Goal: Communication & Community: Answer question/provide support

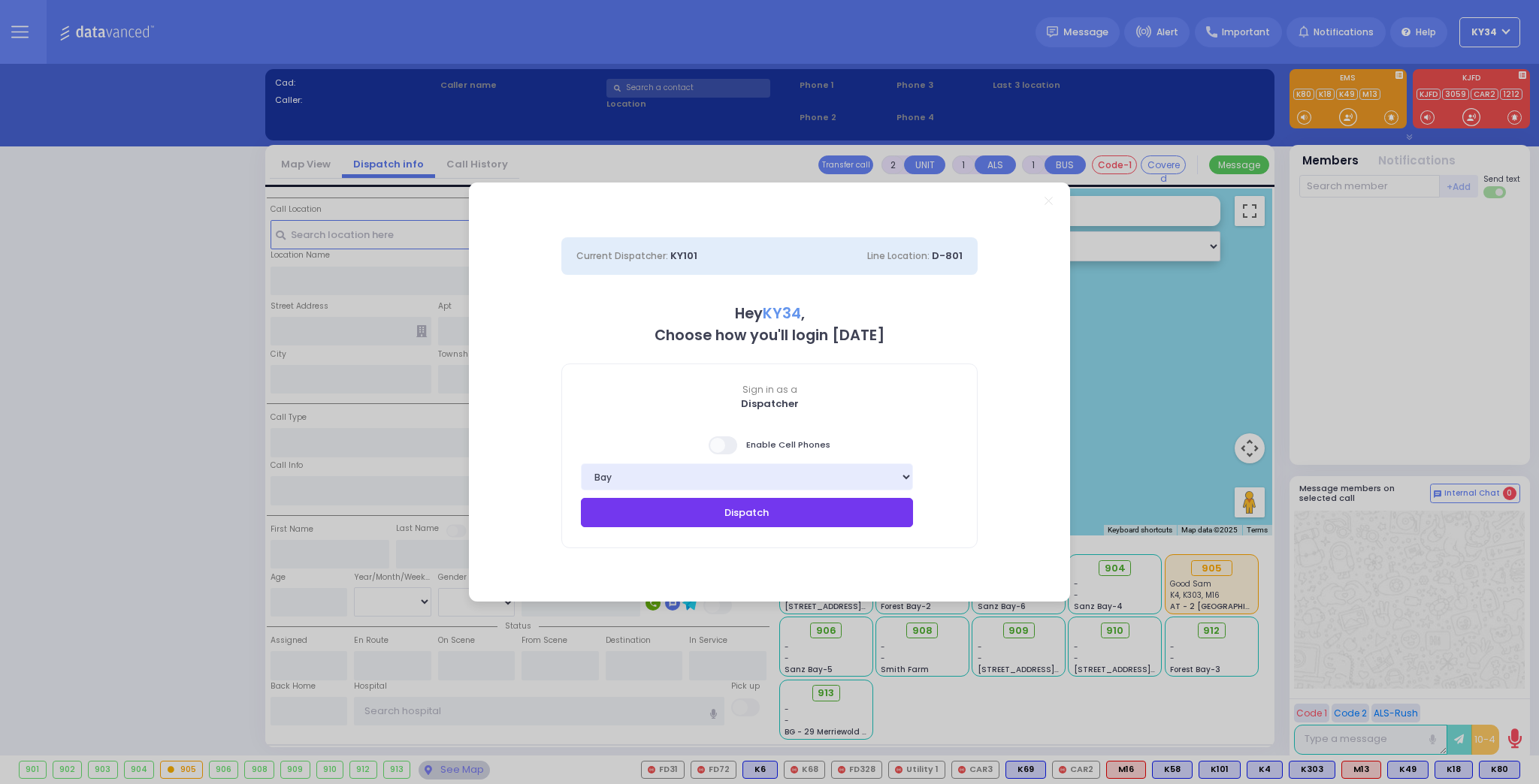
click at [802, 517] on button "Dispatch" at bounding box center [746, 513] width 332 height 29
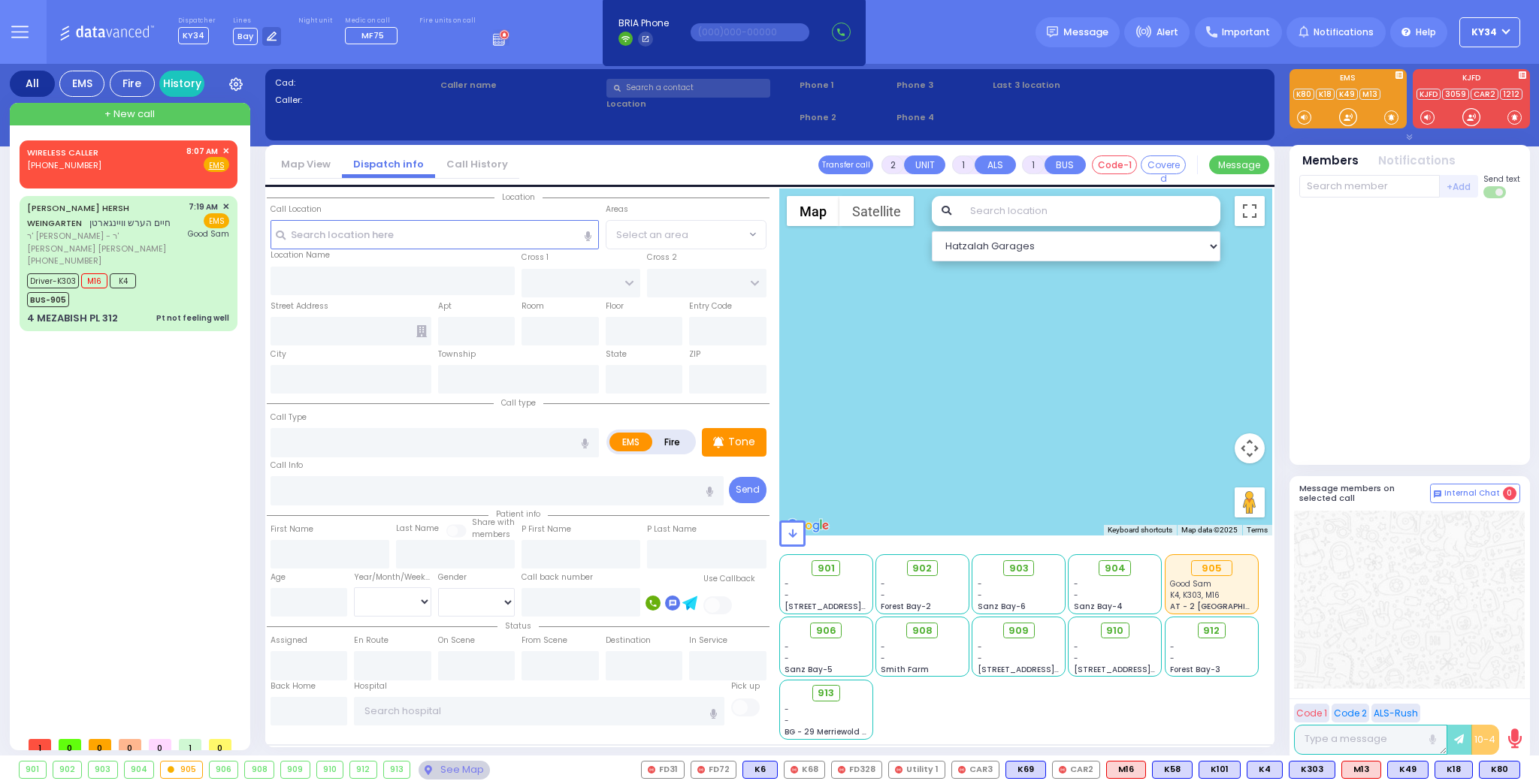
click at [830, 486] on div at bounding box center [1025, 361] width 494 height 347
click at [137, 311] on div "4 MEZABISH PL 312 Pt not feeling well" at bounding box center [128, 318] width 202 height 15
type input "6"
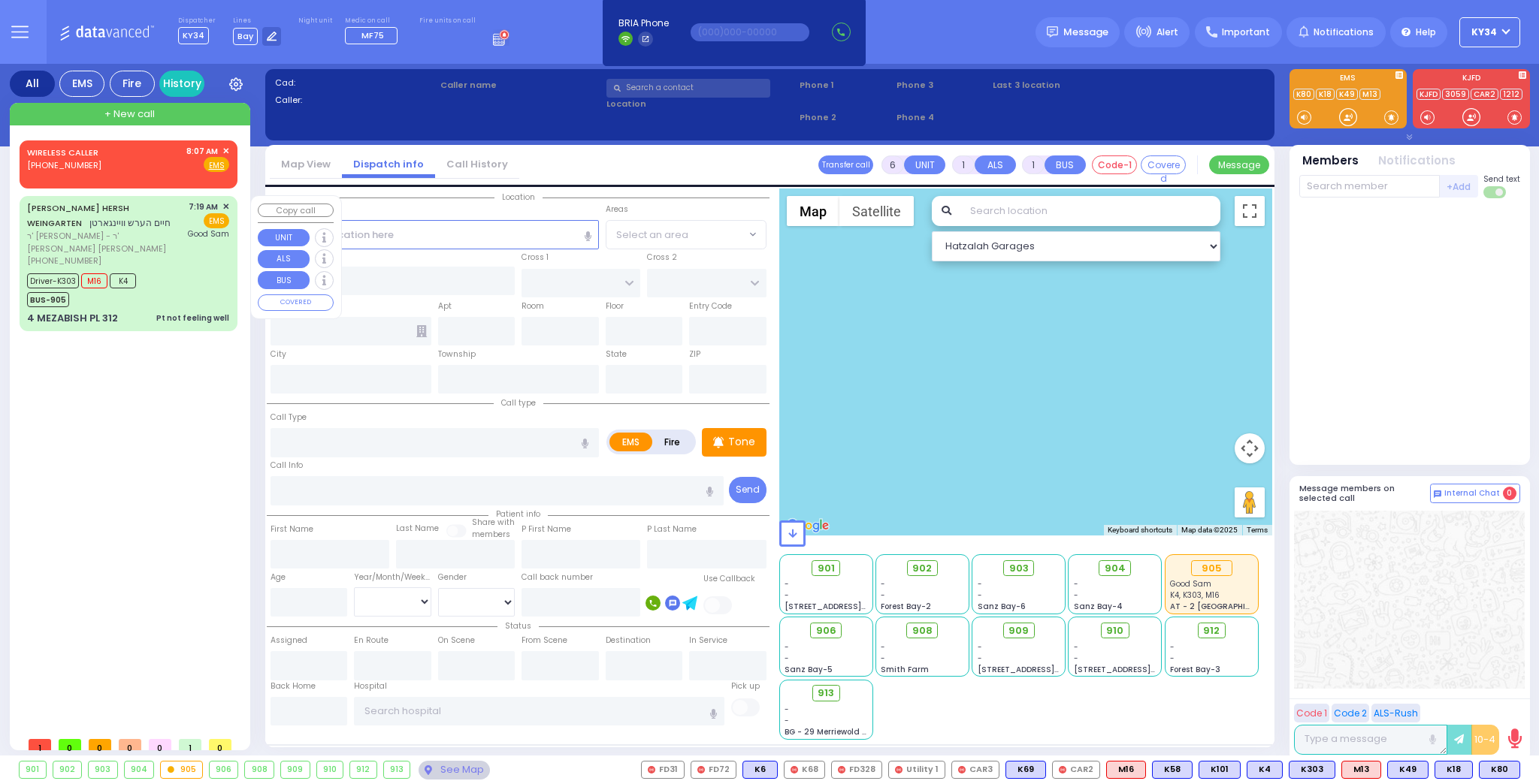
select select
type input "Pt not feeling well"
radio input "true"
type input "[PERSON_NAME]"
type input "WEINGARTEN"
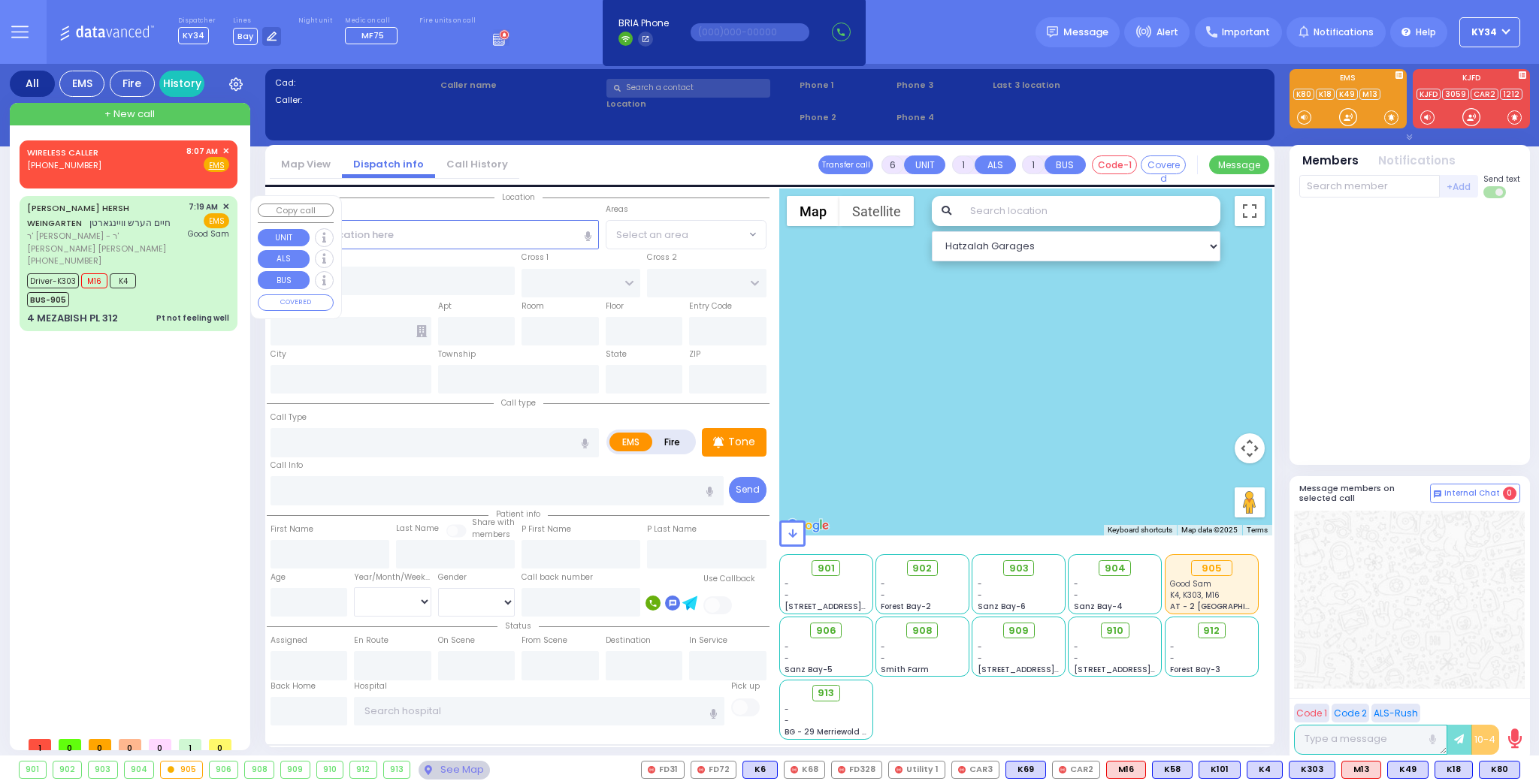
type input "[PERSON_NAME]"
type input "Weingarten"
type input "27"
select select "Year"
select select "[DEMOGRAPHIC_DATA]"
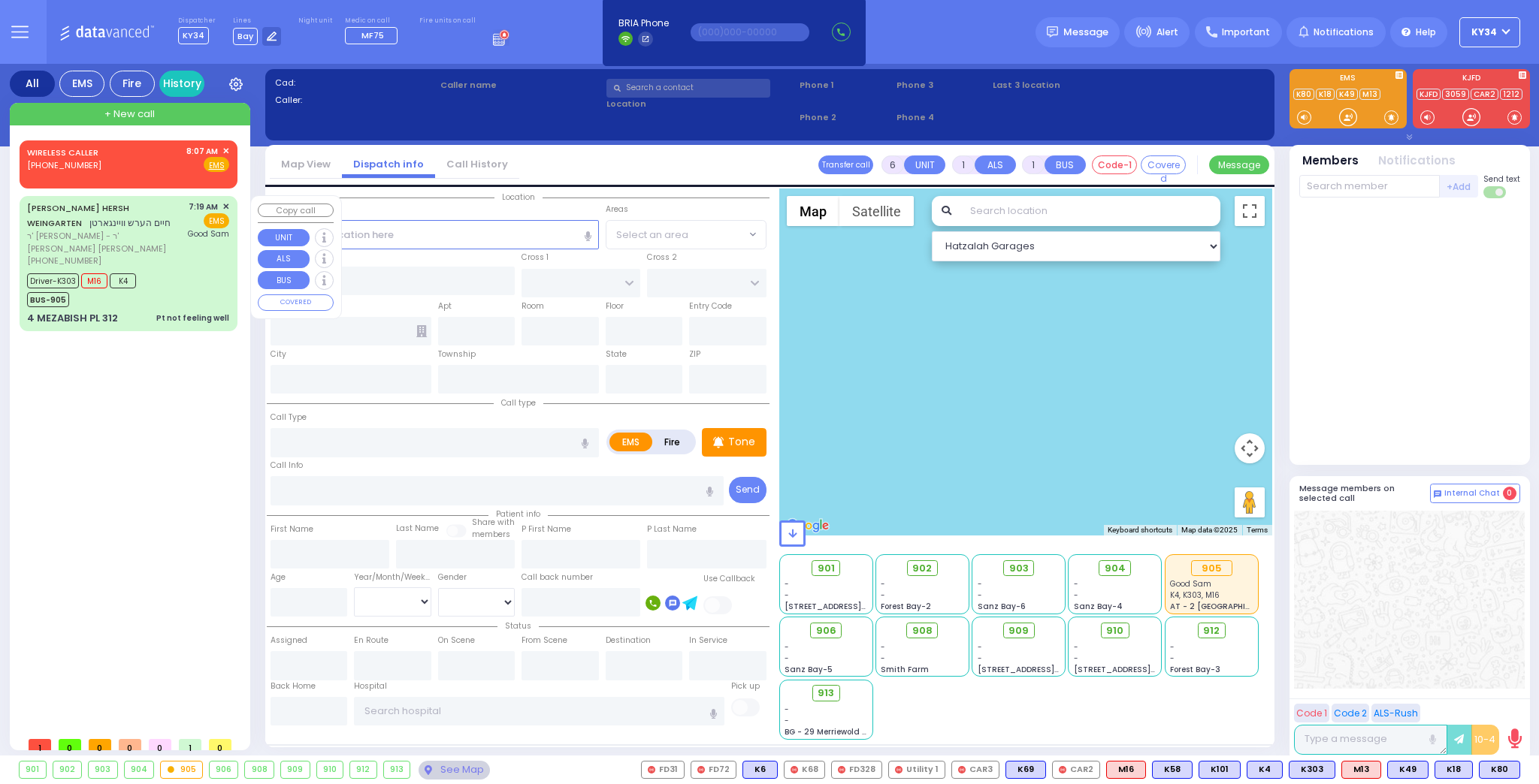
type input "07:19"
type input "07:22"
type input "07:25"
type input "07:56"
type input "08:14"
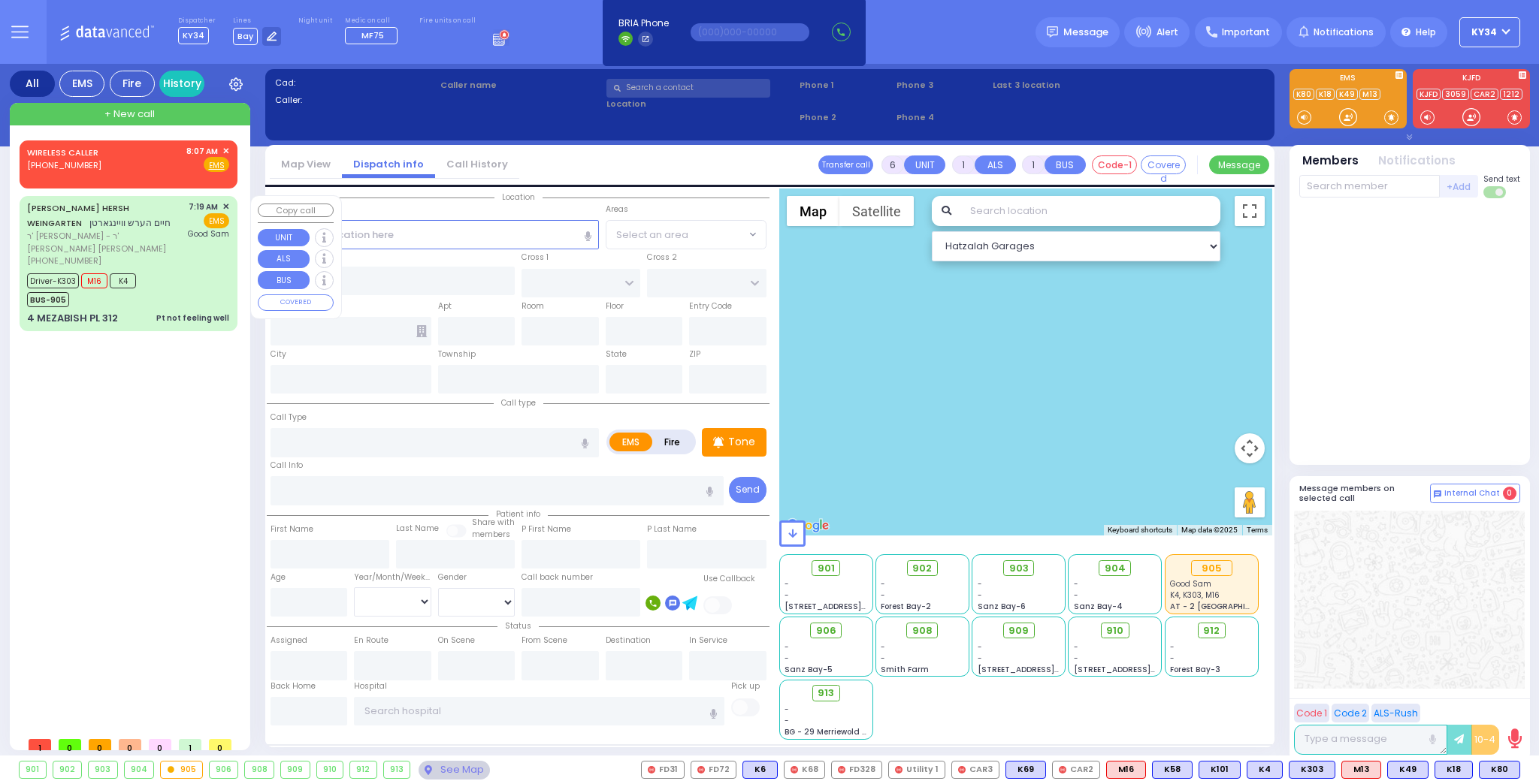
type input "[GEOGRAPHIC_DATA]"
select select "Hatzalah Garages"
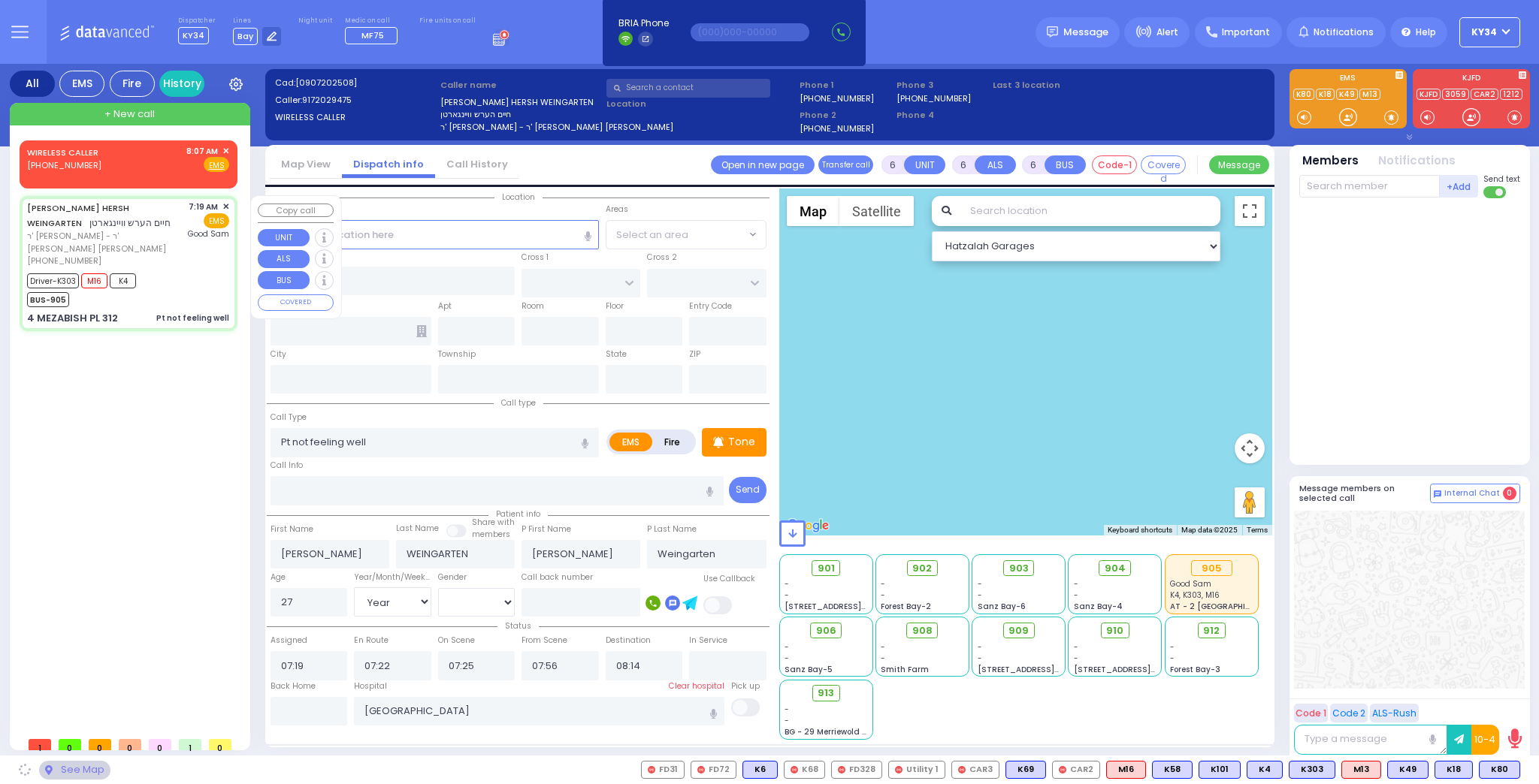
type input "NICKLESBURG RD"
type input "FOREST RD"
type input "4 MEZABISH PL"
type input "312"
type input "Monroe"
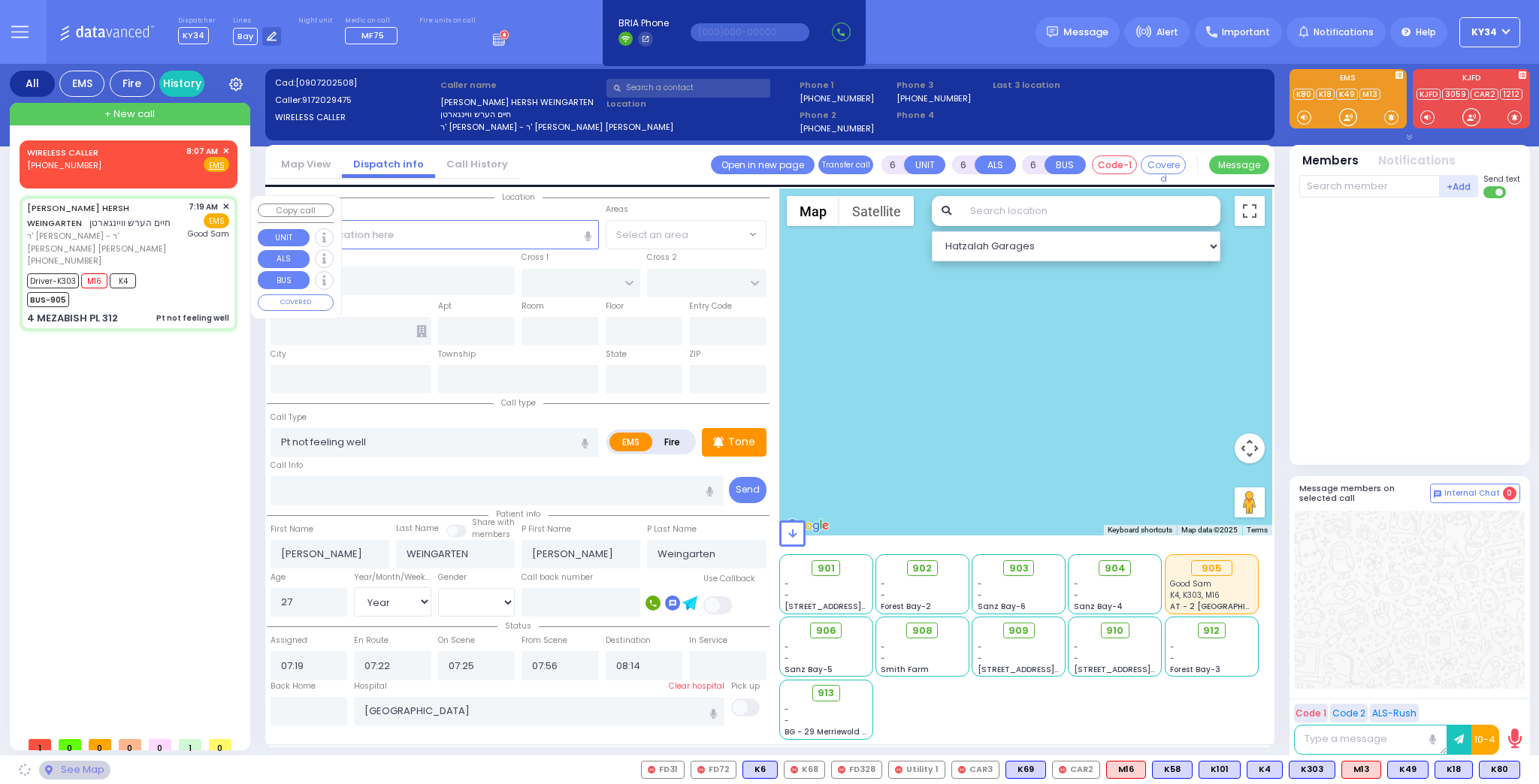
type input "[US_STATE]"
type input "10950"
select select "ATZEI TAMURIM"
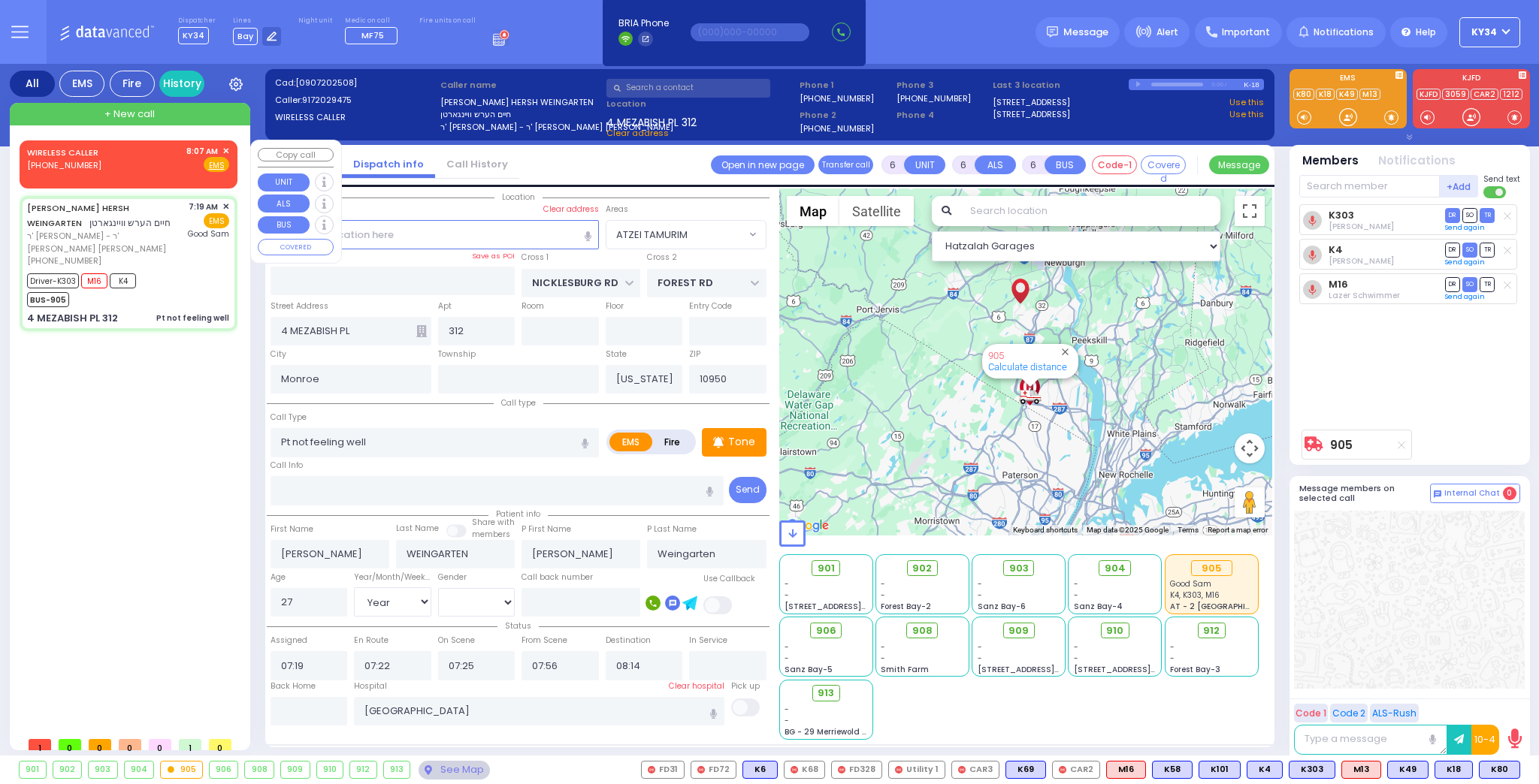
click at [136, 175] on div "WIRELESS CALLER [PHONE_NUMBER] 8:07 AM ✕ Fire EMS" at bounding box center [129, 162] width 212 height 39
type input "2"
type input "1"
select select
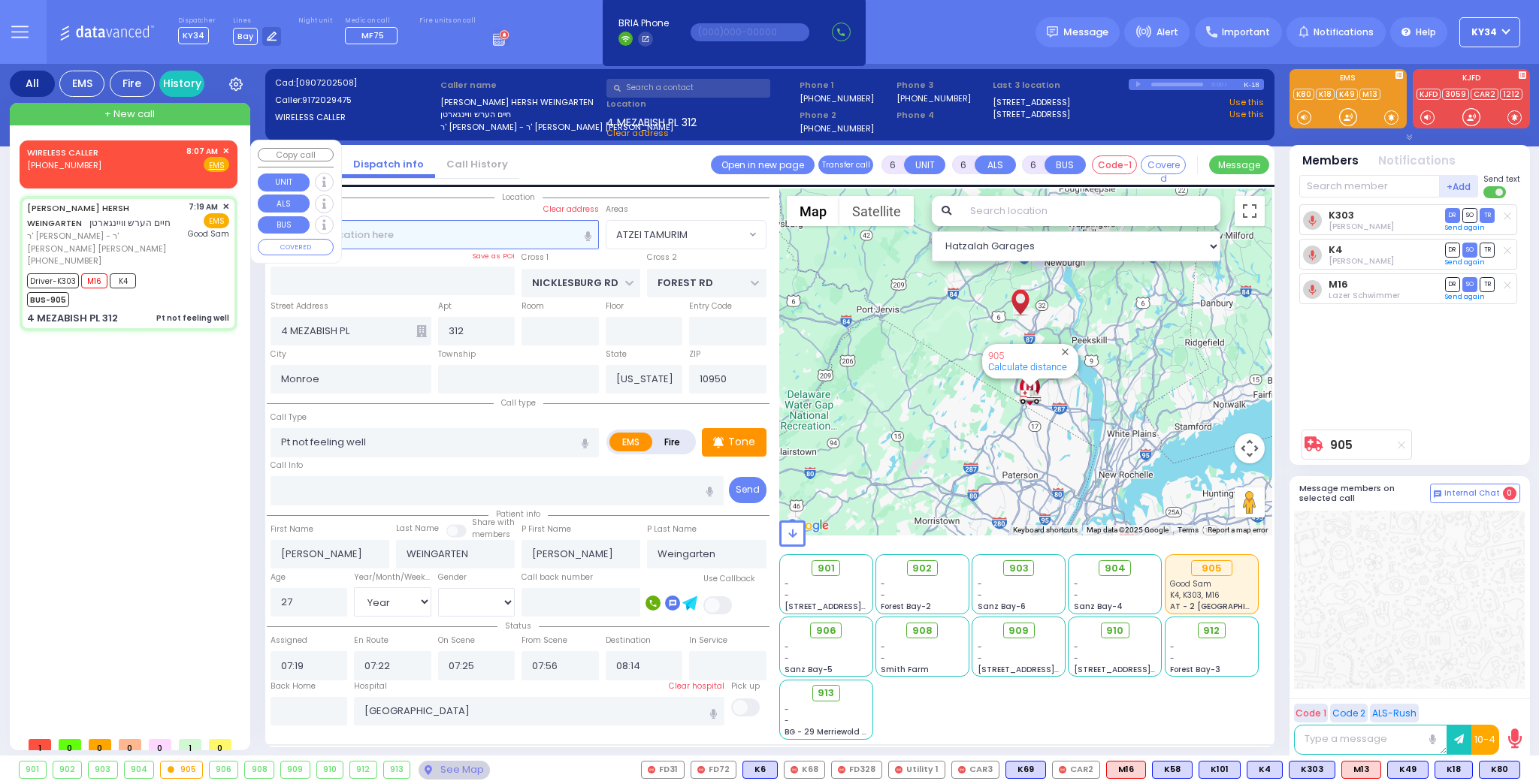
radio input "true"
select select
type input "08:07"
select select "Hatzalah Garages"
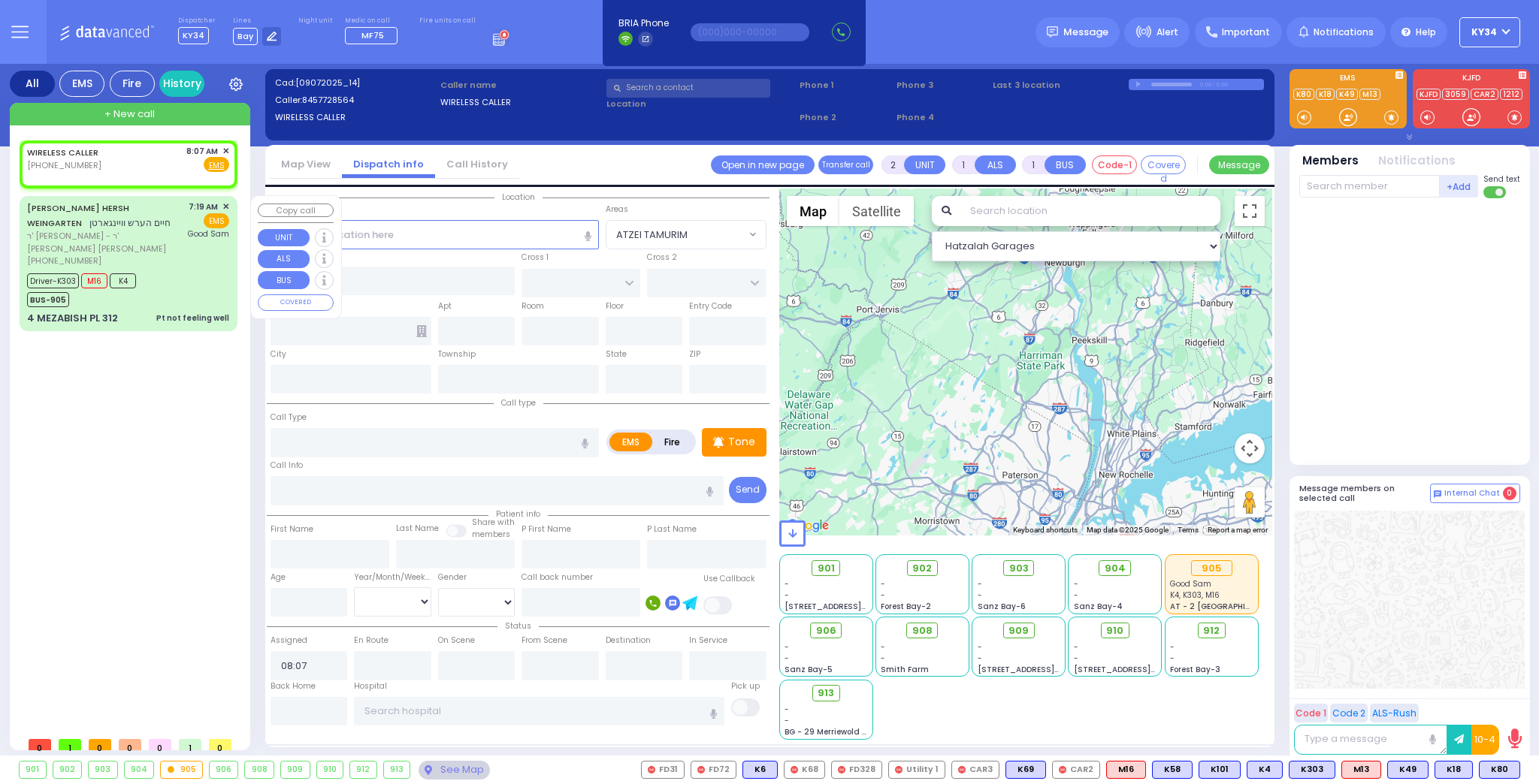
click at [178, 469] on div "WIRELESS CALLER [PHONE_NUMBER] 8:07 AM ✕ EMS" at bounding box center [132, 435] width 224 height 589
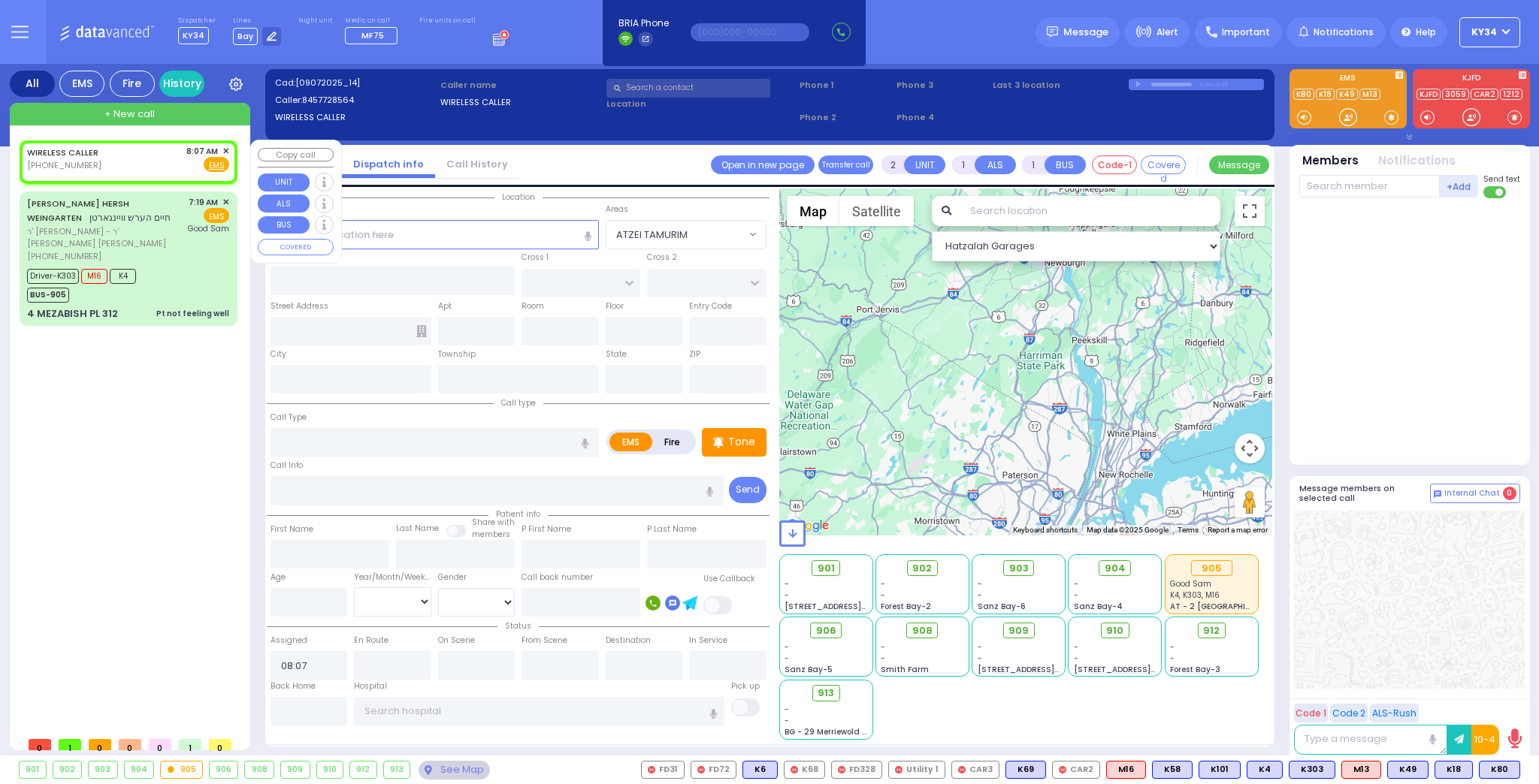
click at [166, 157] on div "WIRELESS CALLER [PHONE_NUMBER] 8:07 AM ✕ Fire EMS" at bounding box center [128, 159] width 202 height 28
select select
radio input "true"
select select
select select "Hatzalah Garages"
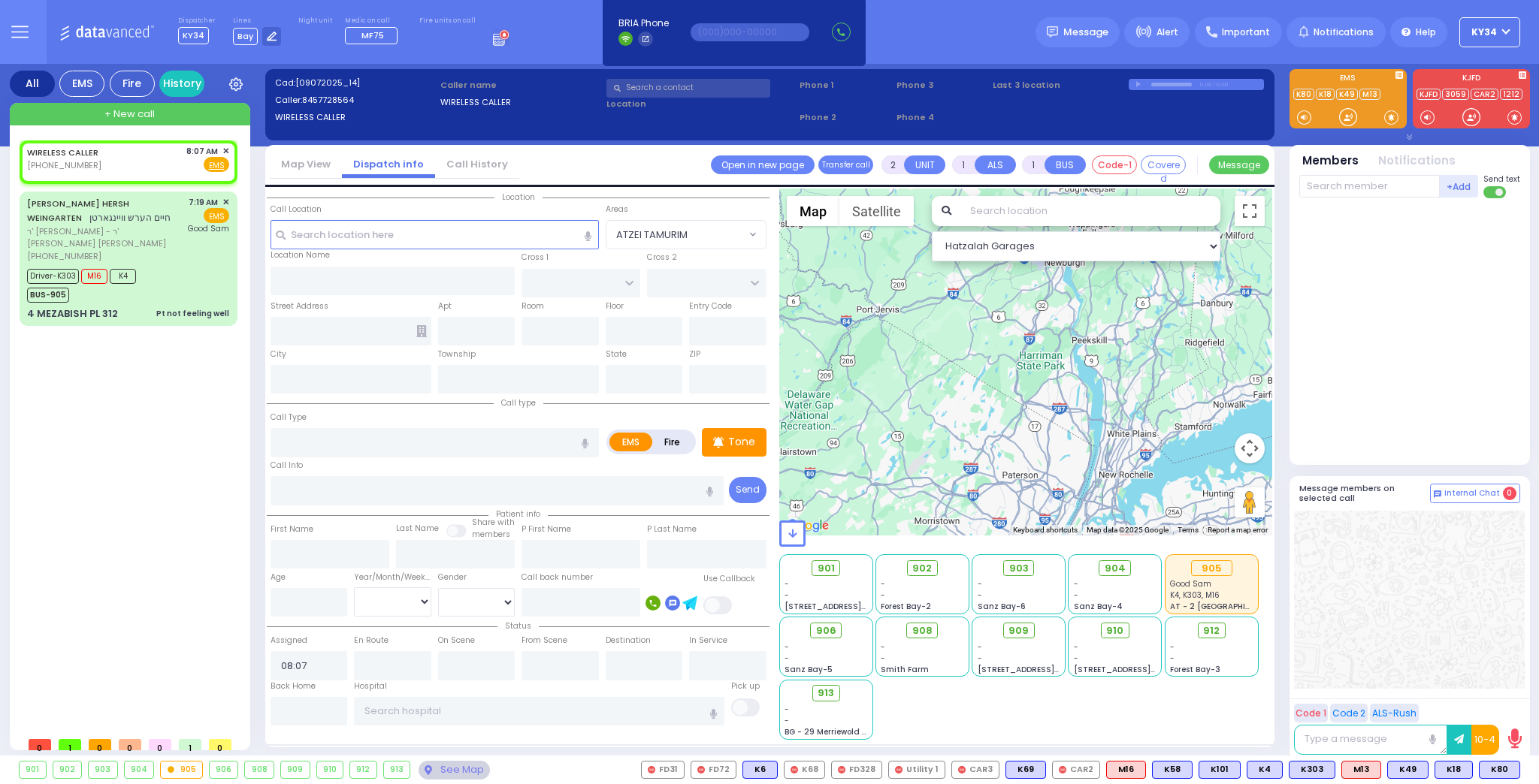
click at [1138, 84] on div "0.00 / 0.00" at bounding box center [1196, 84] width 136 height 11
click at [226, 150] on span "✕" at bounding box center [225, 151] width 7 height 13
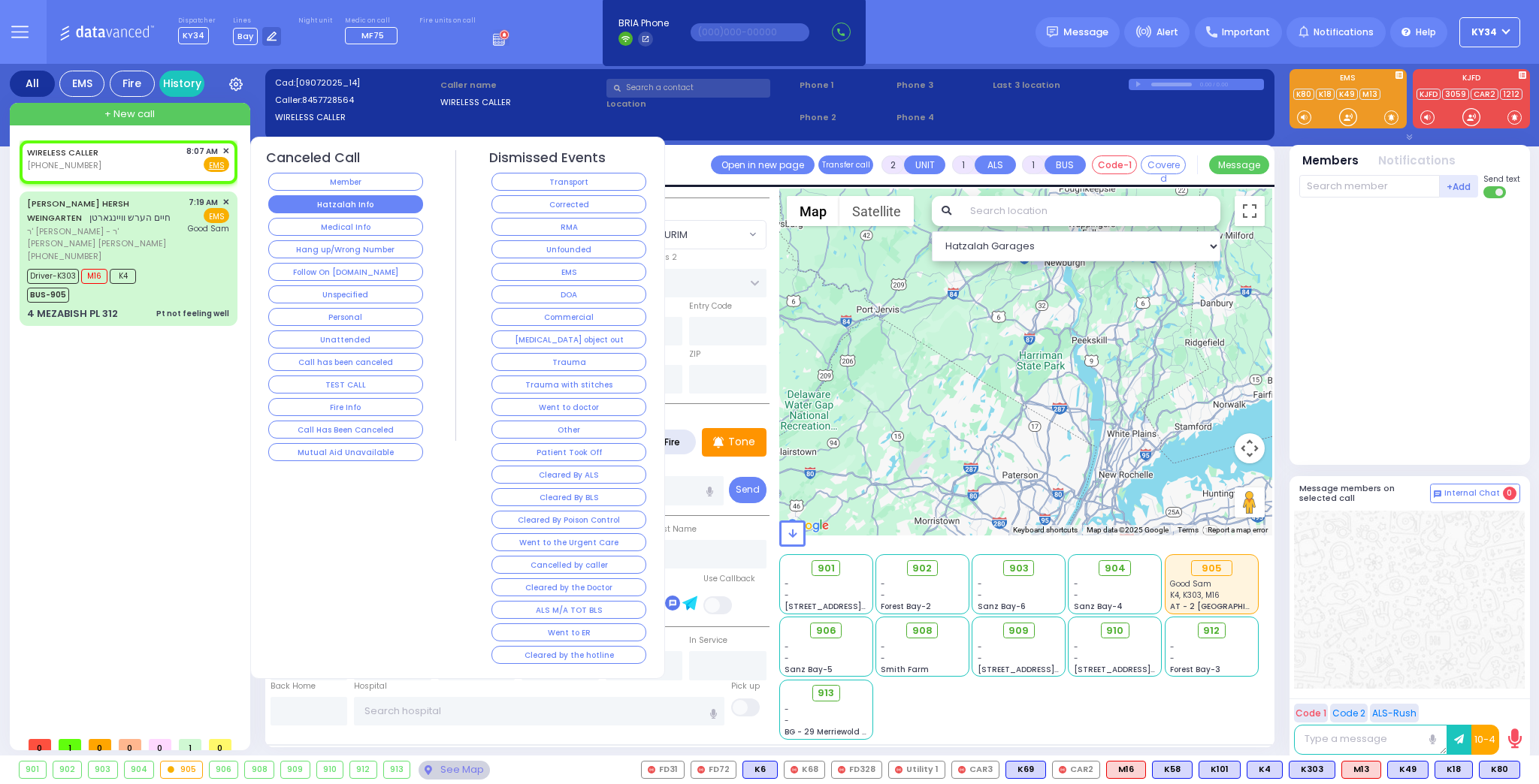
click at [376, 204] on button "Hatzalah Info" at bounding box center [346, 204] width 155 height 18
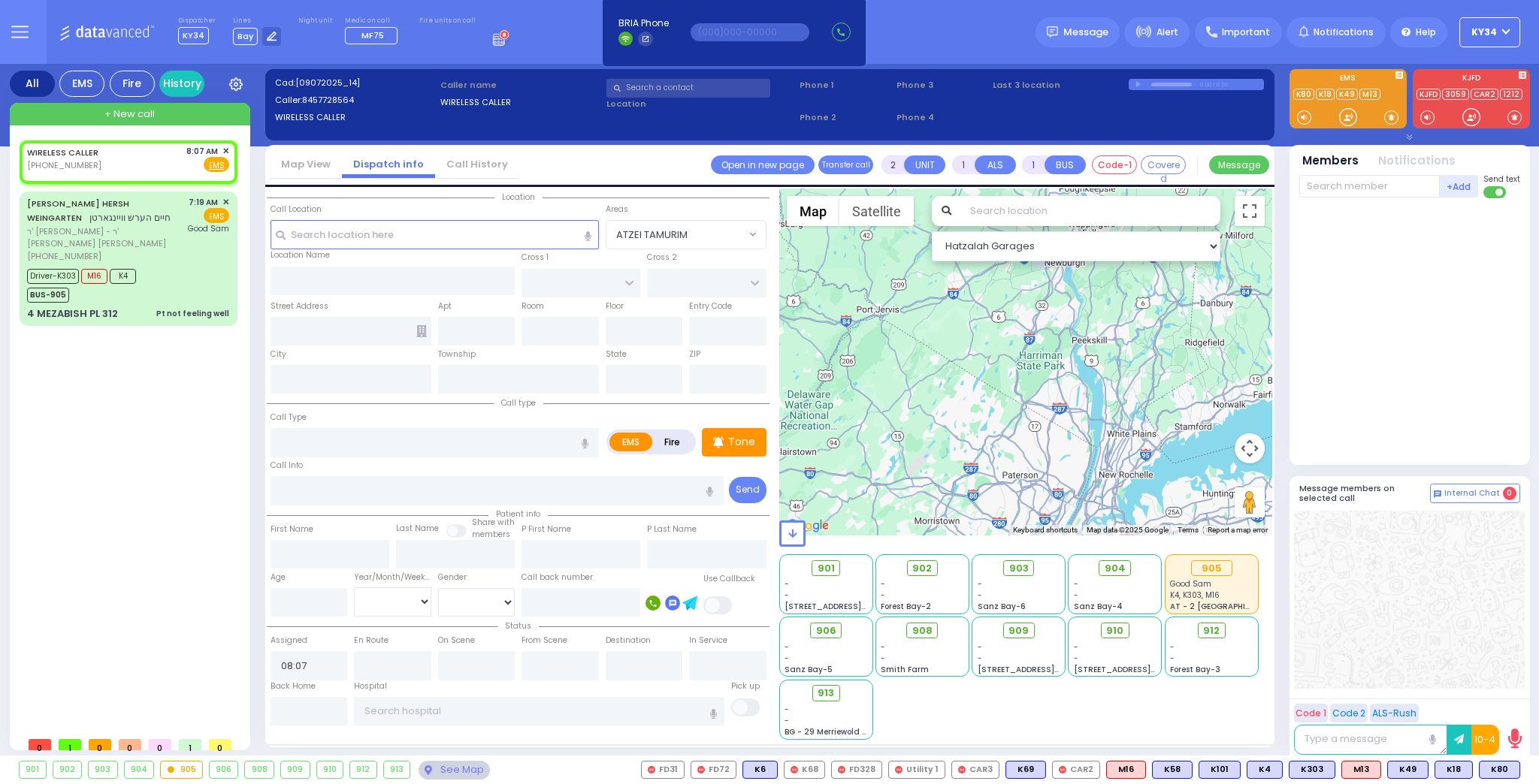
select select
radio input "true"
select select
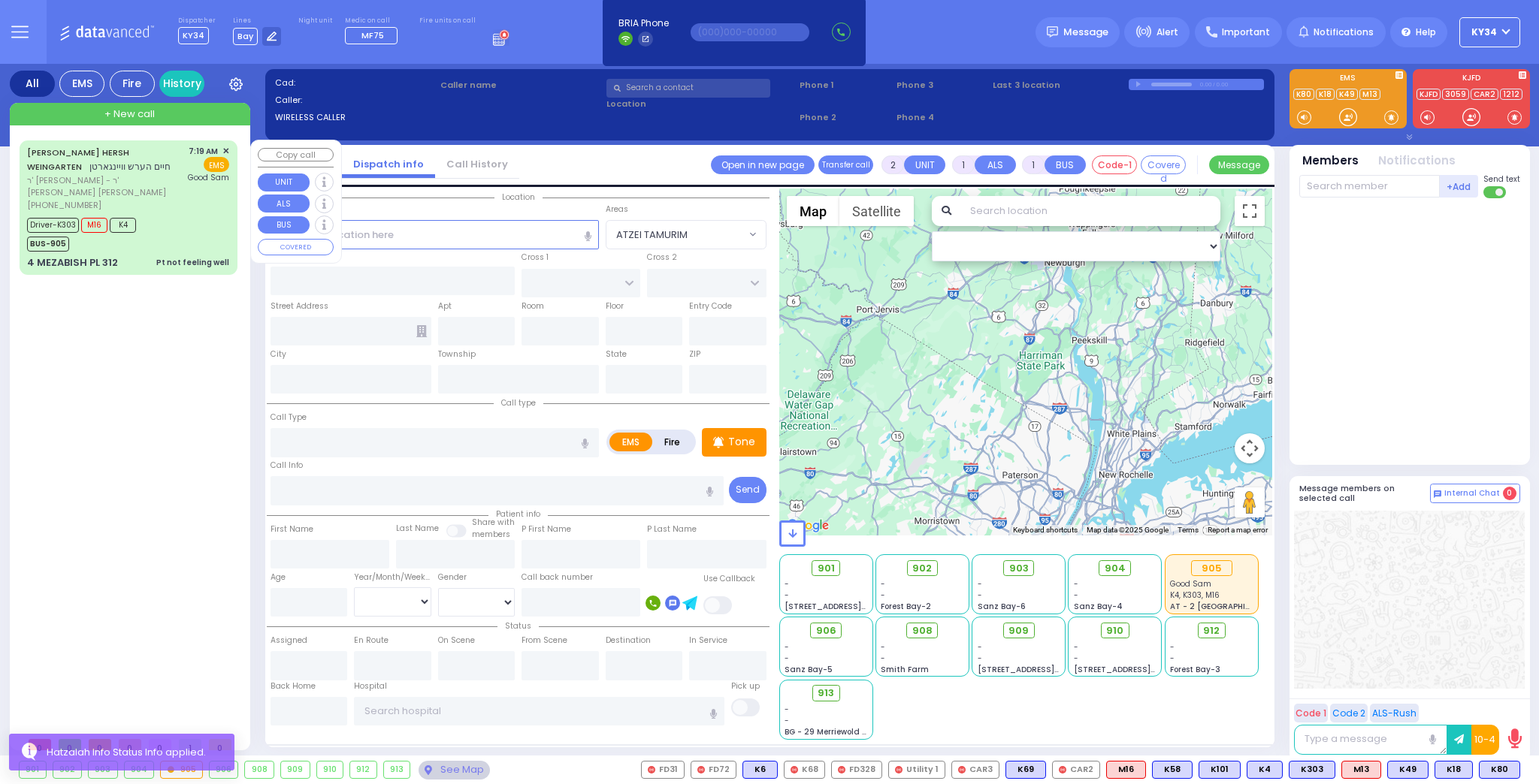
click at [163, 329] on div "[PERSON_NAME] חיים הערש וויינגארטן ר' מעכיל - ר' [PERSON_NAME] [PHONE_NUMBER] 7…" at bounding box center [132, 435] width 224 height 589
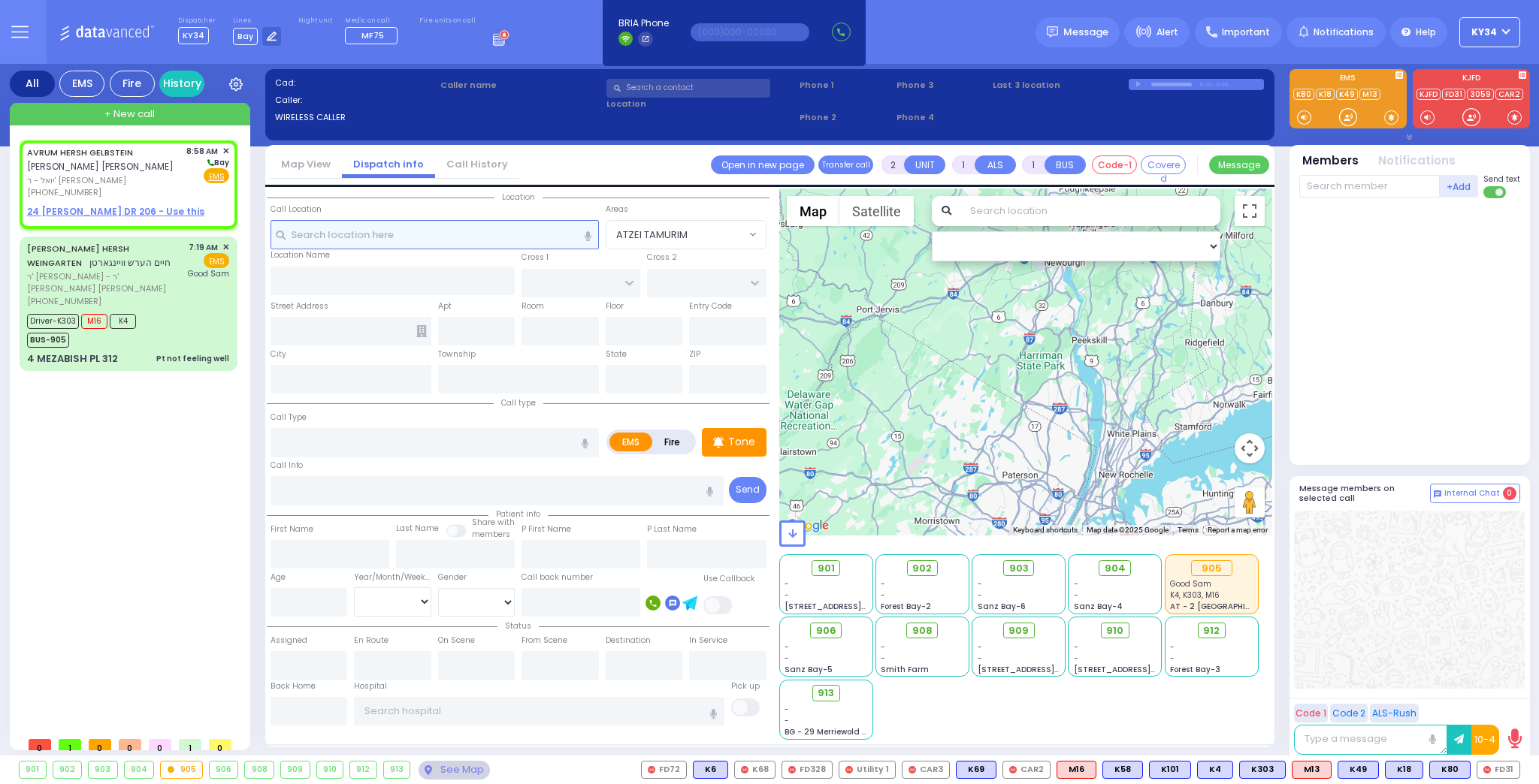
select select
radio input "true"
type input "[PERSON_NAME]"
type input "GELBSTEIN"
select select
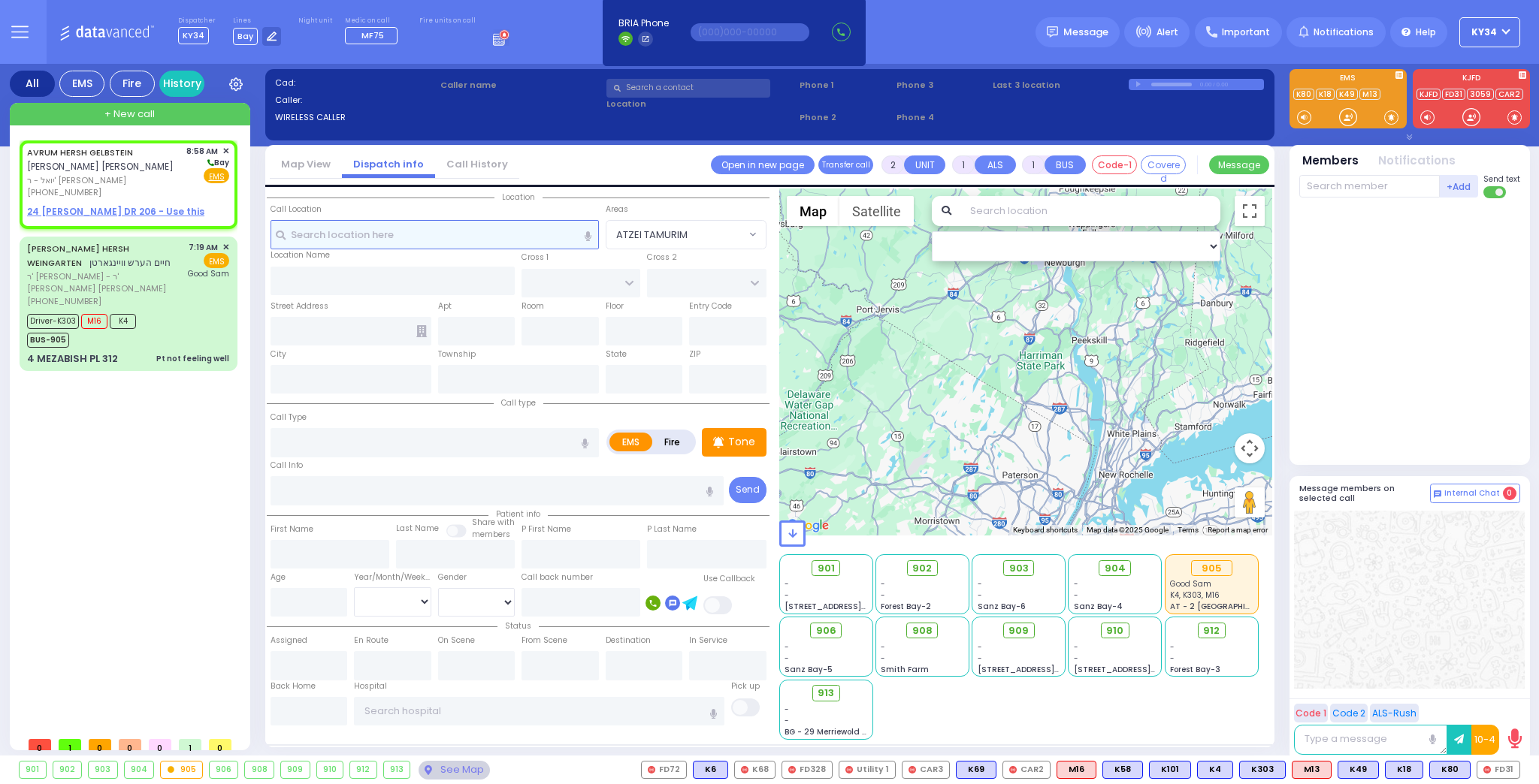
type input "08:58"
select select "Hatzalah Garages"
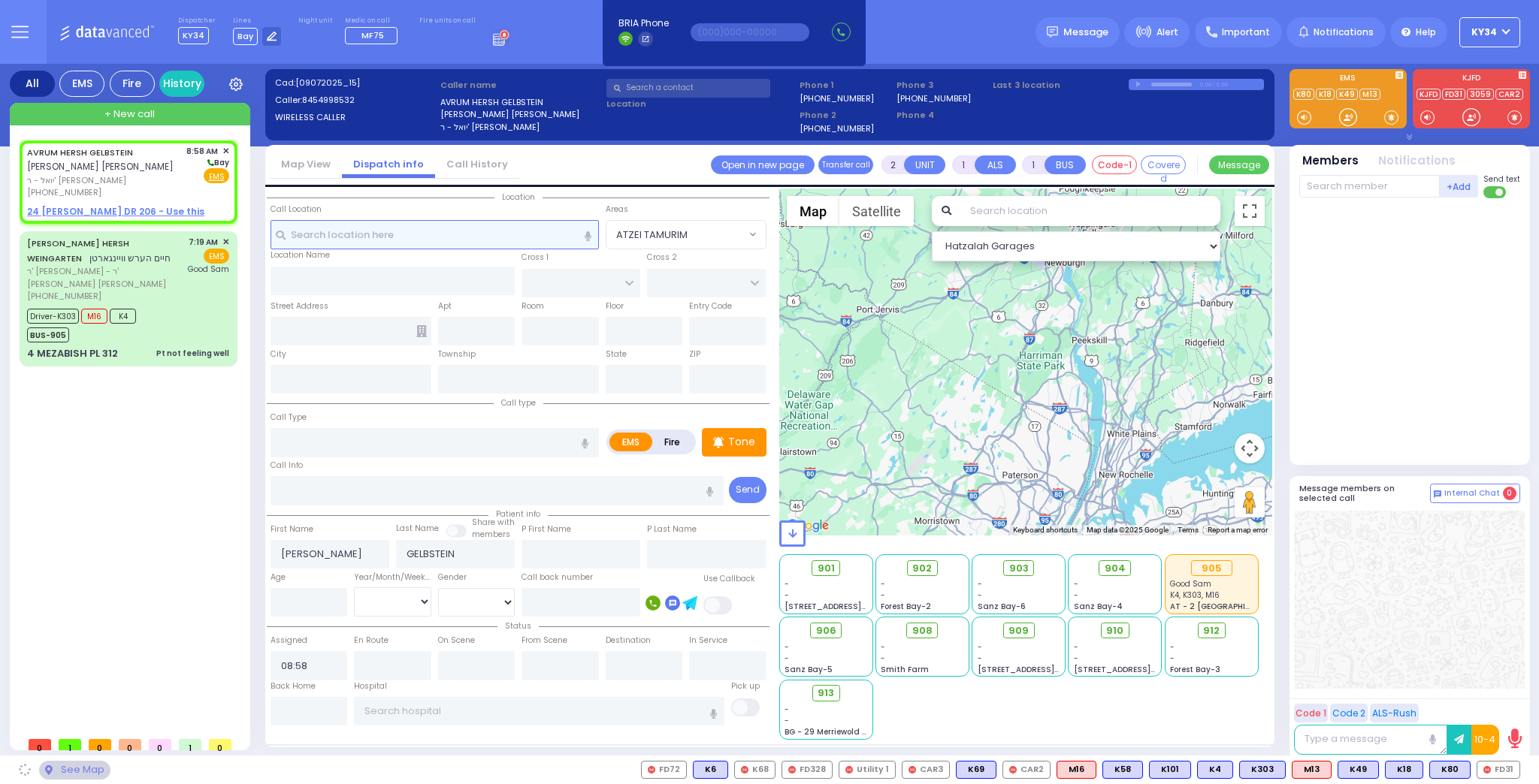
select select
radio input "true"
select select
select select "Hatzalah Garages"
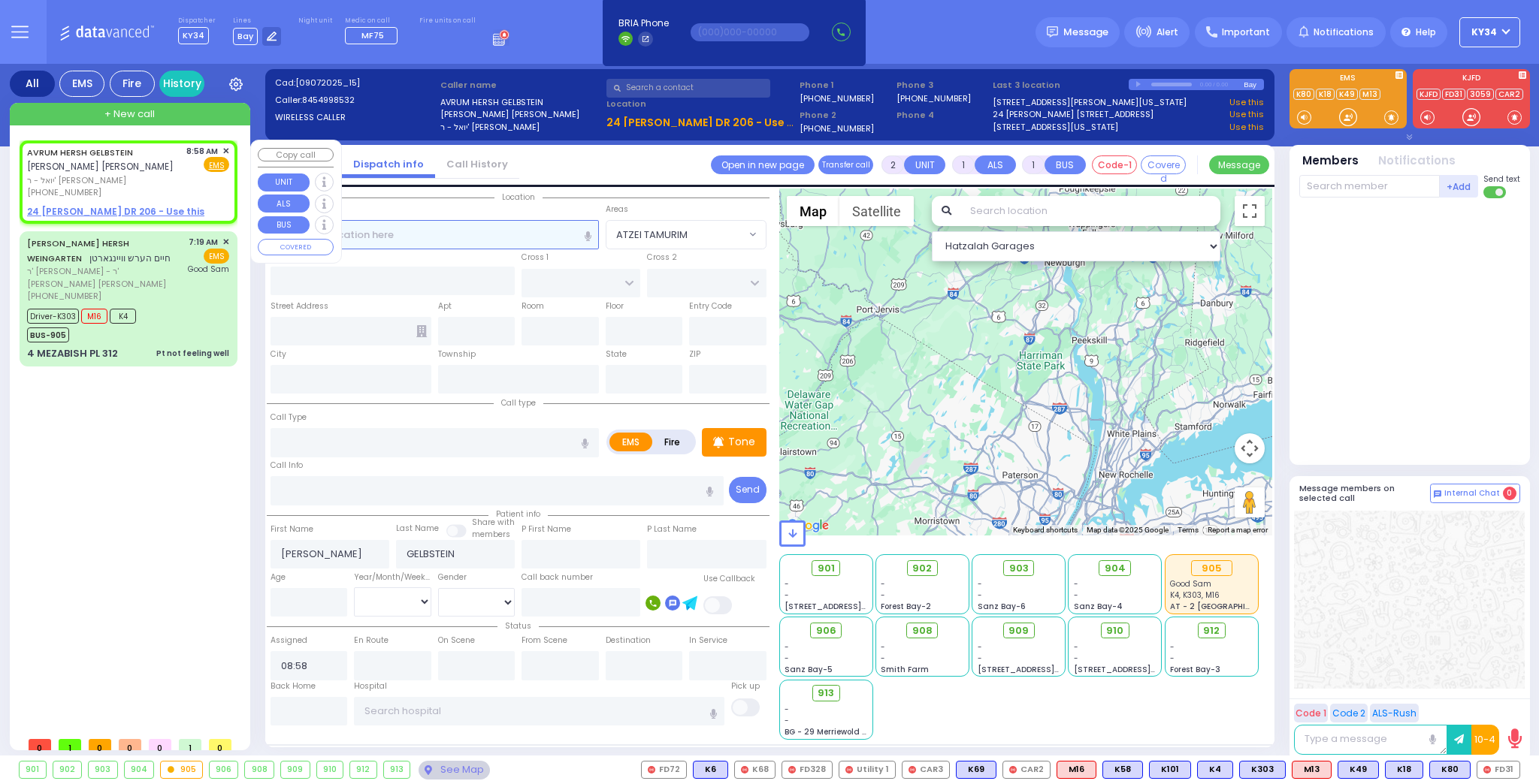
select select
radio input "true"
select select
select select "Hatzalah Garages"
click at [224, 149] on span "✕" at bounding box center [225, 151] width 7 height 13
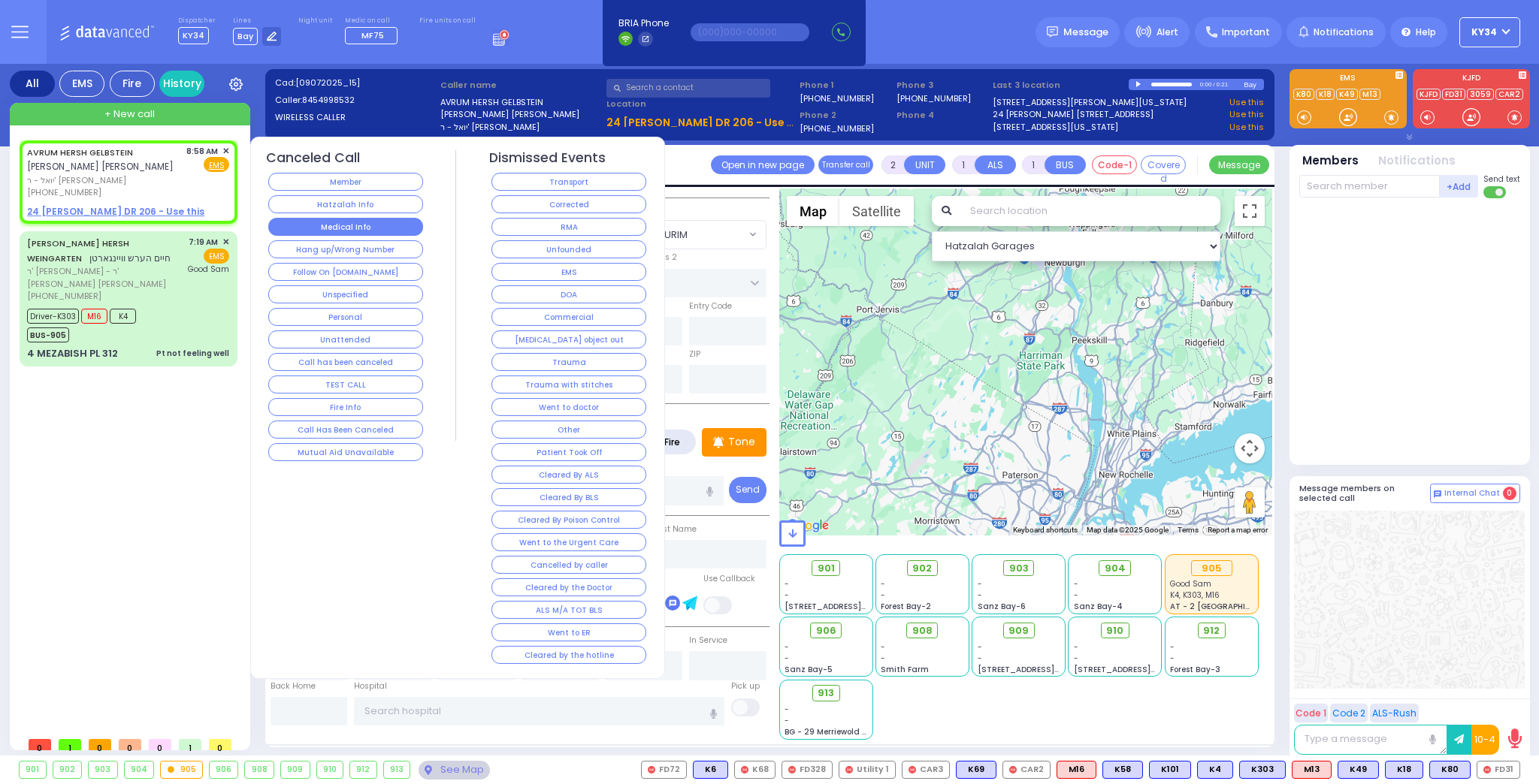
click at [341, 220] on button "Medical Info" at bounding box center [346, 227] width 155 height 18
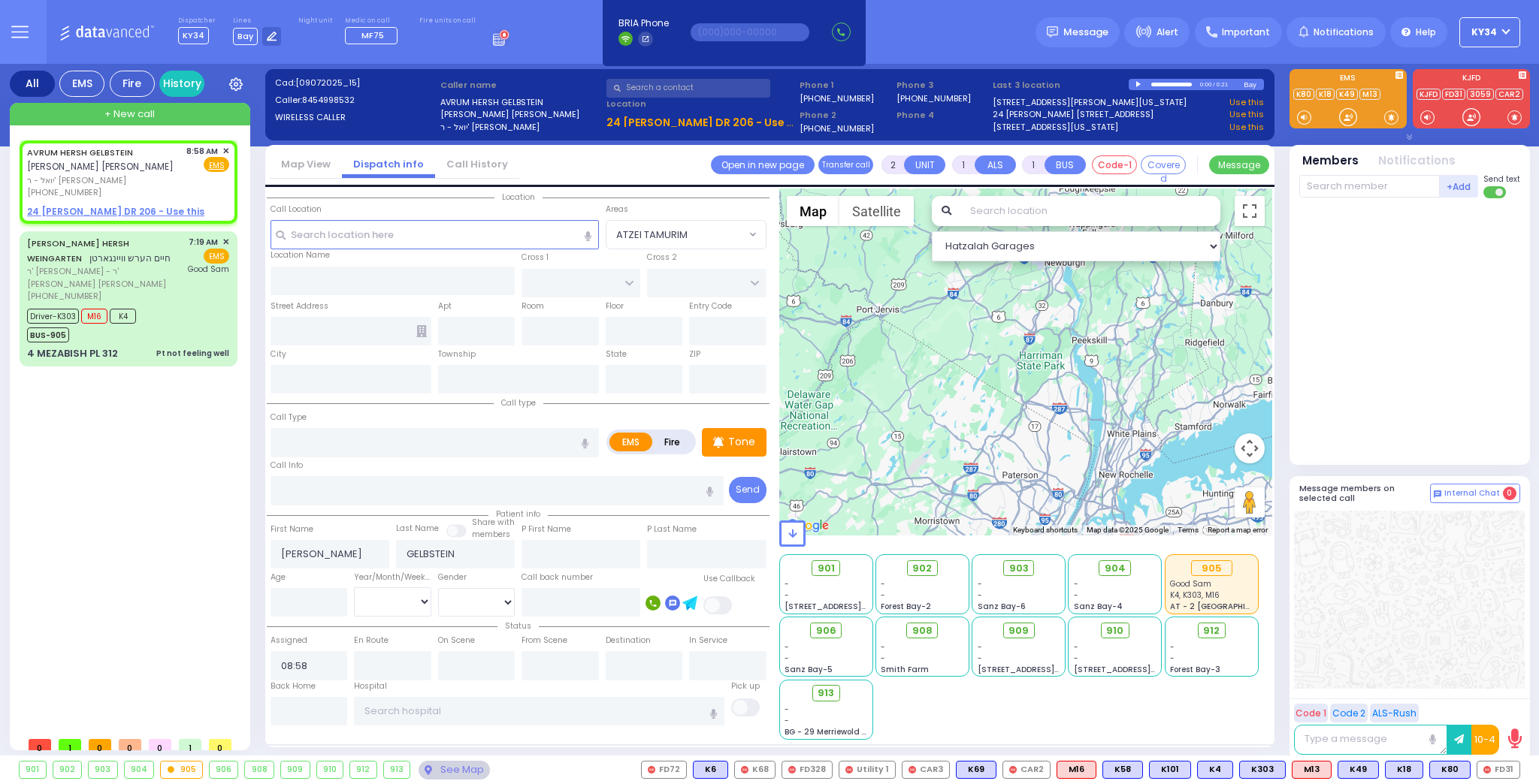
select select
radio input "true"
select select
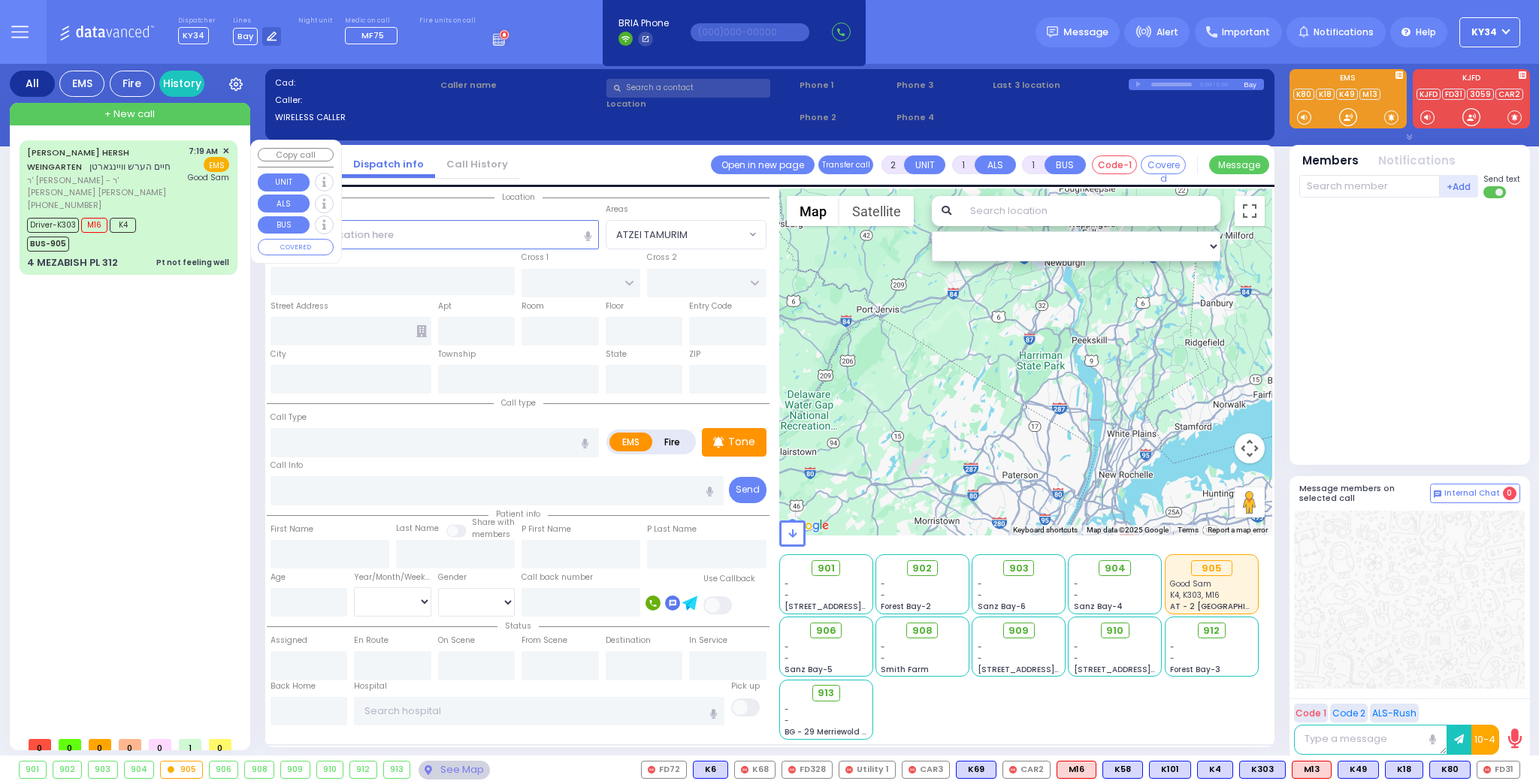
click at [189, 239] on div "[PERSON_NAME] HERSH WEINGARTEN [PERSON_NAME] [PERSON_NAME] ר' [PERSON_NAME] - ר…" at bounding box center [129, 208] width 212 height 130
type input "6"
select select
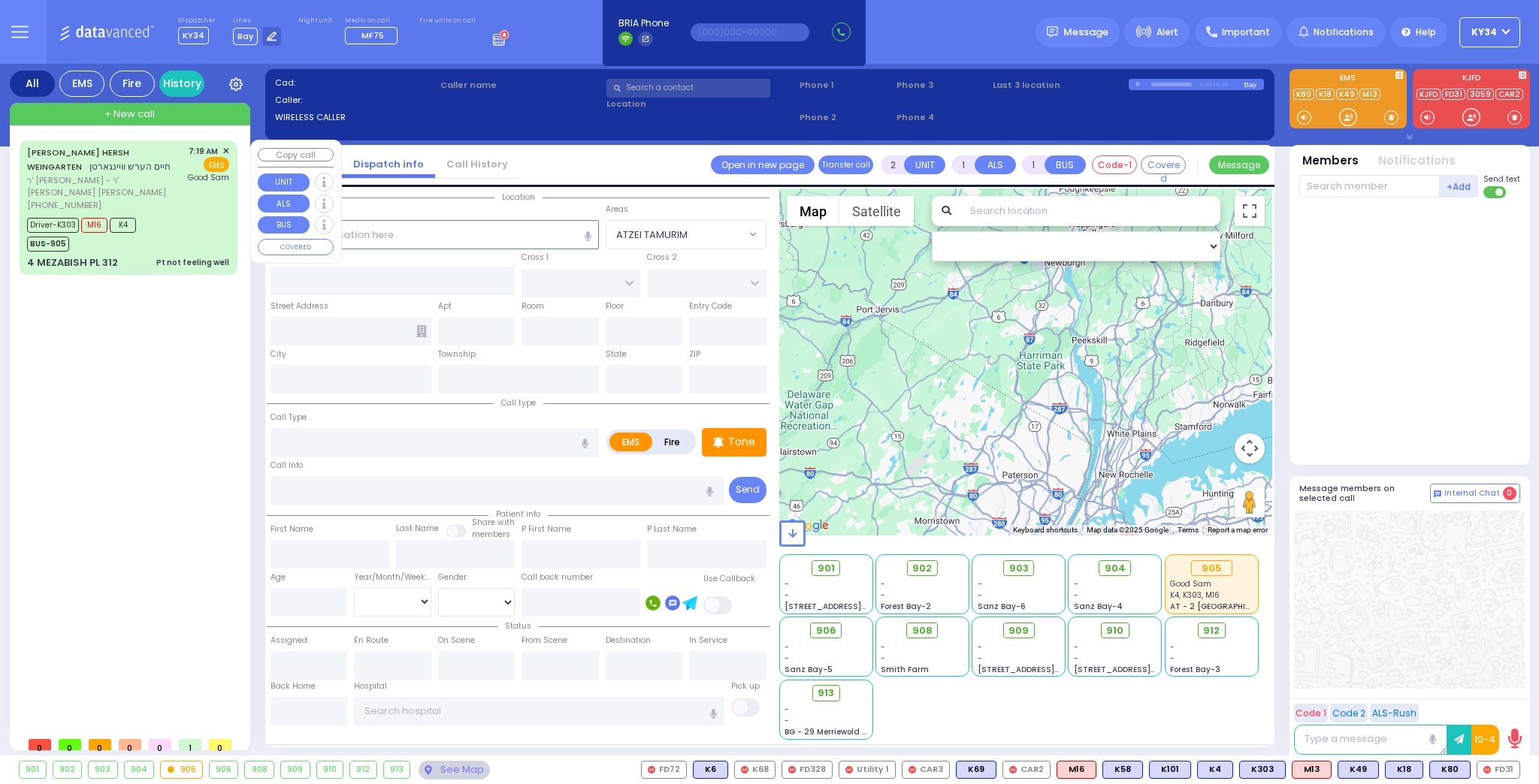
type input "Pt not feeling well"
radio input "true"
type input "[PERSON_NAME]"
type input "WEINGARTEN"
type input "[PERSON_NAME]"
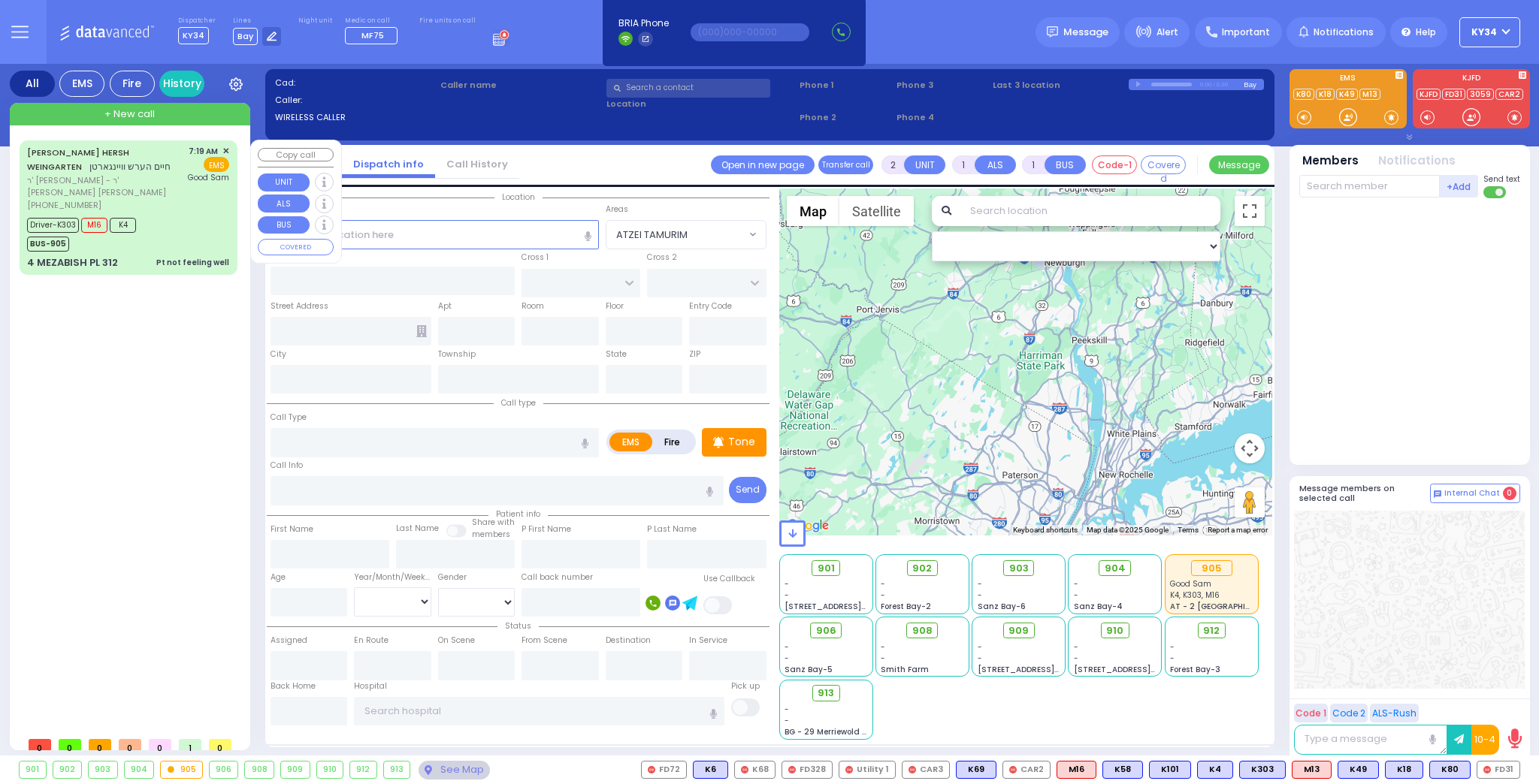
type input "Weingarten"
type input "27"
select select "Year"
select select "[DEMOGRAPHIC_DATA]"
type input "07:19"
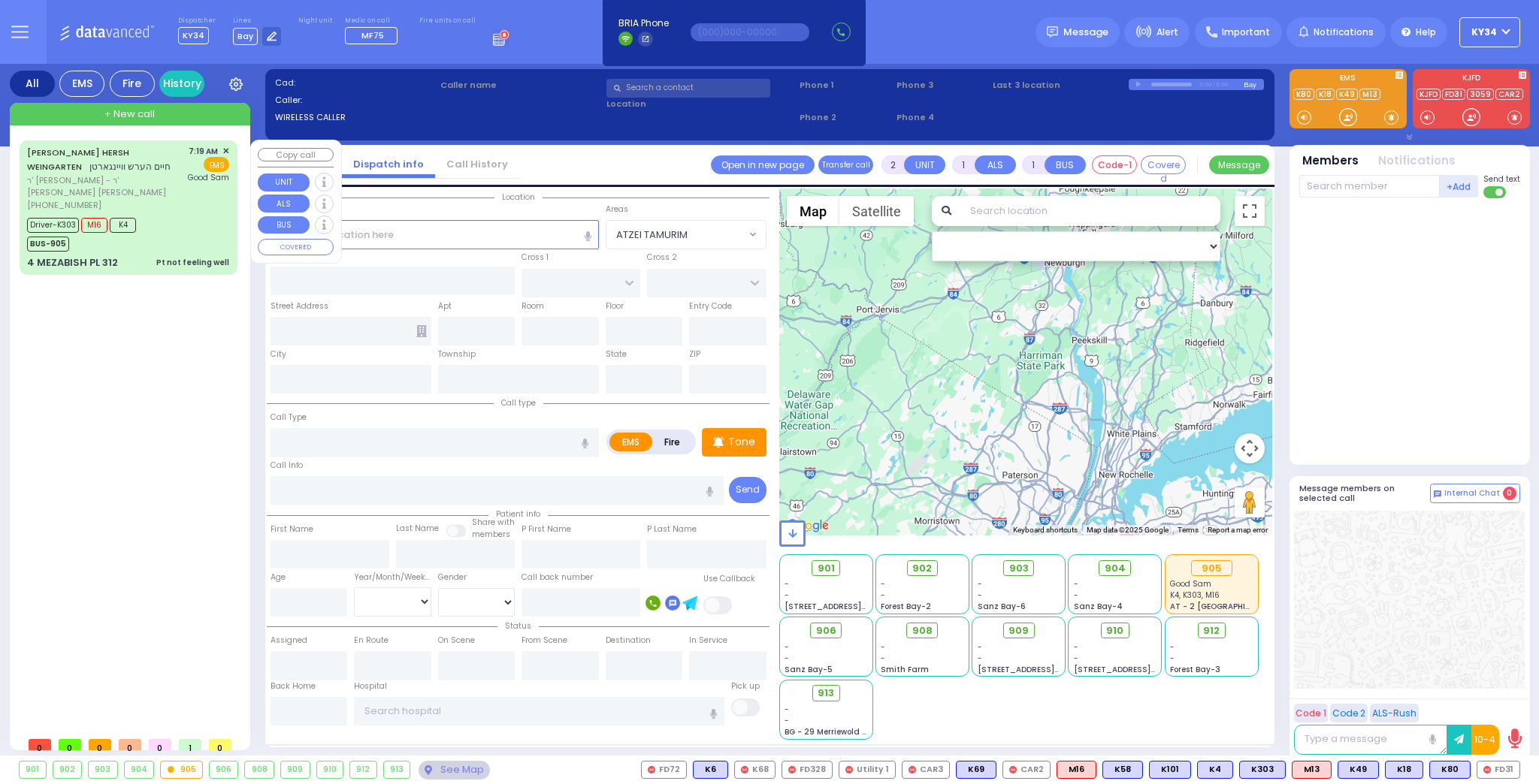
type input "07:22"
type input "07:25"
type input "07:56"
type input "08:14"
type input "08:25"
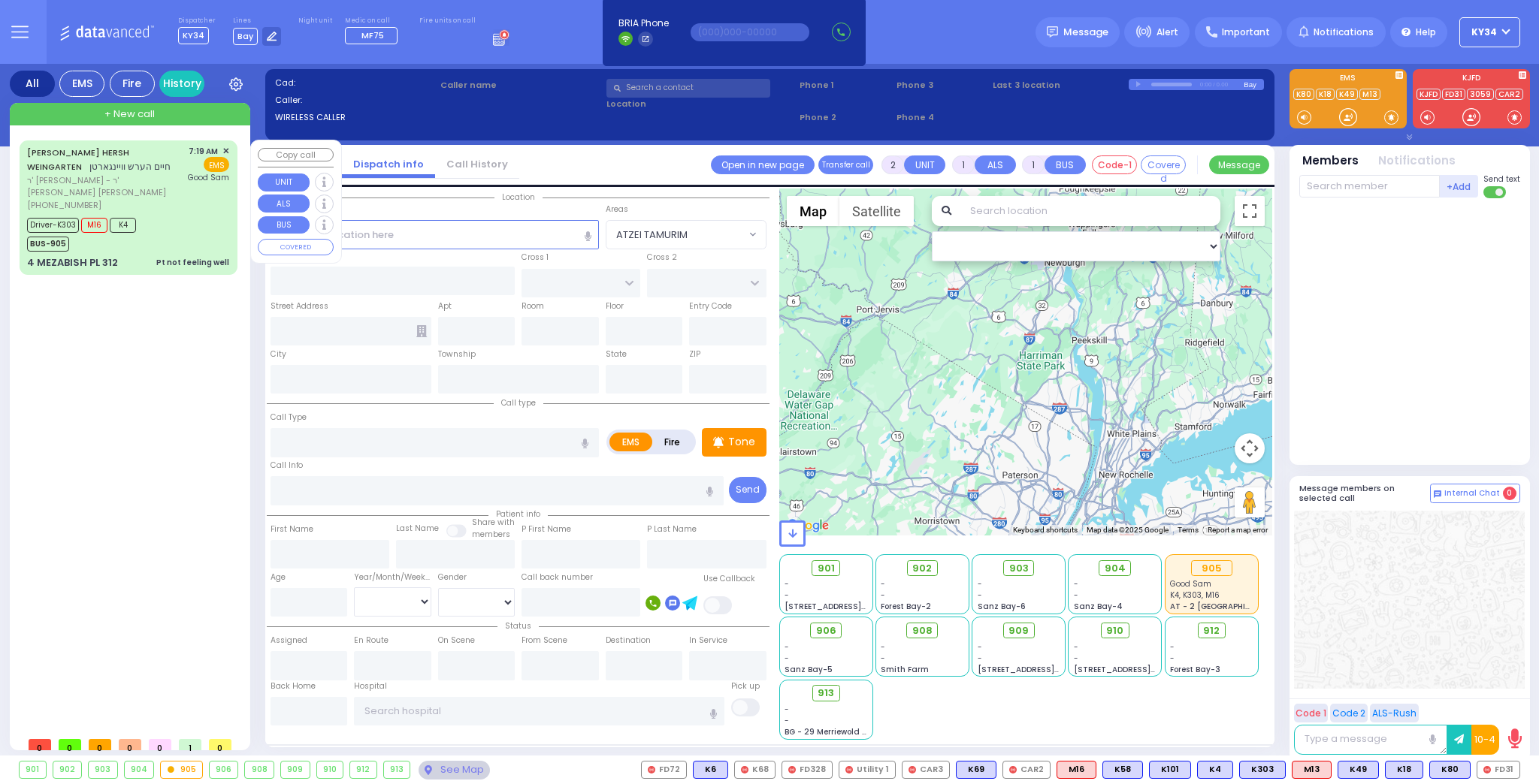
type input "[GEOGRAPHIC_DATA]"
select select "Hatzalah Garages"
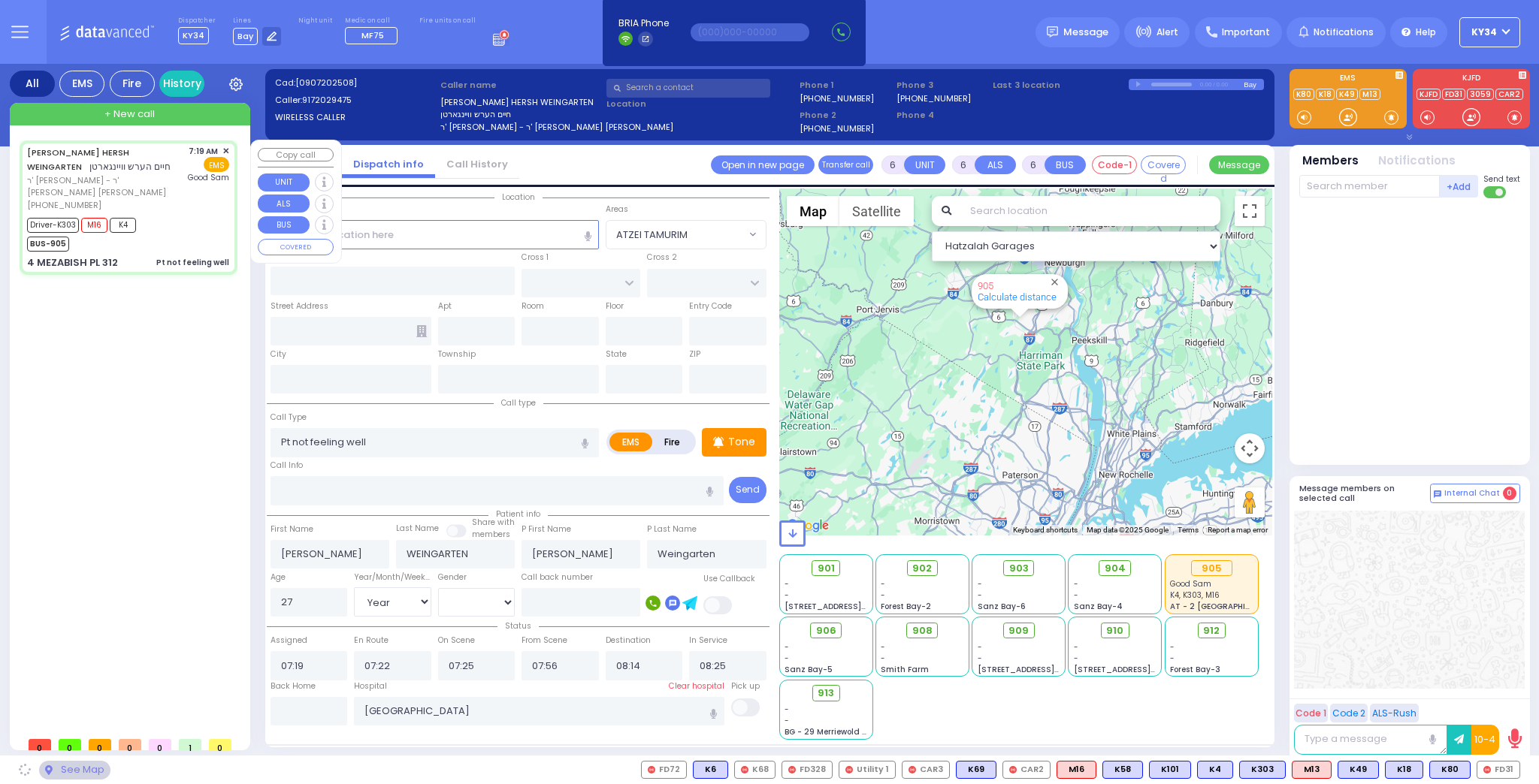
type input "NICKLESBURG RD"
type input "FOREST RD"
type input "4 MEZABISH PL"
type input "312"
type input "Monroe"
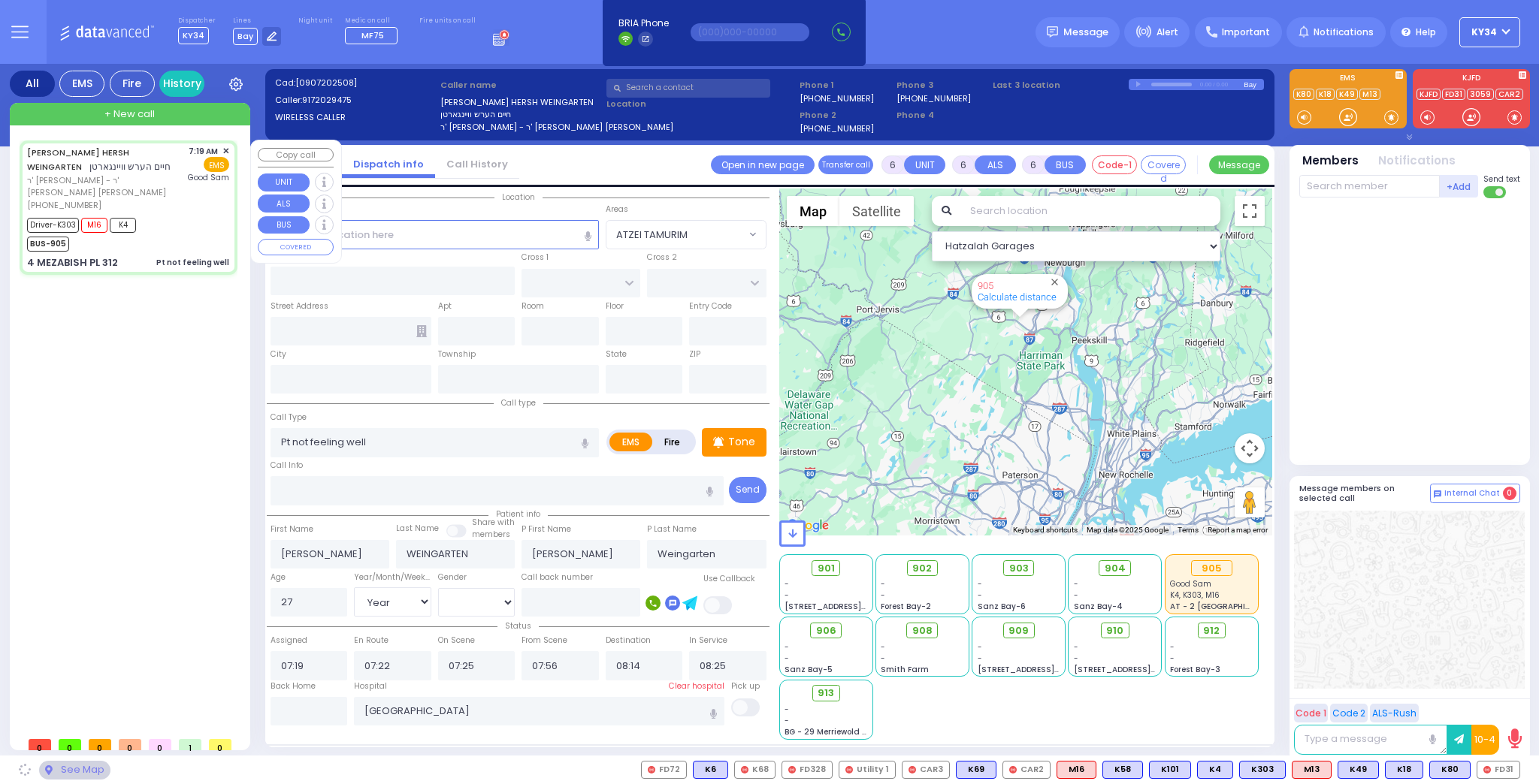
type input "[US_STATE]"
type input "10950"
select select "ATZEI TAMURIM"
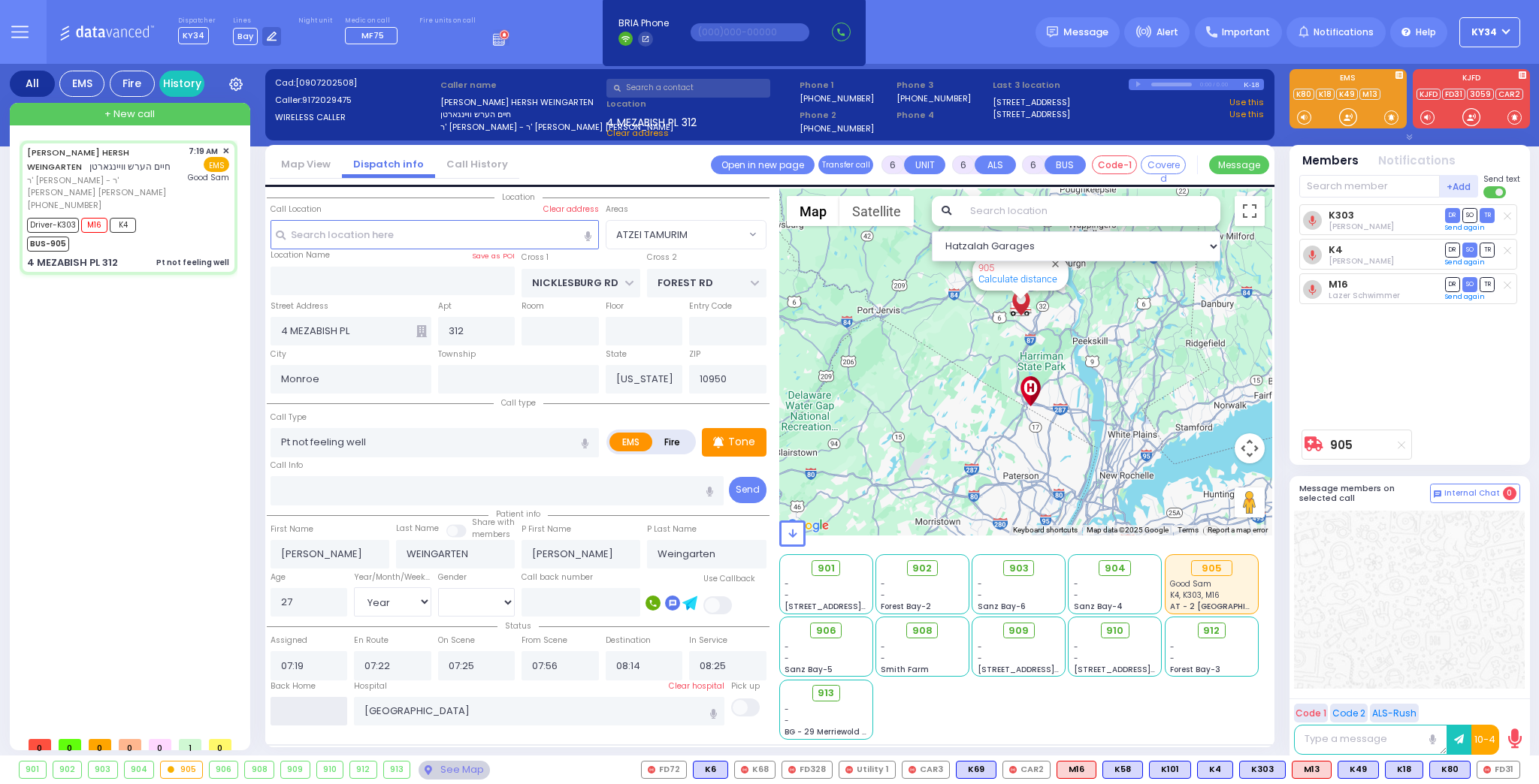
click at [303, 711] on input "text" at bounding box center [309, 711] width 77 height 29
type input "09:06"
select select
radio input "true"
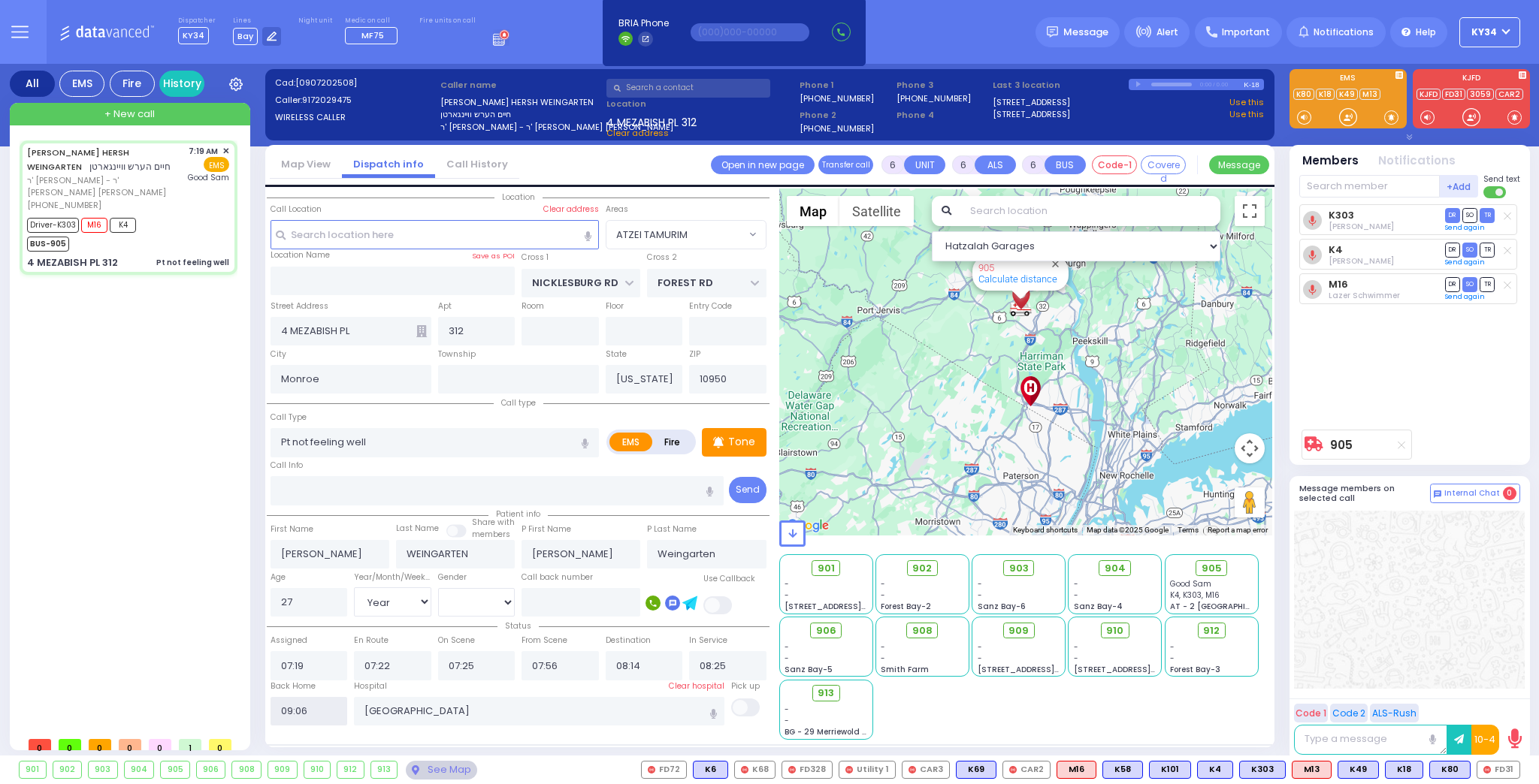
select select
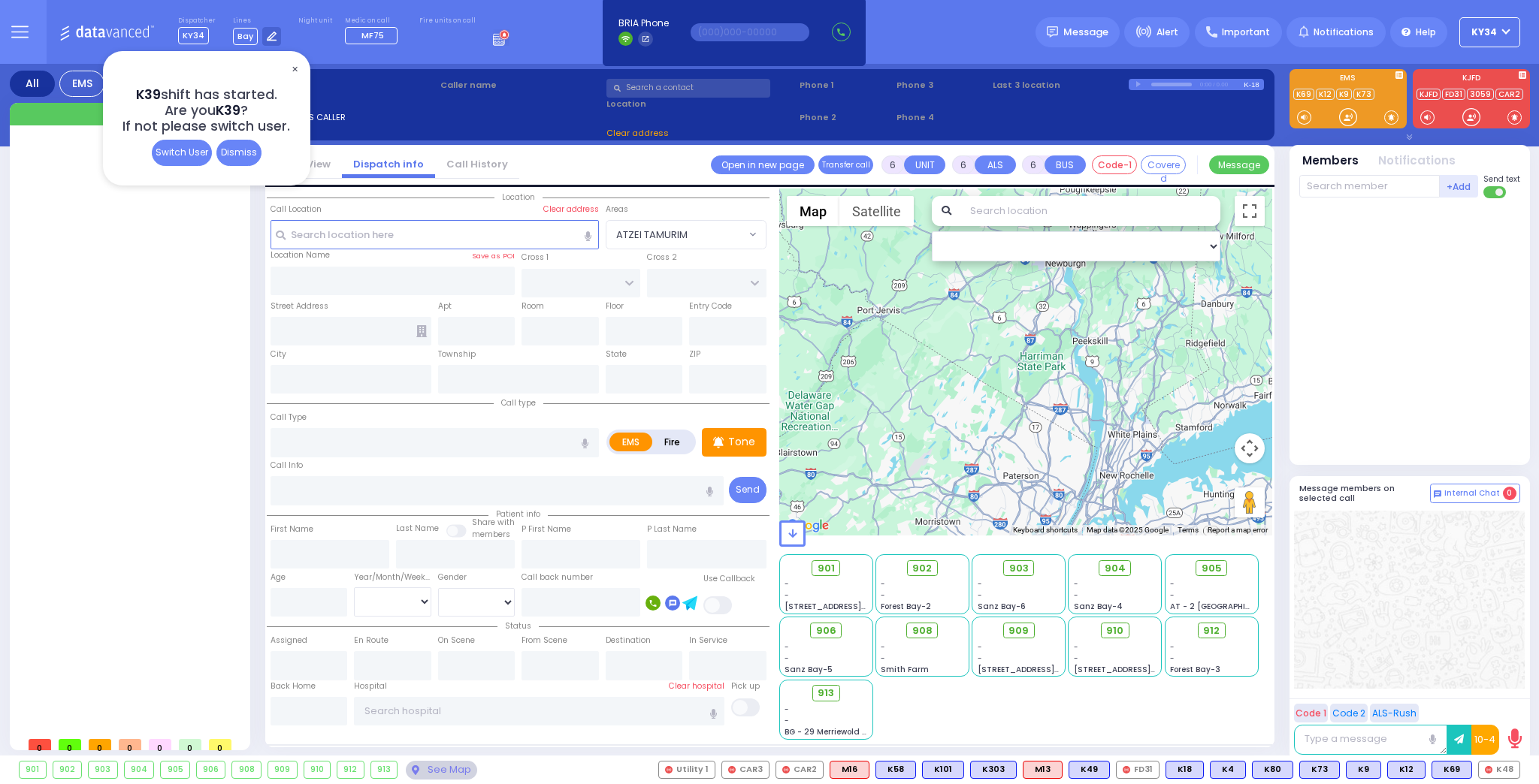
click at [245, 156] on div "Dismiss" at bounding box center [239, 153] width 45 height 26
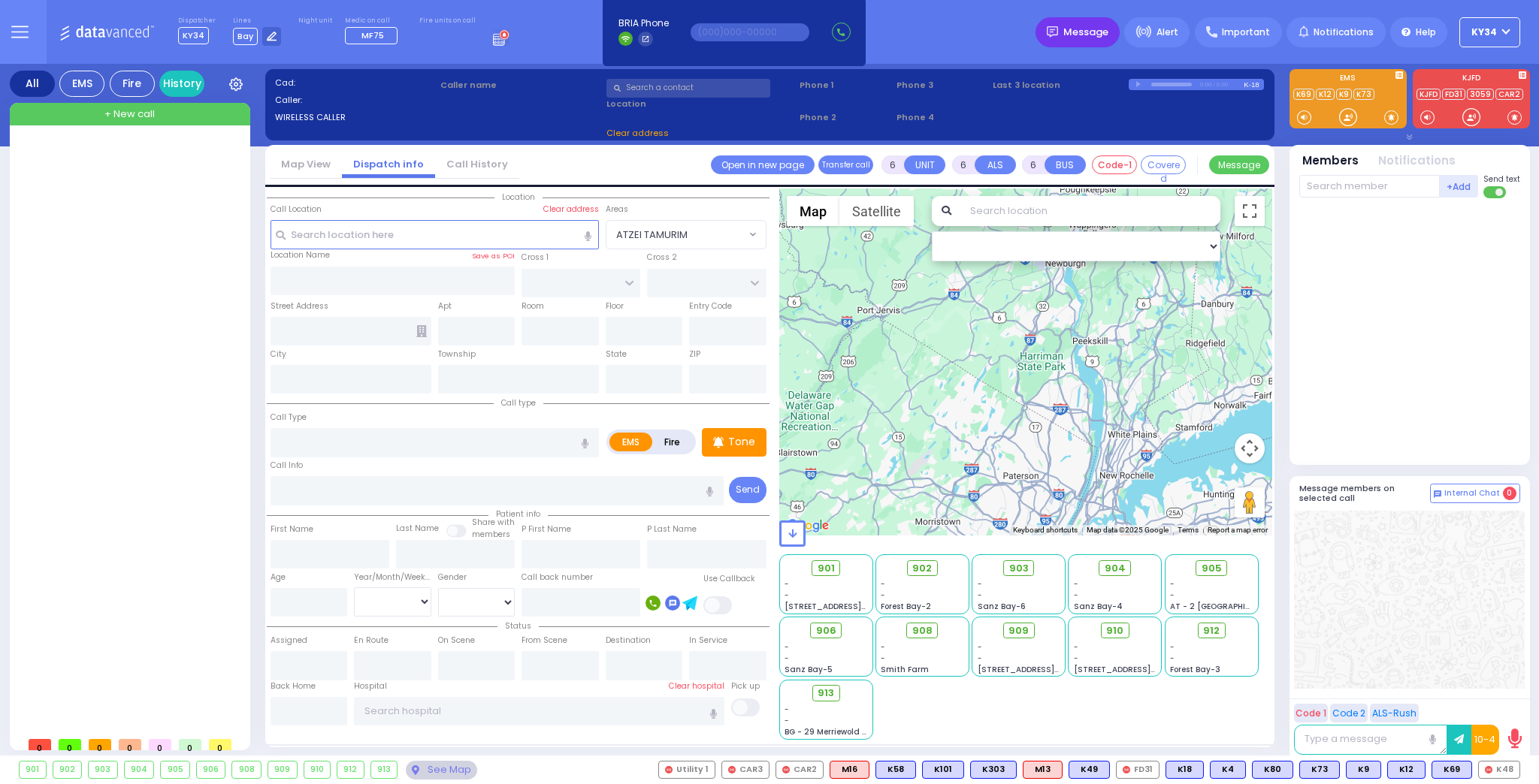
click at [1071, 39] on div "Message" at bounding box center [1077, 33] width 84 height 30
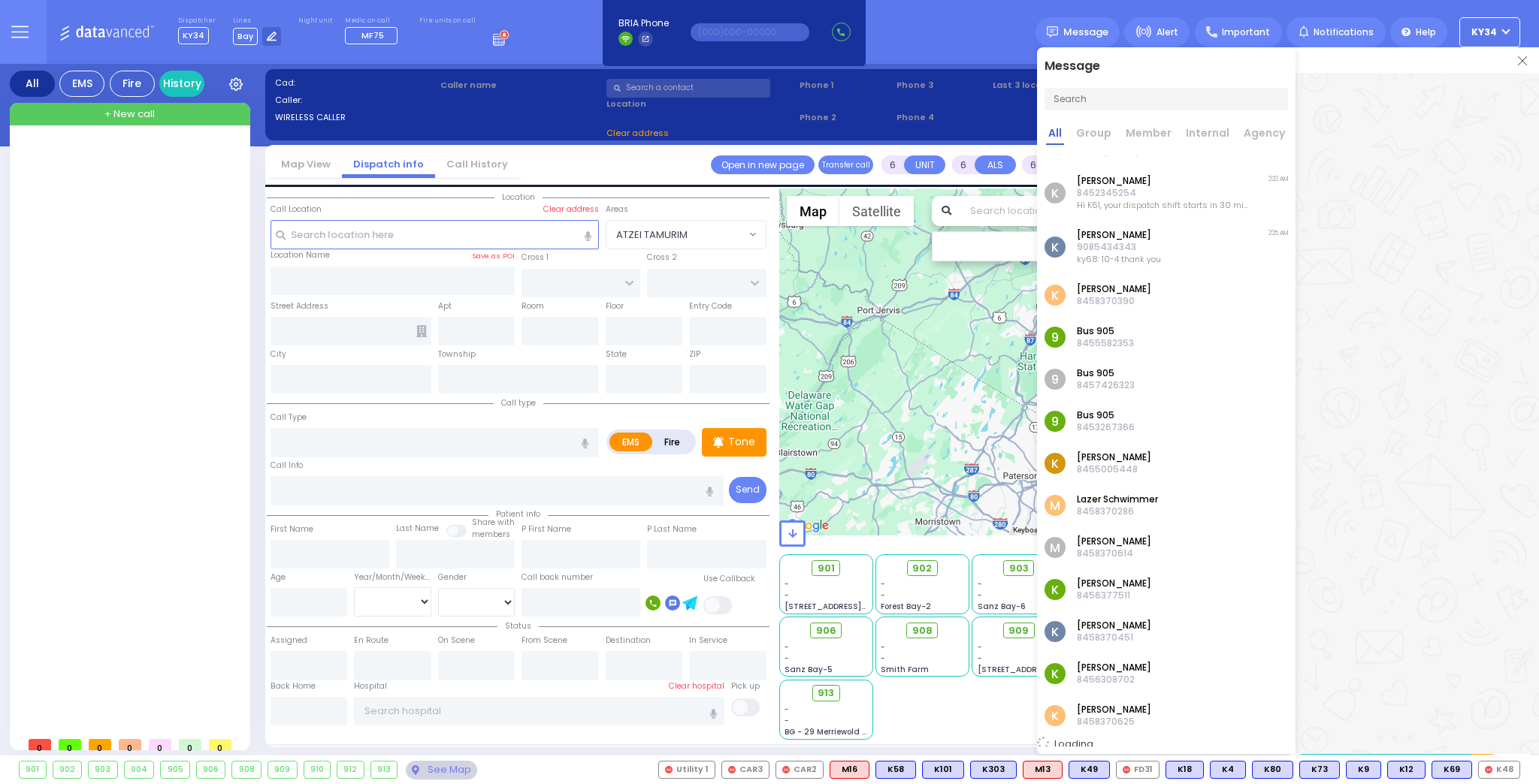
scroll to position [373, 0]
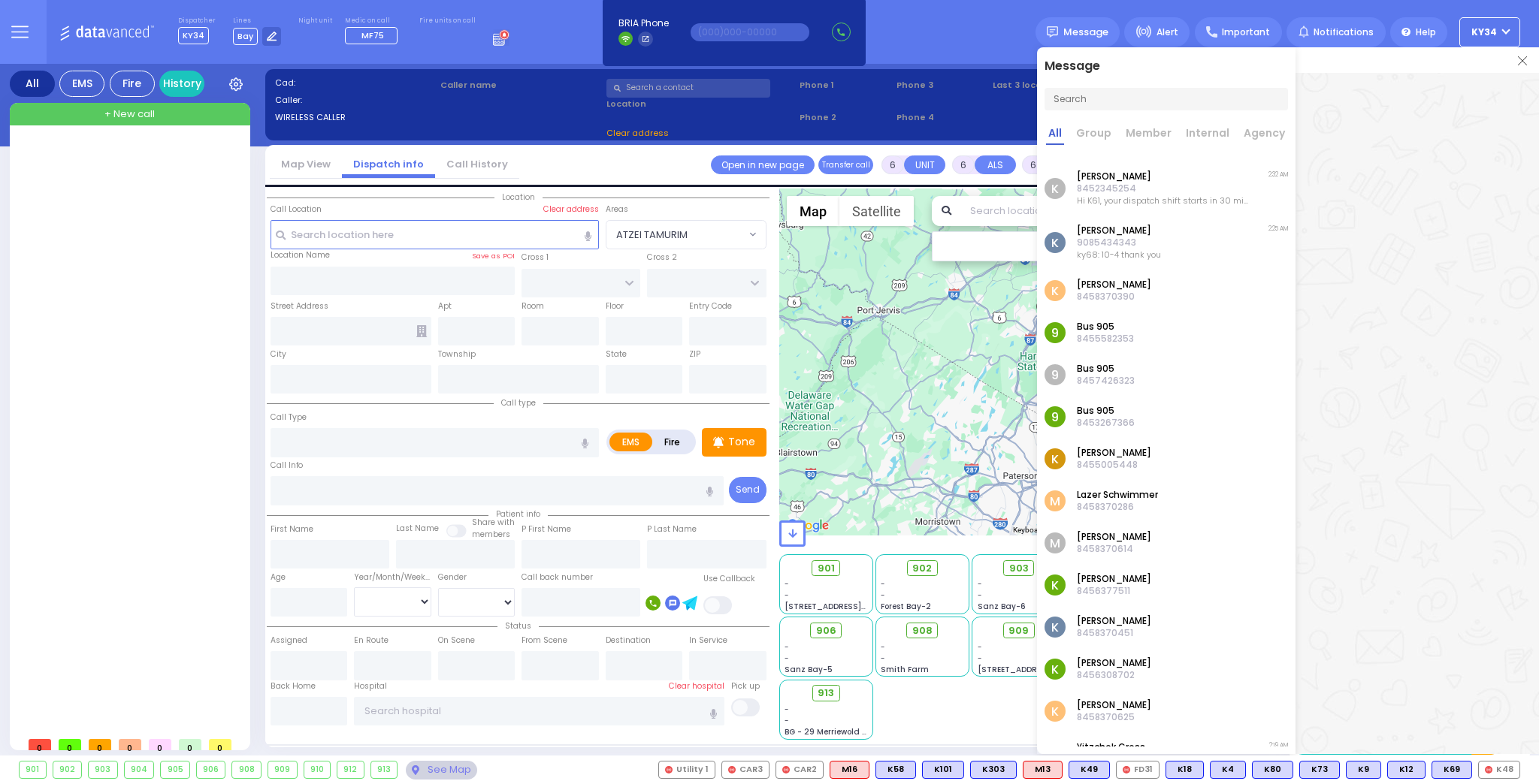
click at [1157, 593] on div "K [PERSON_NAME] 8456377511" at bounding box center [1166, 585] width 259 height 42
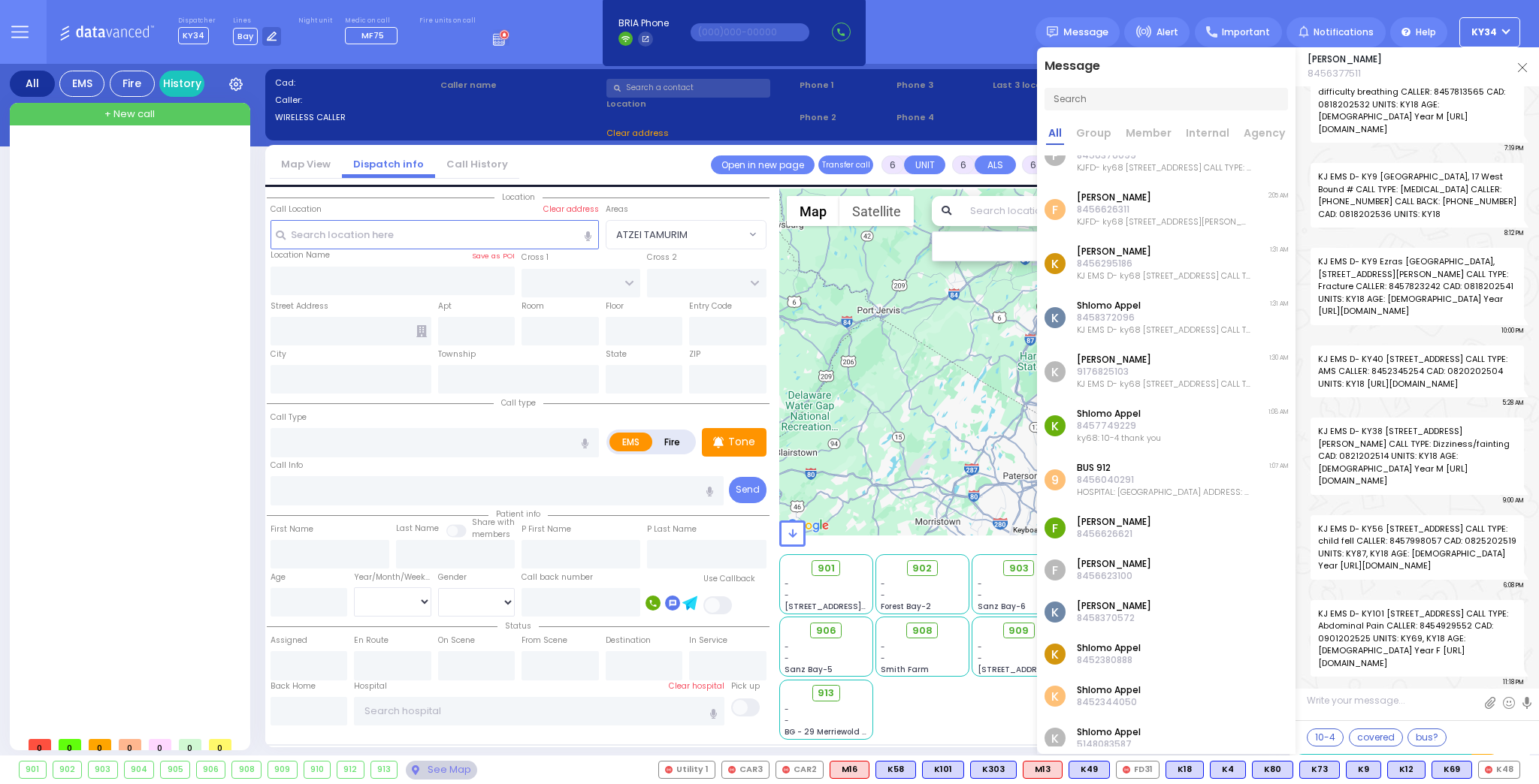
scroll to position [1018, 0]
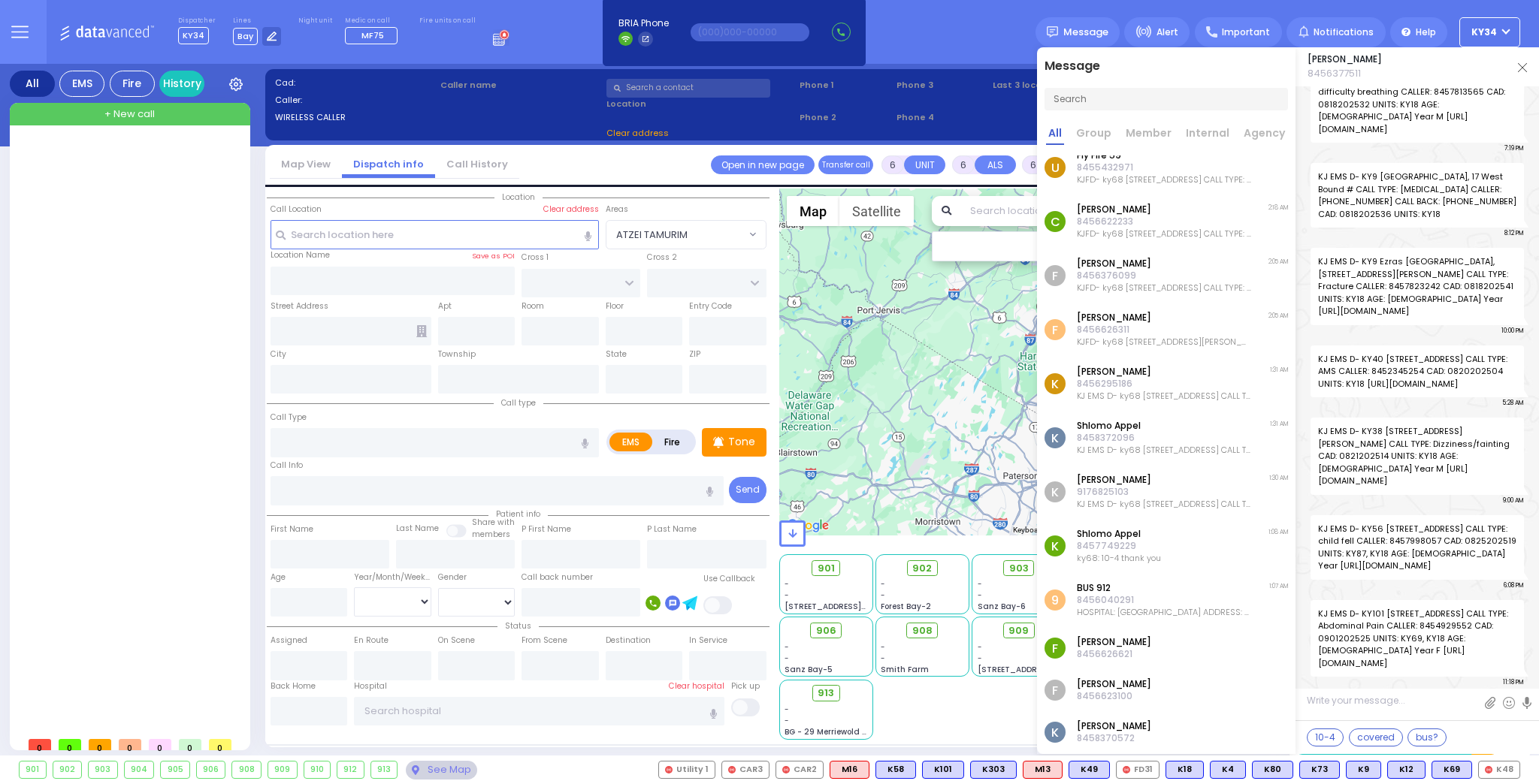
click at [1106, 98] on input "text" at bounding box center [1166, 99] width 244 height 23
type input "5"
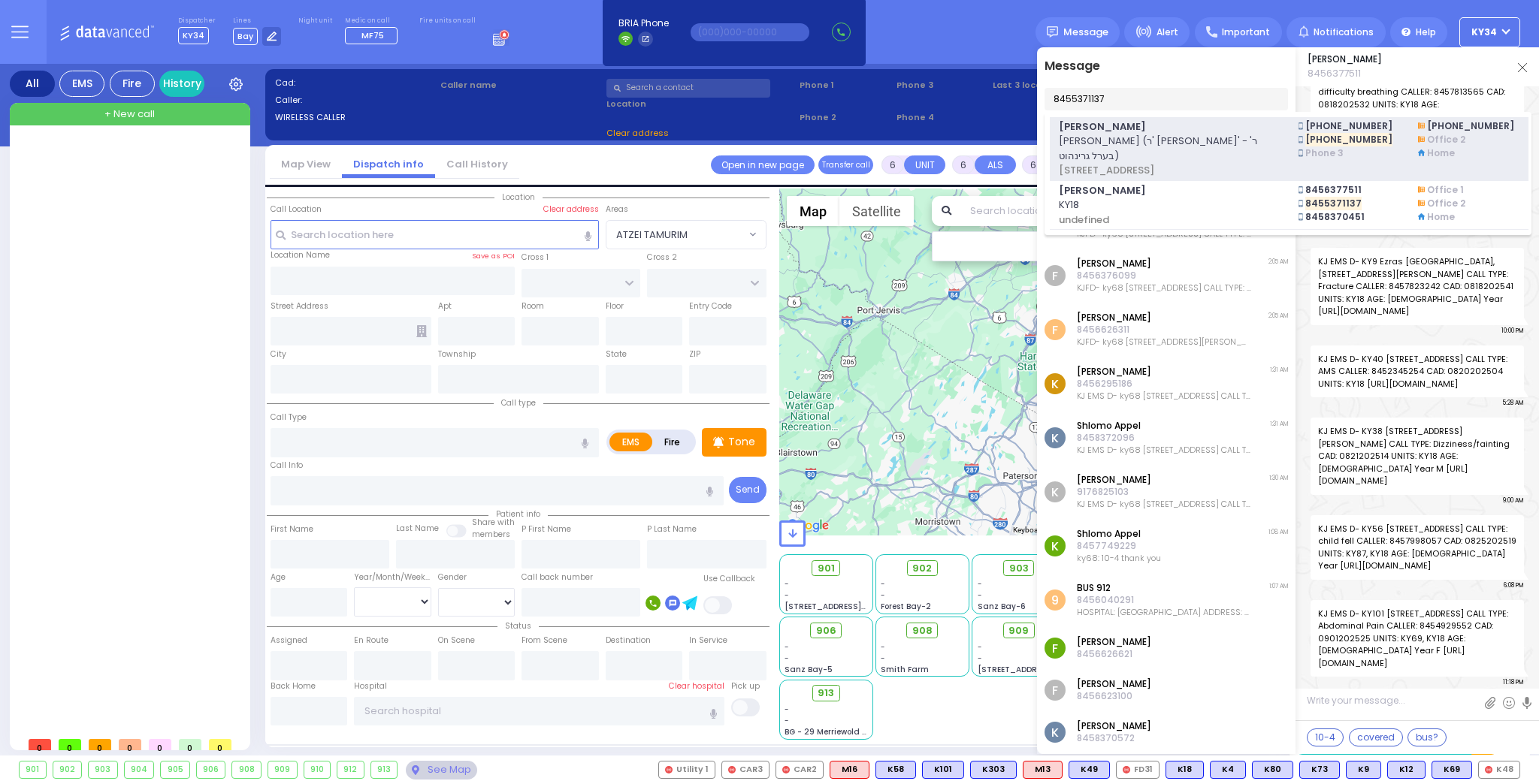
type input "8455371137"
click at [1306, 137] on span "[PHONE_NUMBER]" at bounding box center [1348, 140] width 87 height 14
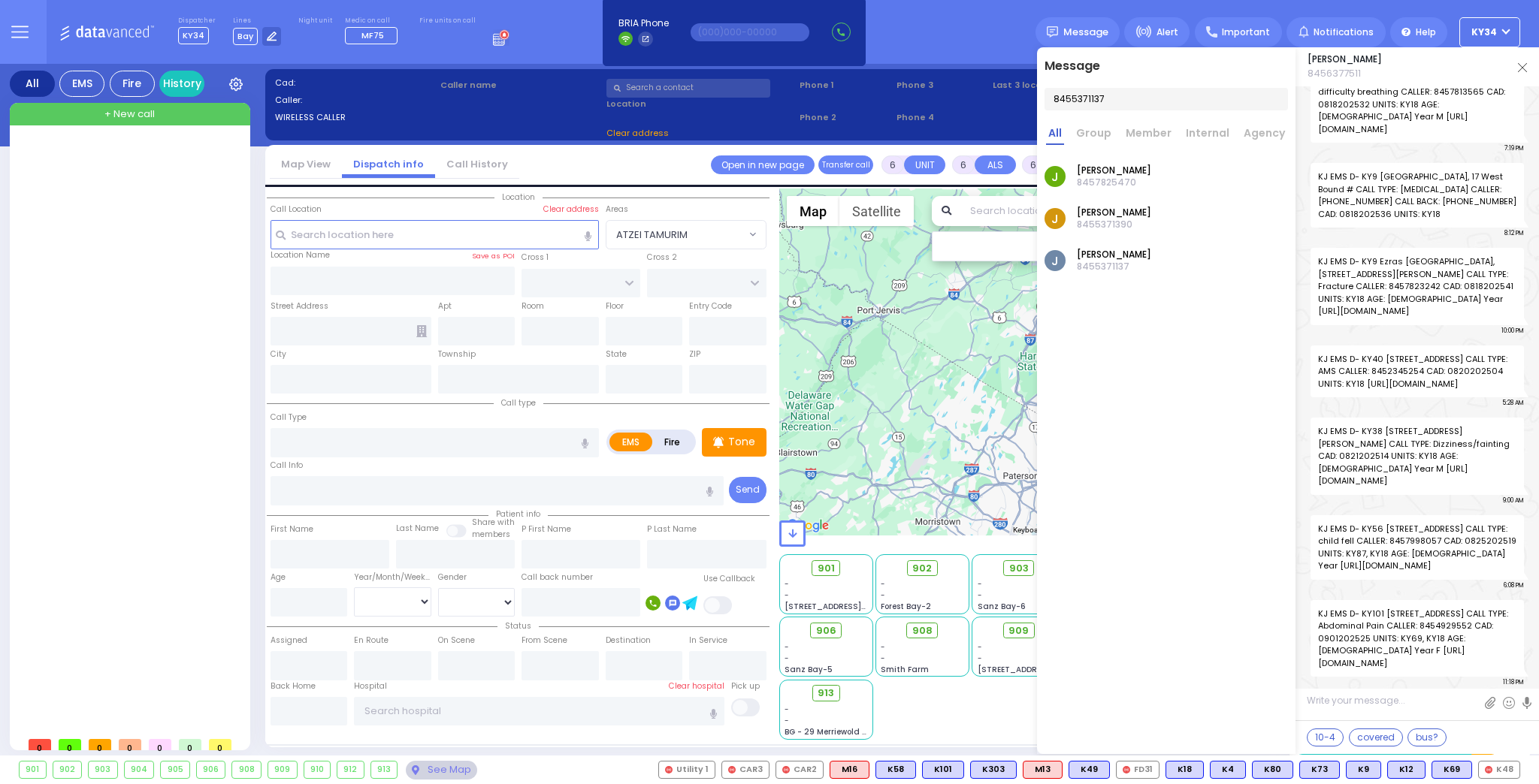
scroll to position [0, 0]
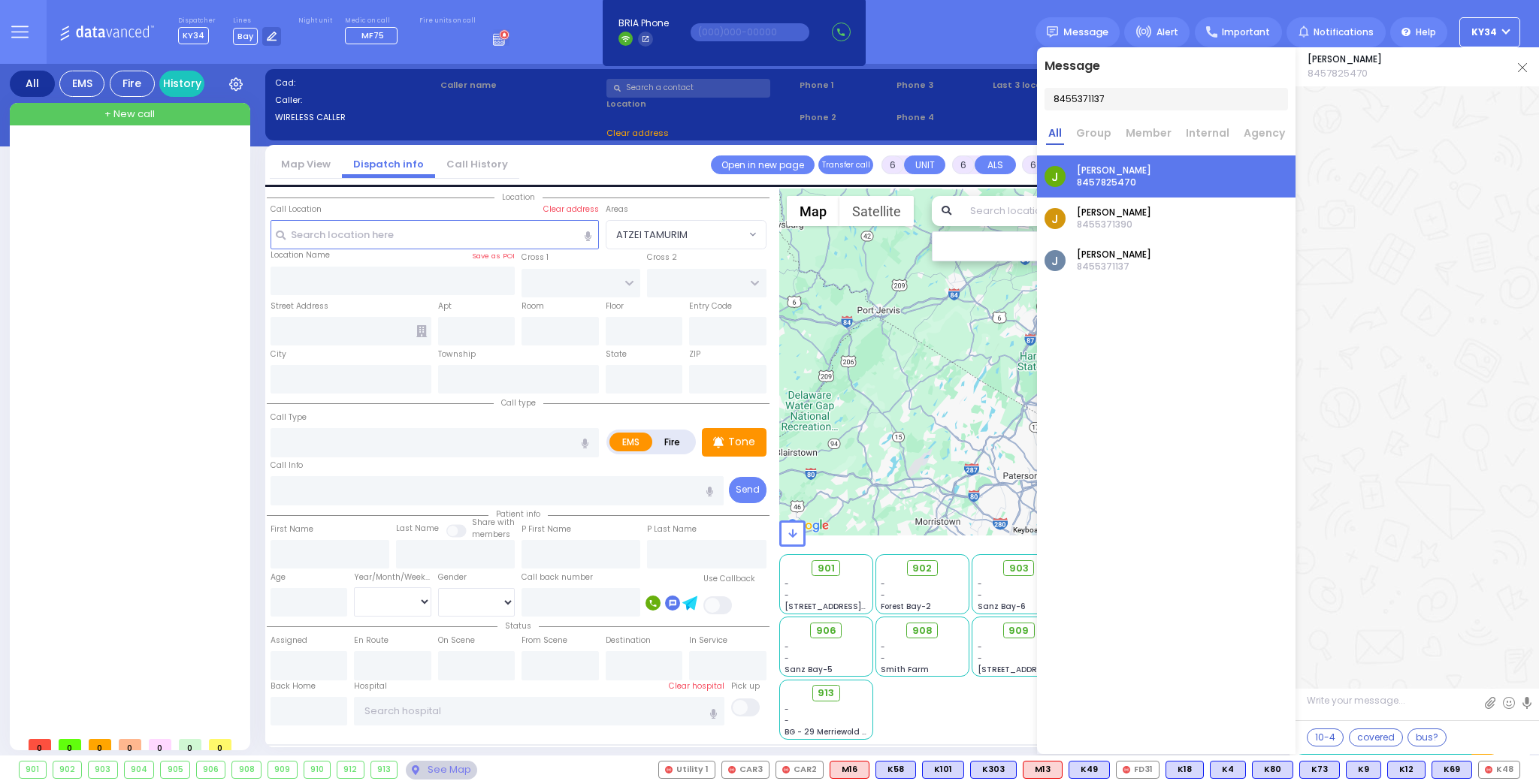
click at [1150, 260] on div "J [PERSON_NAME] 8455371137" at bounding box center [1166, 261] width 259 height 42
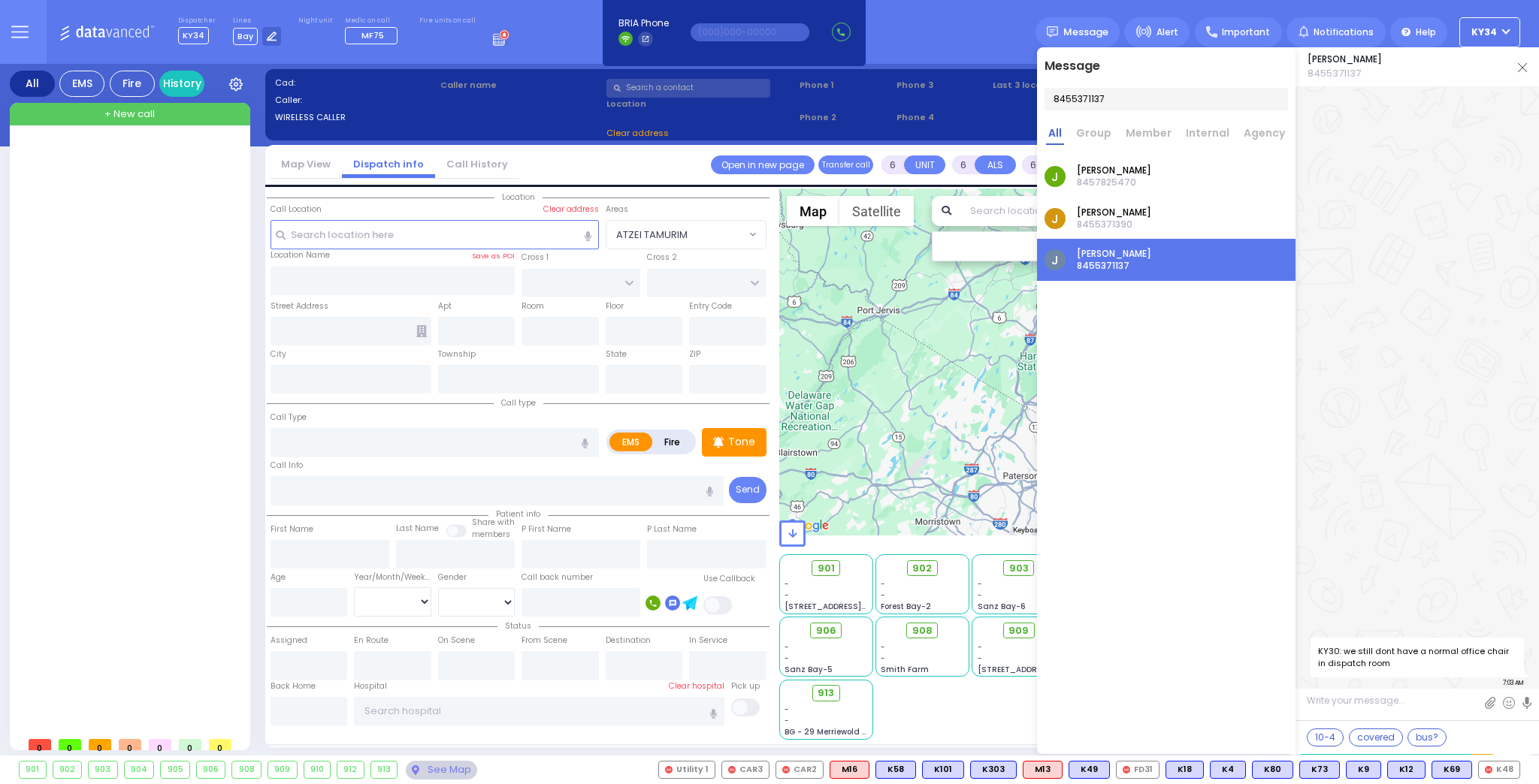
click at [1376, 707] on textarea at bounding box center [1417, 706] width 244 height 28
click at [1330, 698] on textarea "Who akes the lines now?" at bounding box center [1417, 705] width 244 height 30
click at [1332, 702] on textarea "Who akes the lines now?" at bounding box center [1417, 705] width 244 height 30
click at [1333, 701] on textarea "Who akes the lines now?" at bounding box center [1417, 705] width 244 height 30
click at [1332, 698] on textarea "Who akes the lines now?" at bounding box center [1417, 705] width 244 height 30
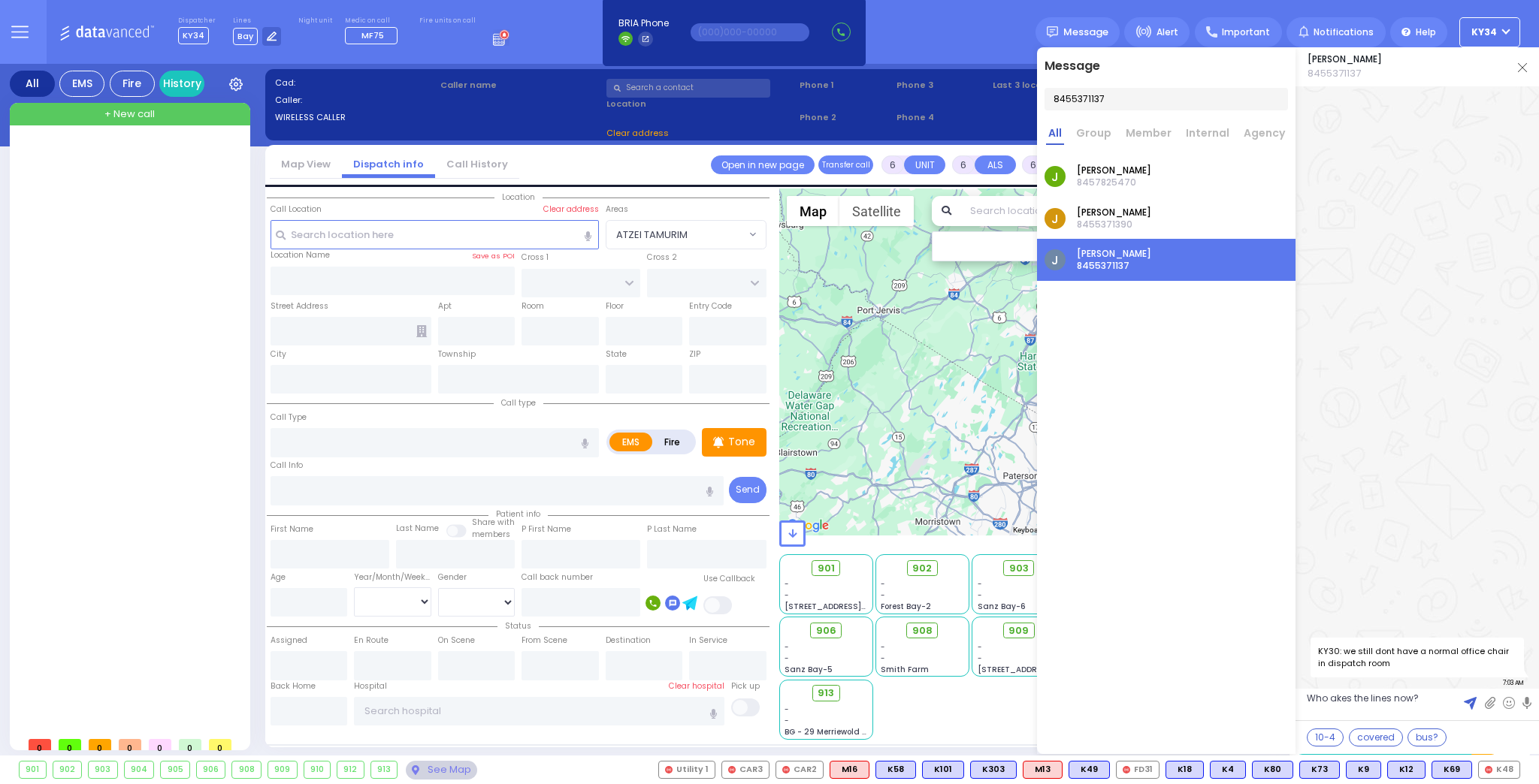
type textarea "Who takes the lines now?"
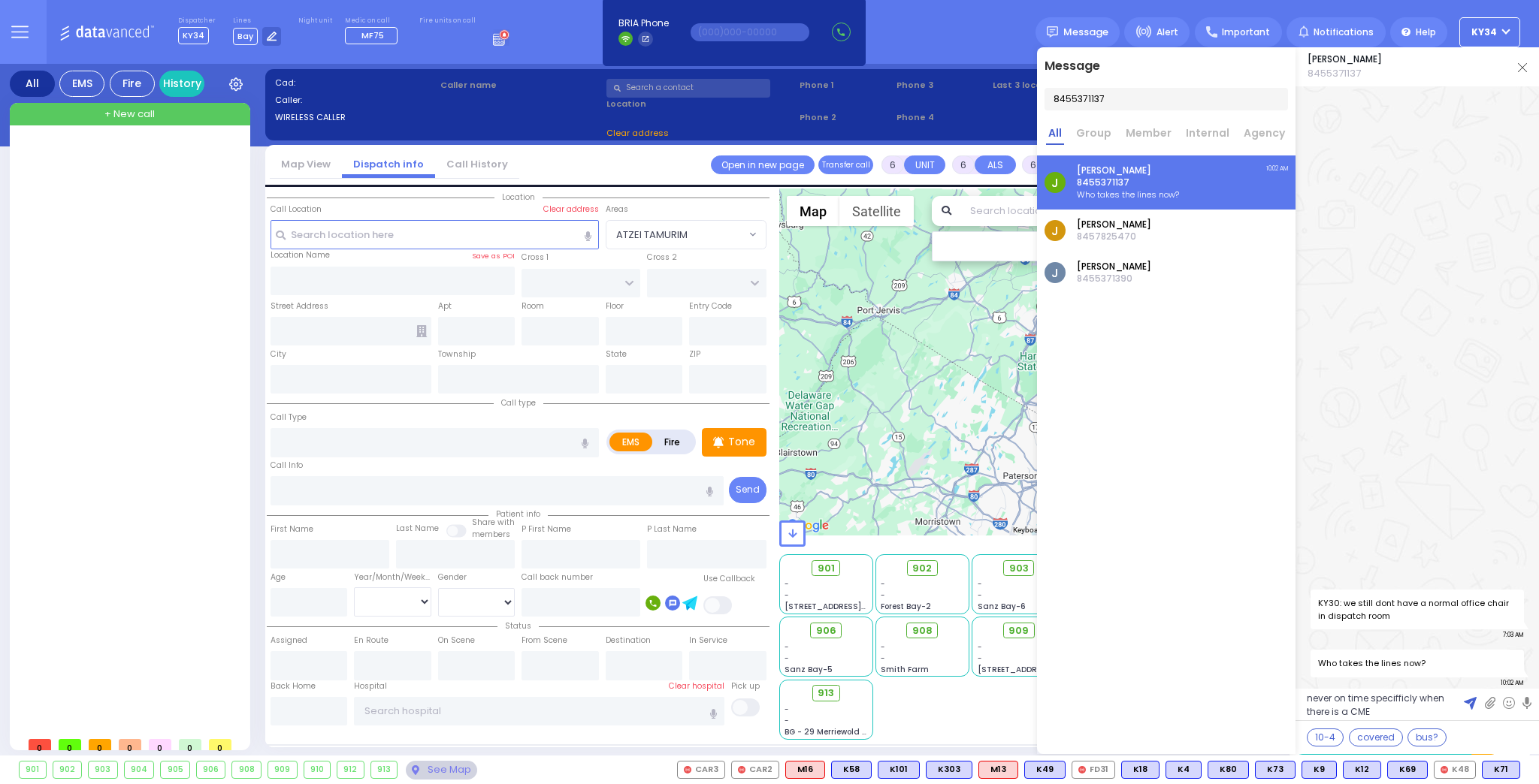
type textarea "never on time specifically when there is a CME"
drag, startPoint x: 1389, startPoint y: 711, endPoint x: 1293, endPoint y: 695, distance: 97.3
click at [1293, 695] on div "Message 8455371137 All Group Member Internal Agency J [PERSON_NAME] 8455371137 …" at bounding box center [1288, 401] width 502 height 707
click at [1524, 66] on img at bounding box center [1522, 67] width 9 height 9
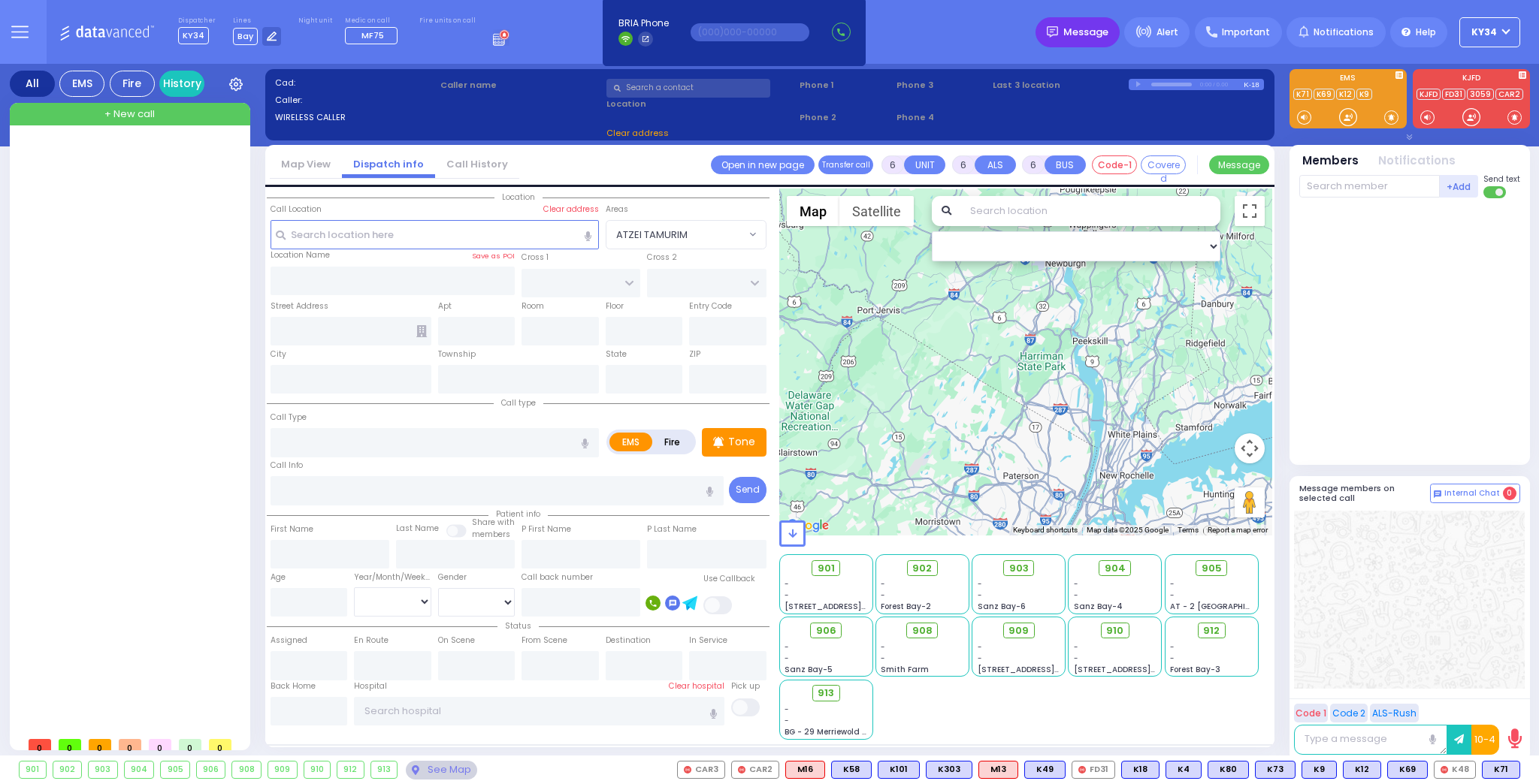
click at [1078, 42] on div "Message" at bounding box center [1077, 33] width 84 height 30
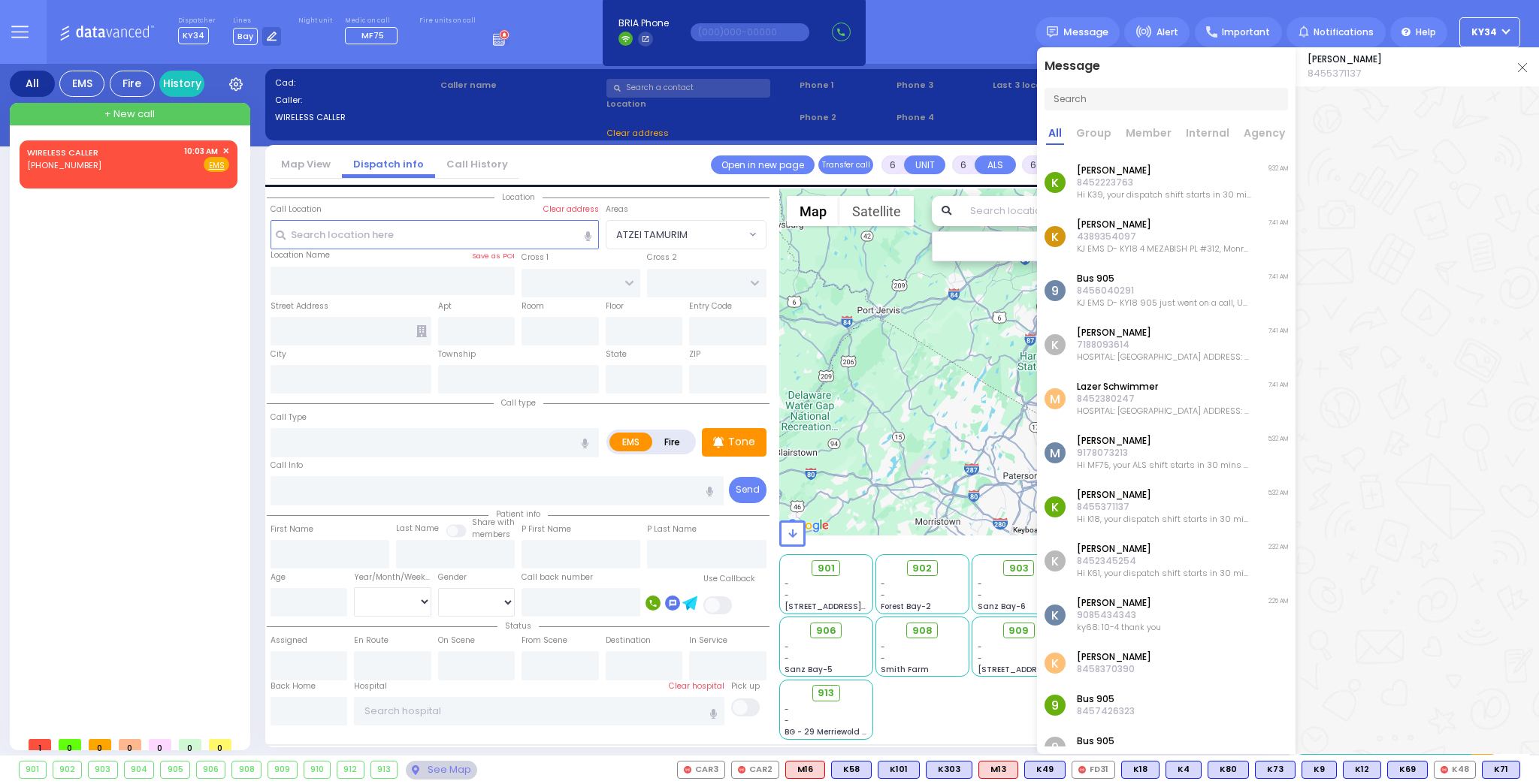
click at [1096, 184] on p "8452223763" at bounding box center [1164, 182] width 175 height 12
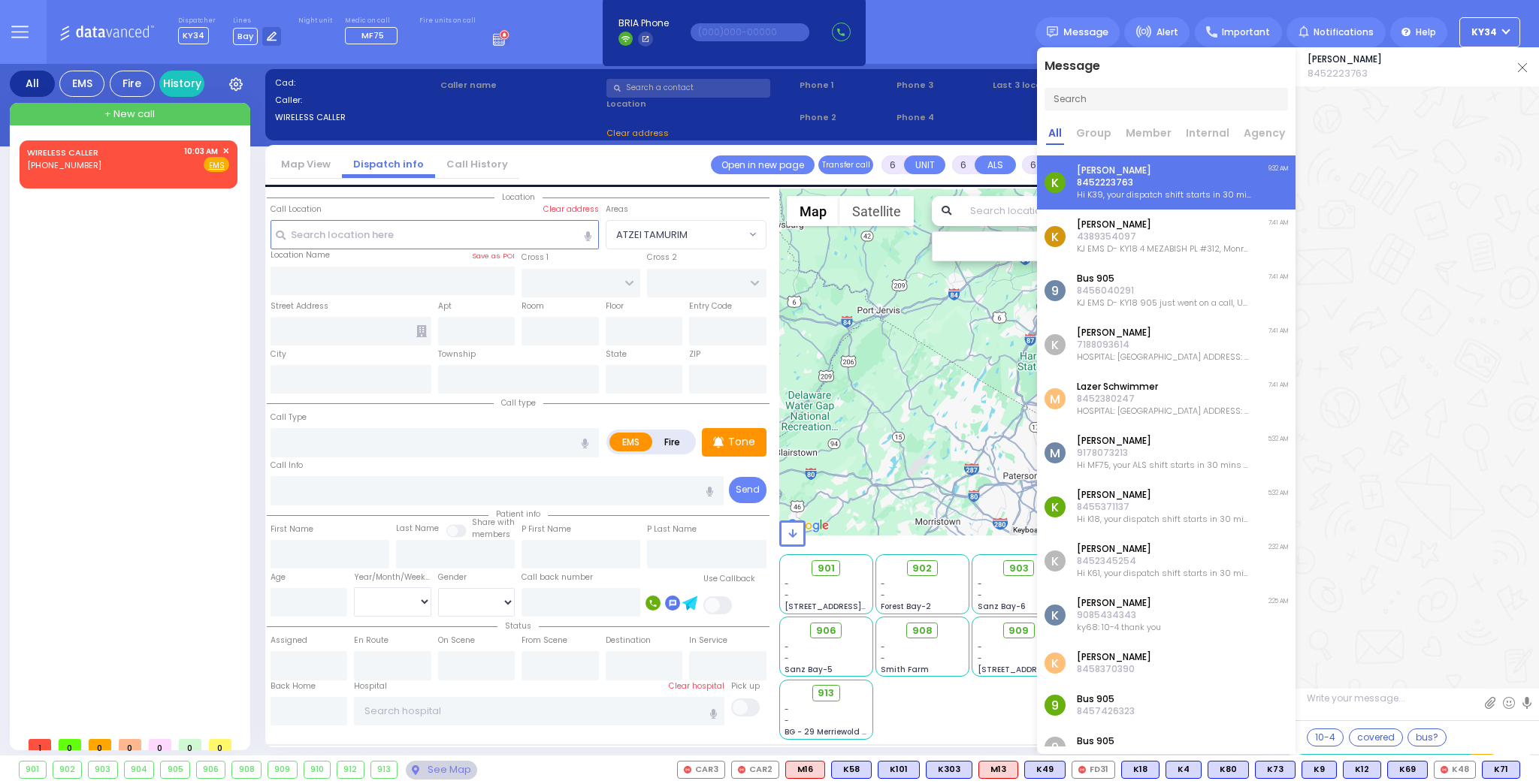
scroll to position [42125, 0]
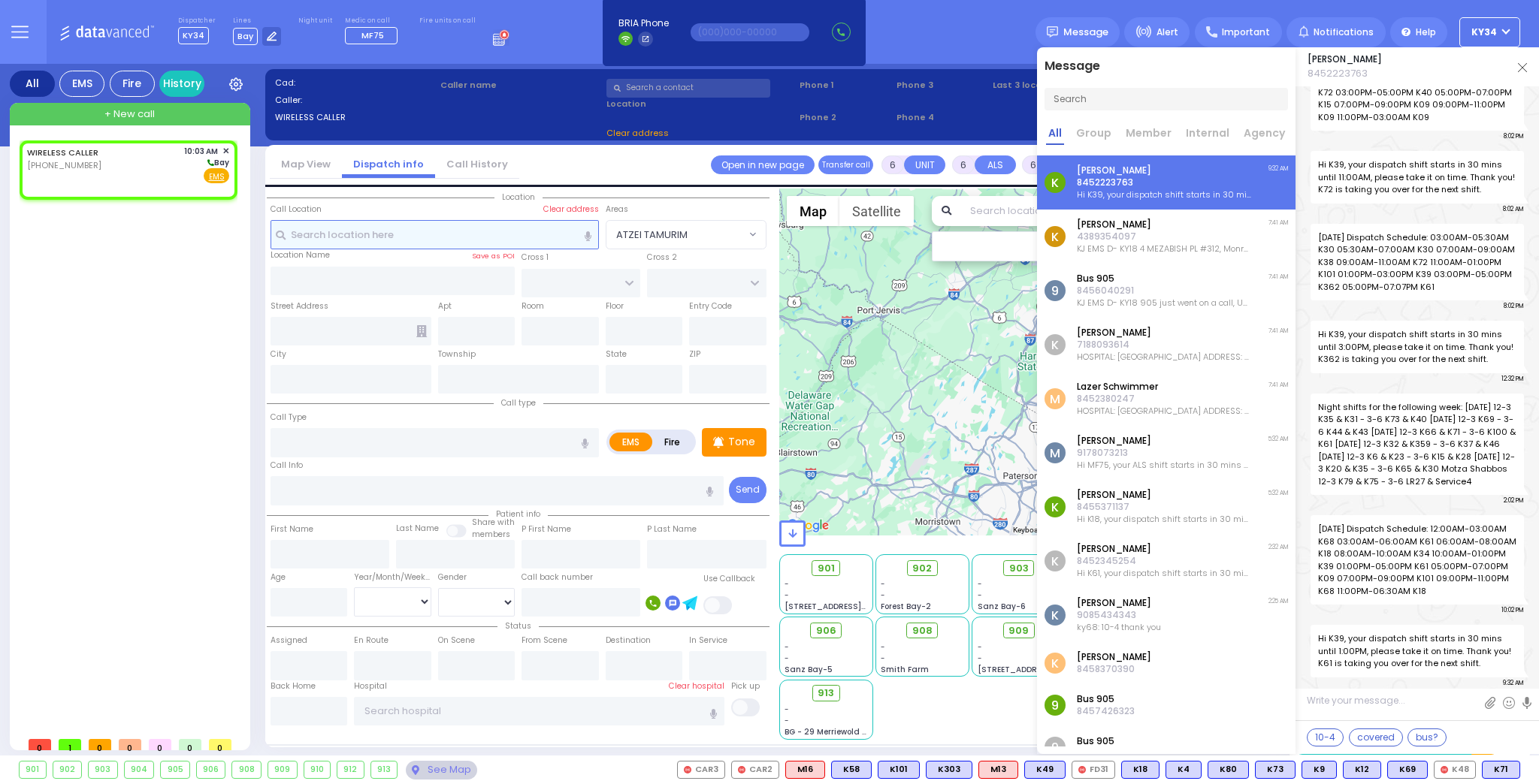
type input "2"
type input "1"
select select
radio input "true"
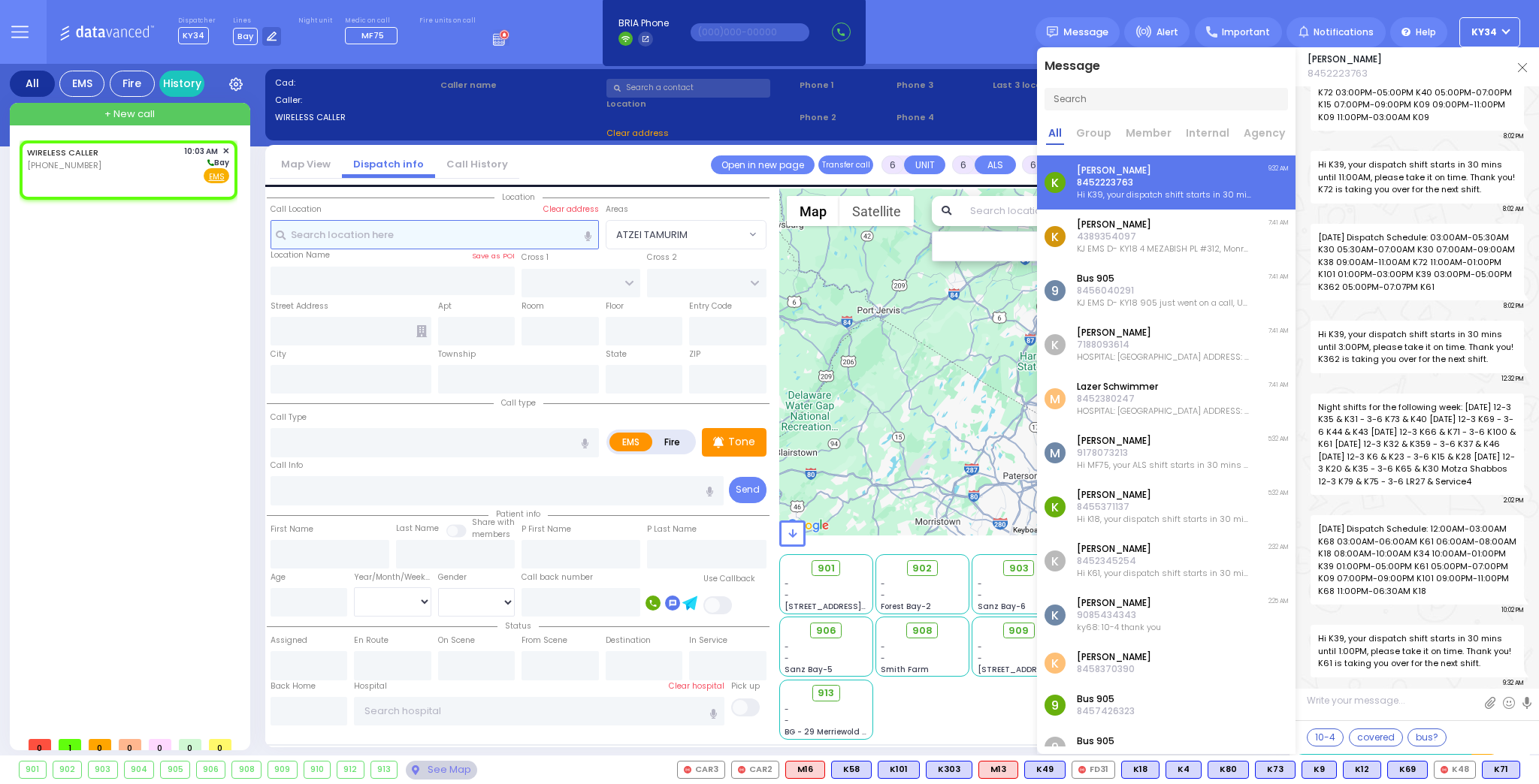
select select
type input "10:03"
select select "Hatzalah Garages"
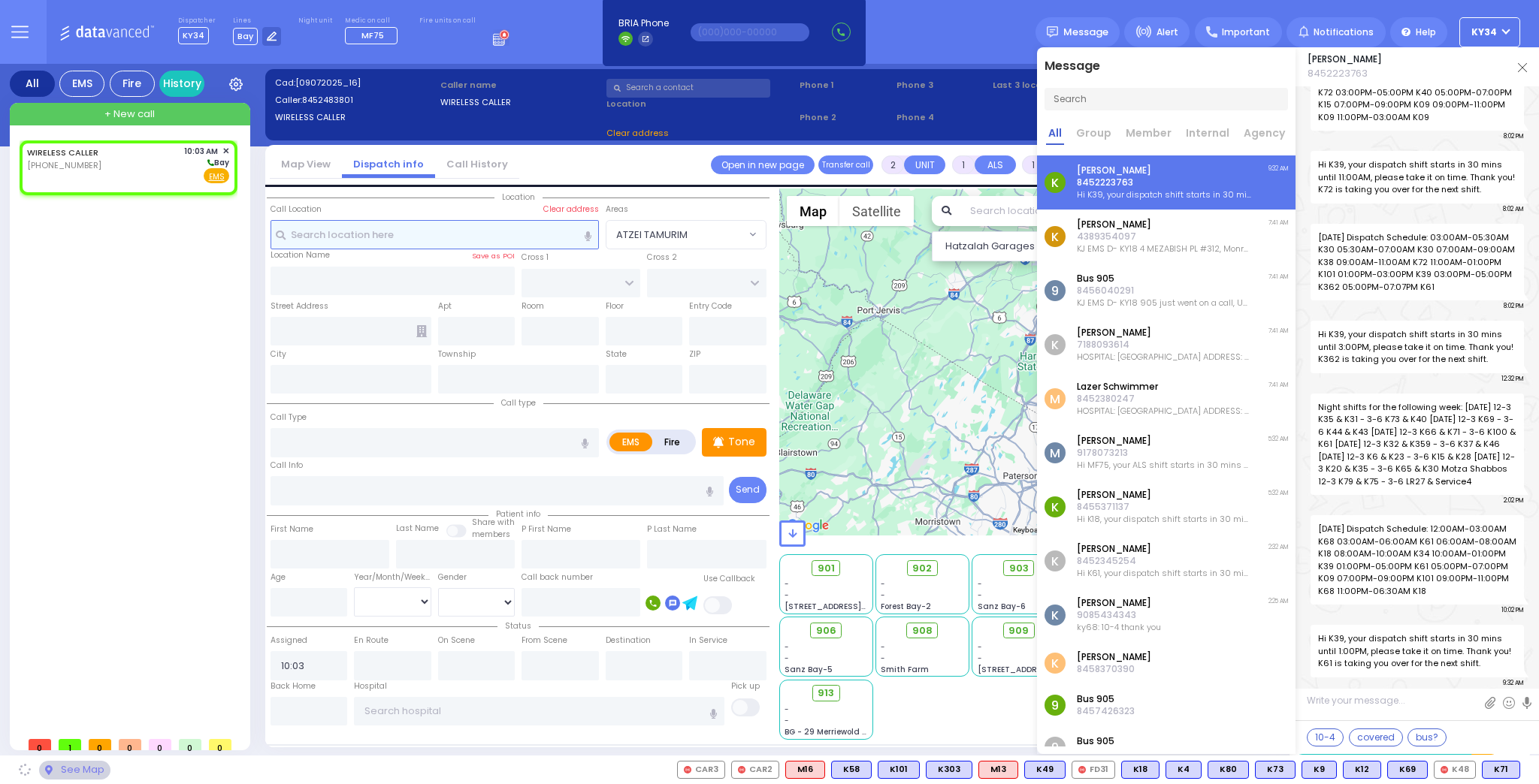
select select
radio input "true"
select select
select select "Hatzalah Garages"
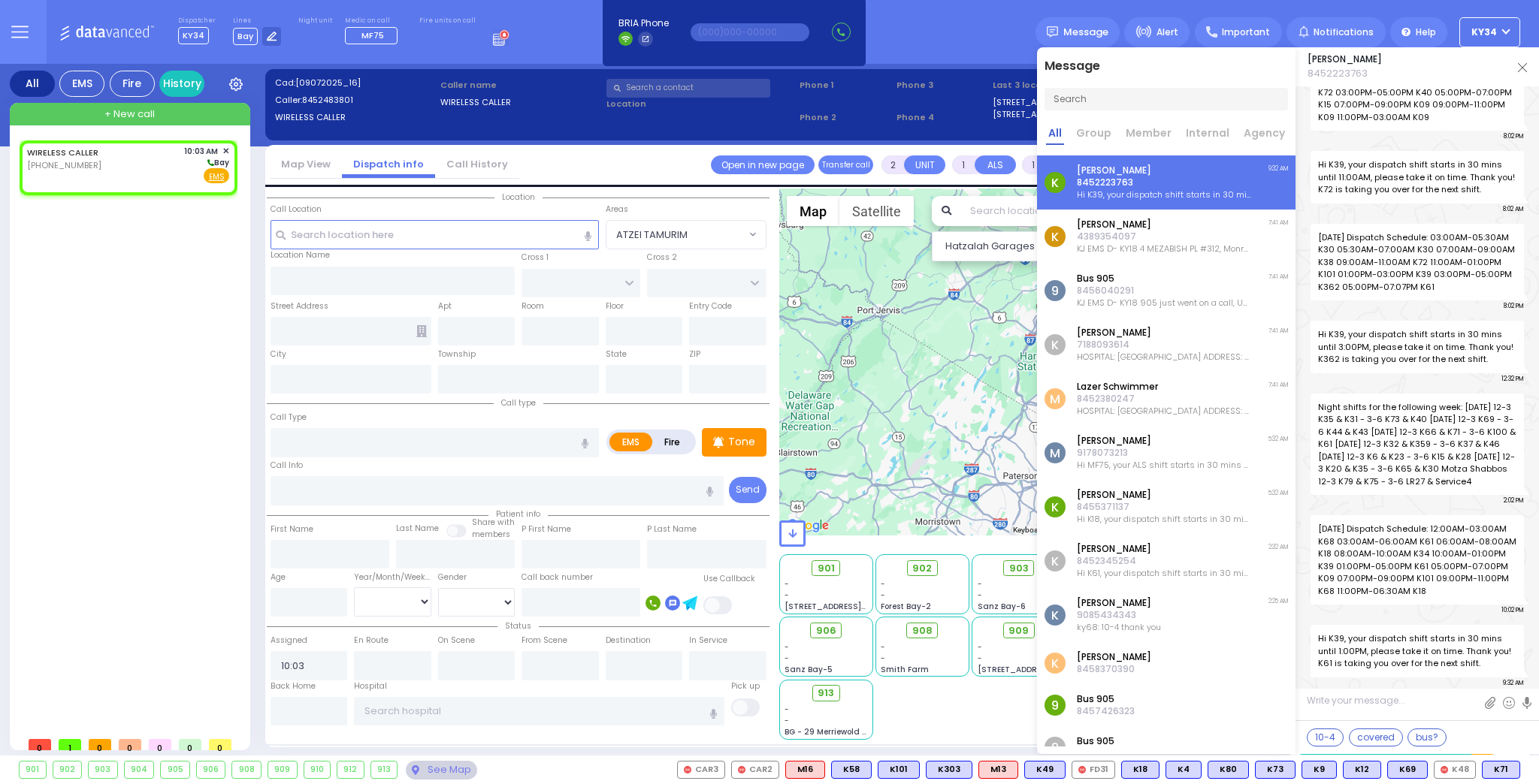
click at [1521, 67] on img at bounding box center [1522, 67] width 9 height 9
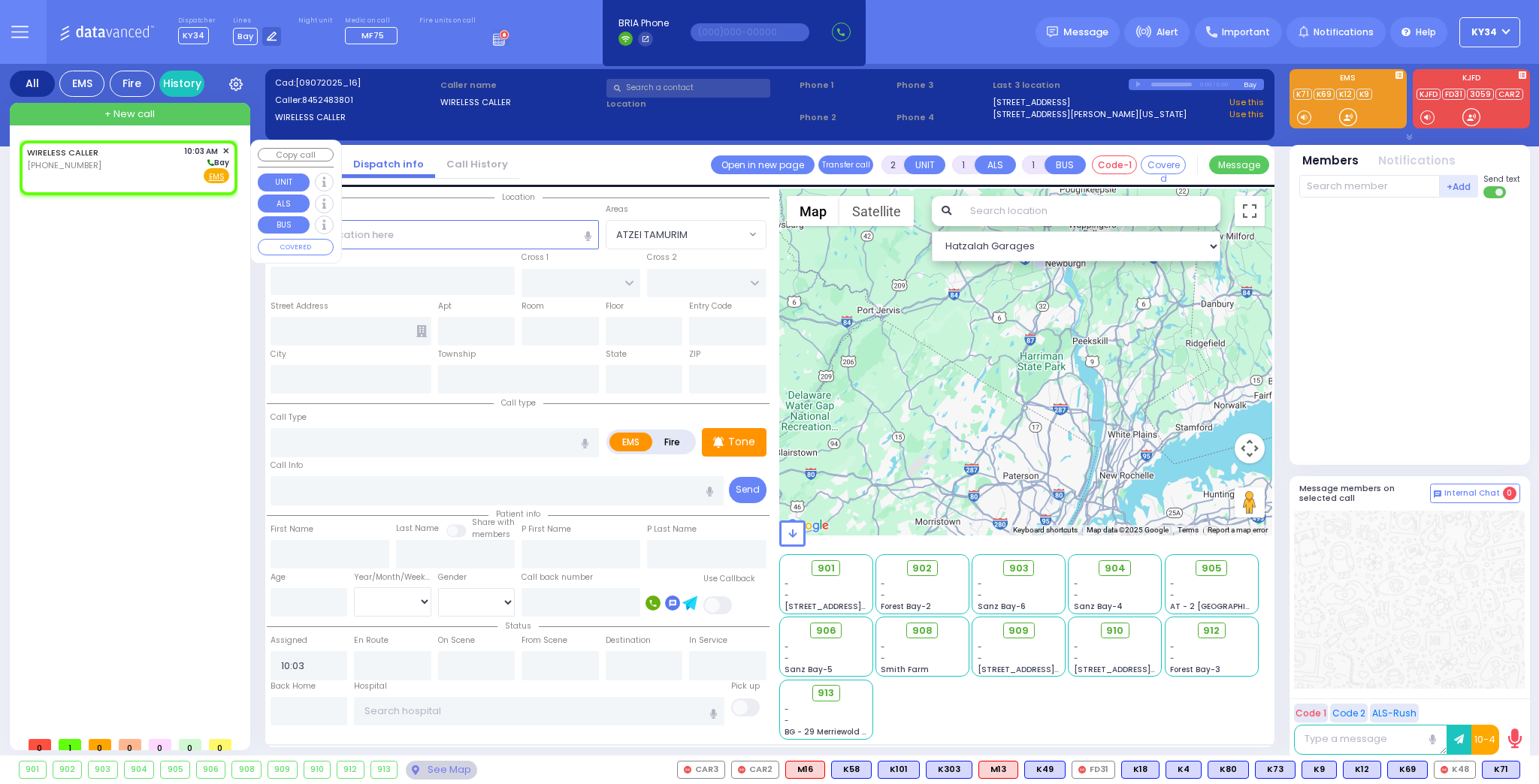
click at [103, 174] on div "WIRELESS CALLER [PHONE_NUMBER] 10:03 AM ✕ [GEOGRAPHIC_DATA]" at bounding box center [128, 165] width 202 height 39
select select
radio input "true"
select select
select select "Hatzalah Garages"
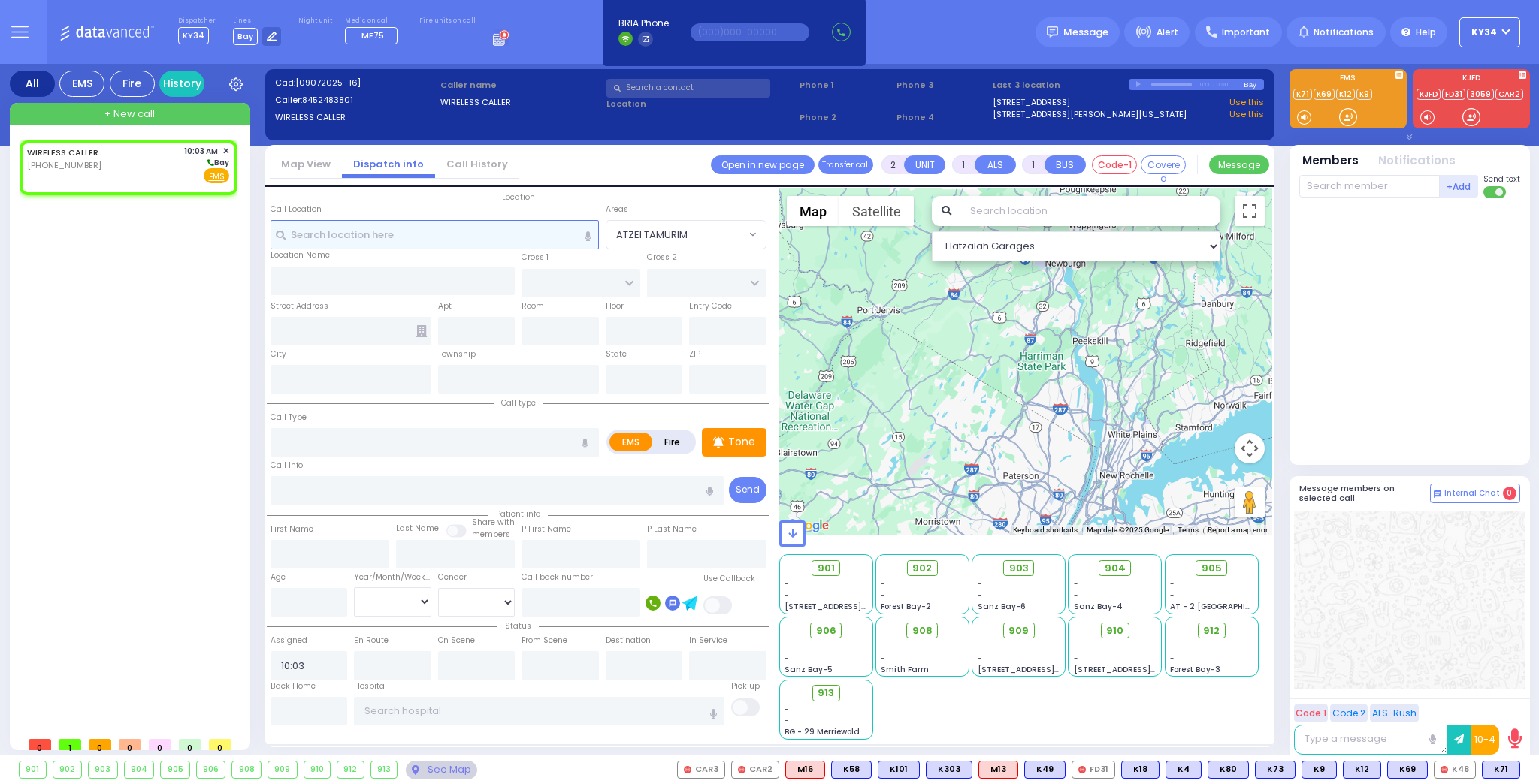
click at [396, 237] on input "text" at bounding box center [435, 234] width 328 height 29
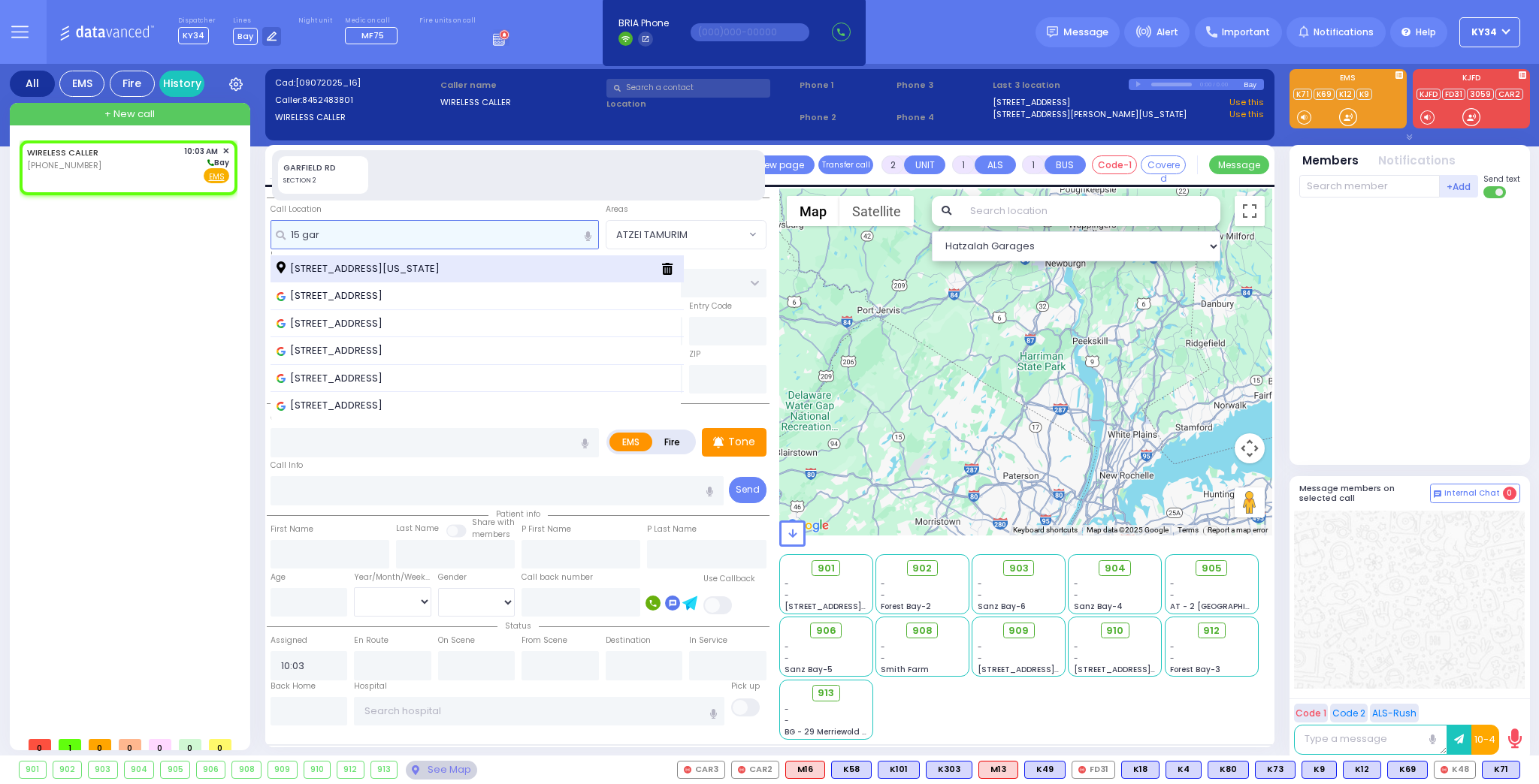
type input "15 gar"
click at [414, 271] on span "[STREET_ADDRESS][US_STATE]" at bounding box center [361, 269] width 169 height 15
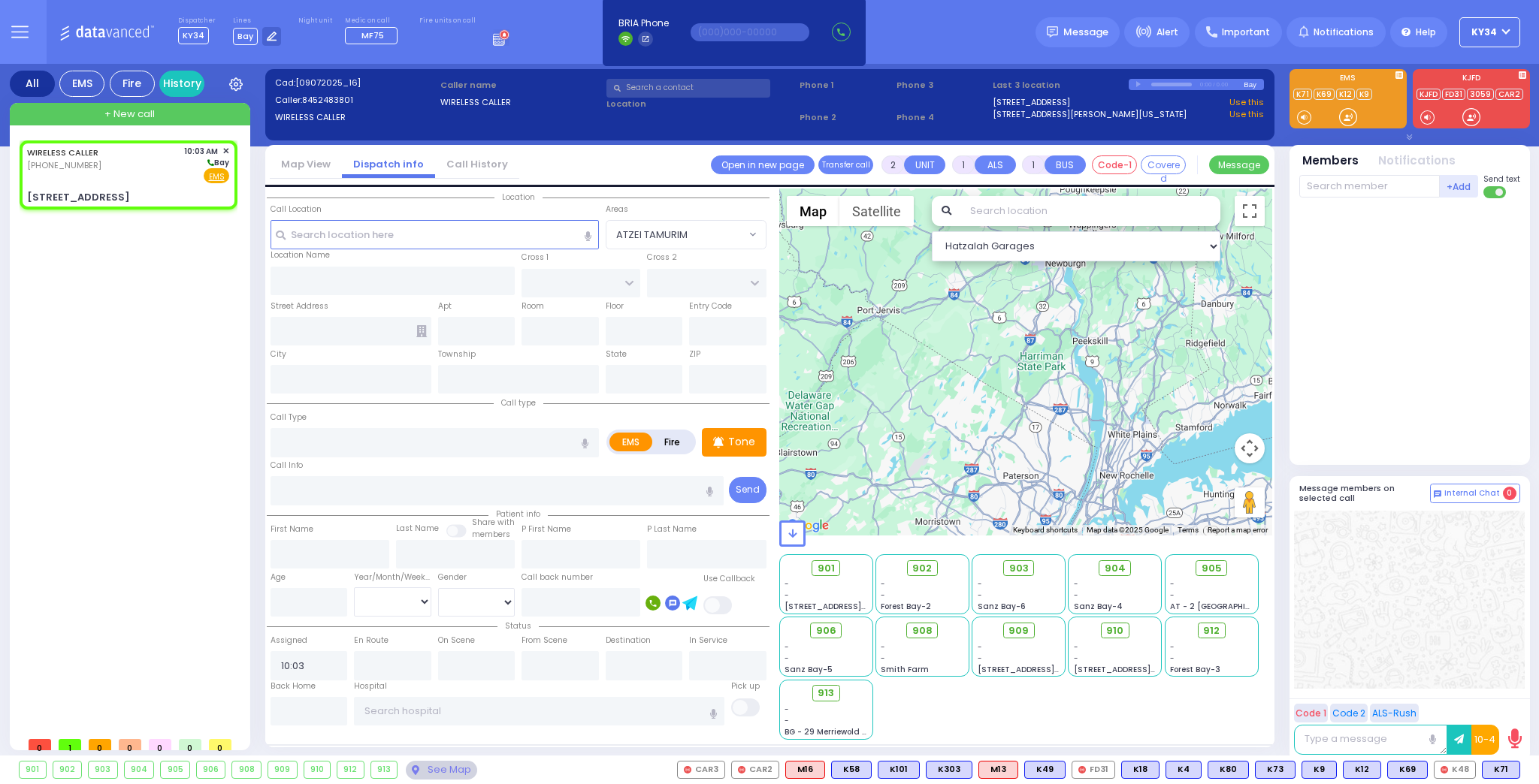
select select
radio input "true"
select select
type input "HAYES COURT"
type input "EAHAL COURT"
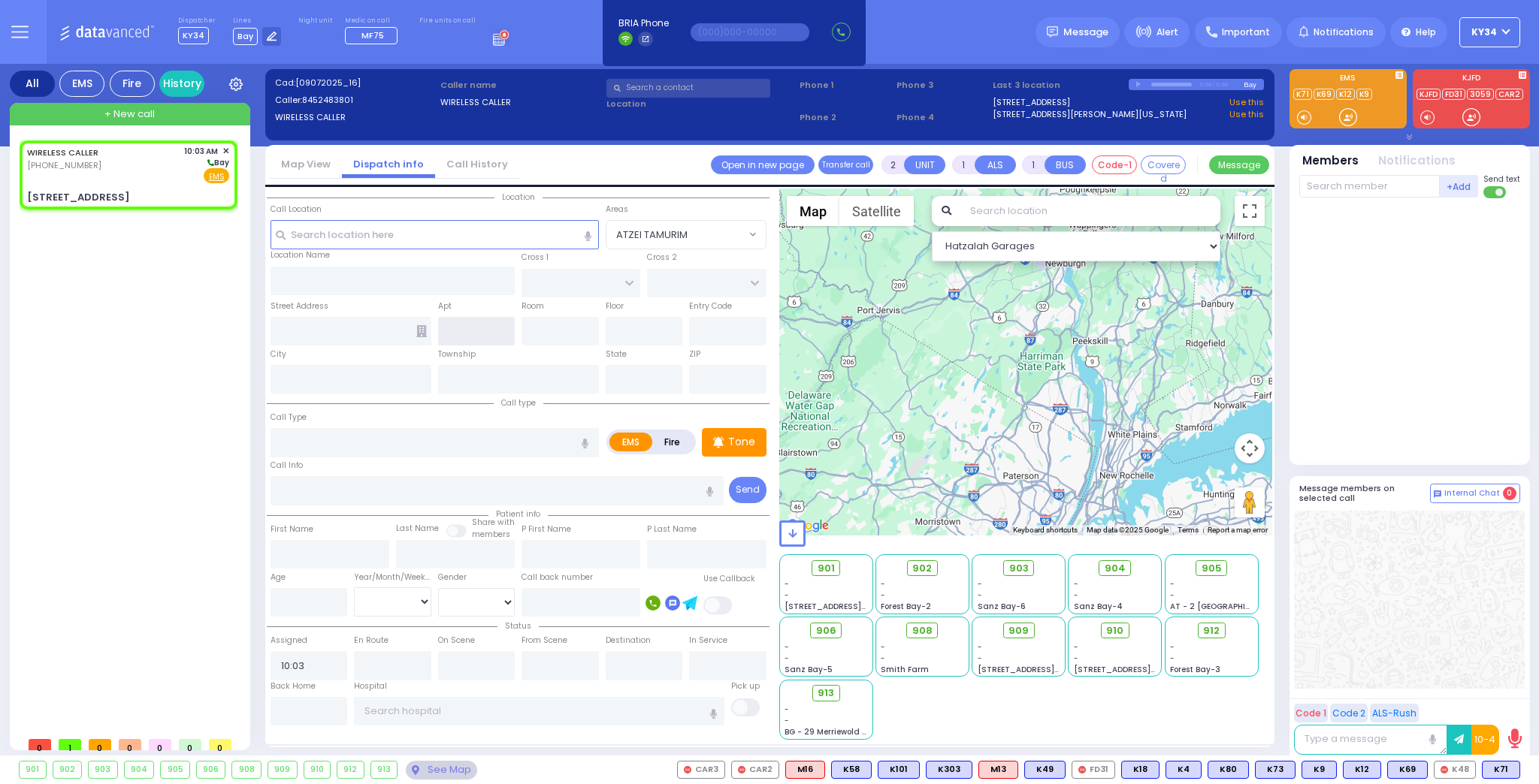
type input "[STREET_ADDRESS]"
type input "Monroe"
type input "[US_STATE]"
type input "10950"
select select "Hatzalah Garages"
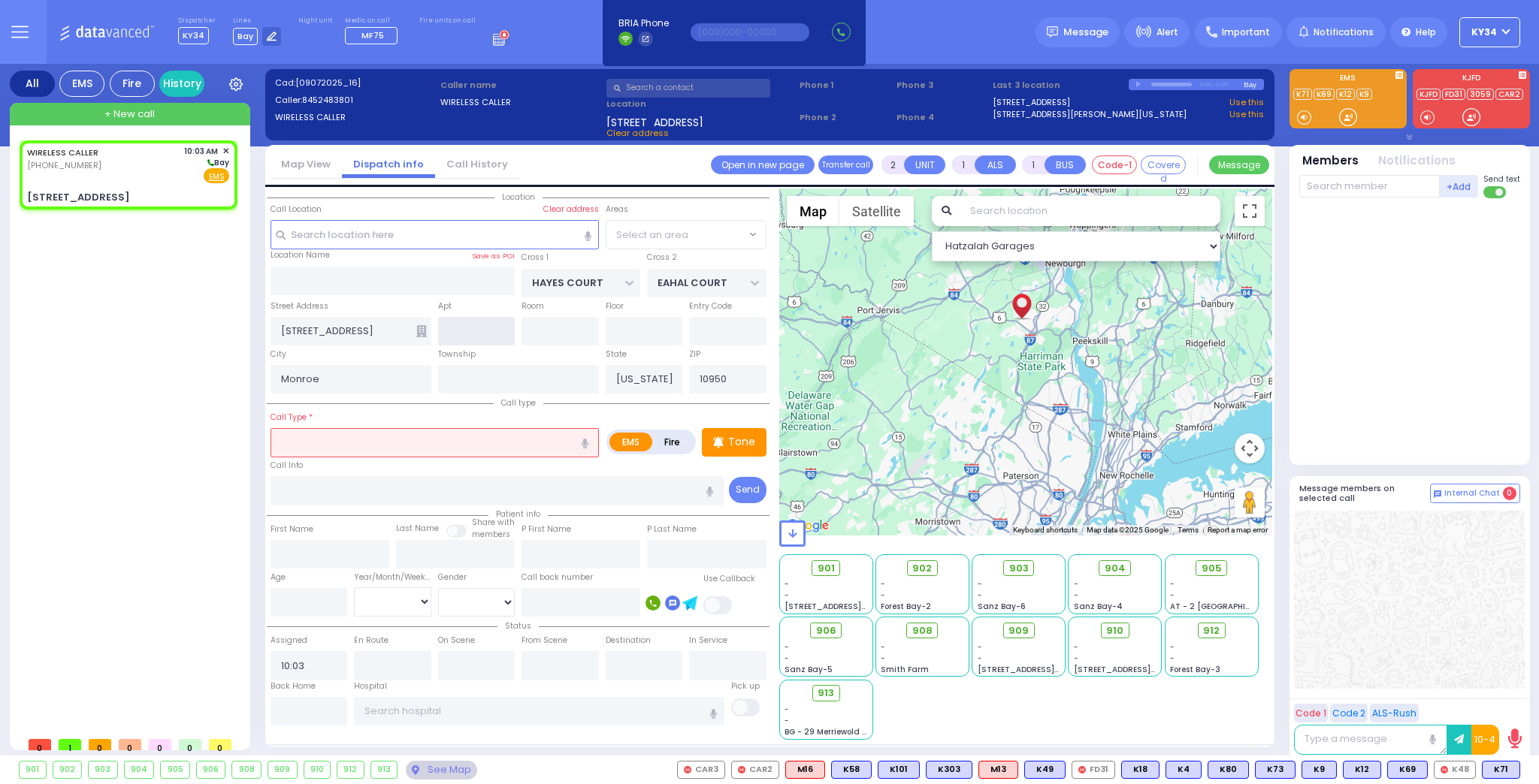
select select "SECTION 3"
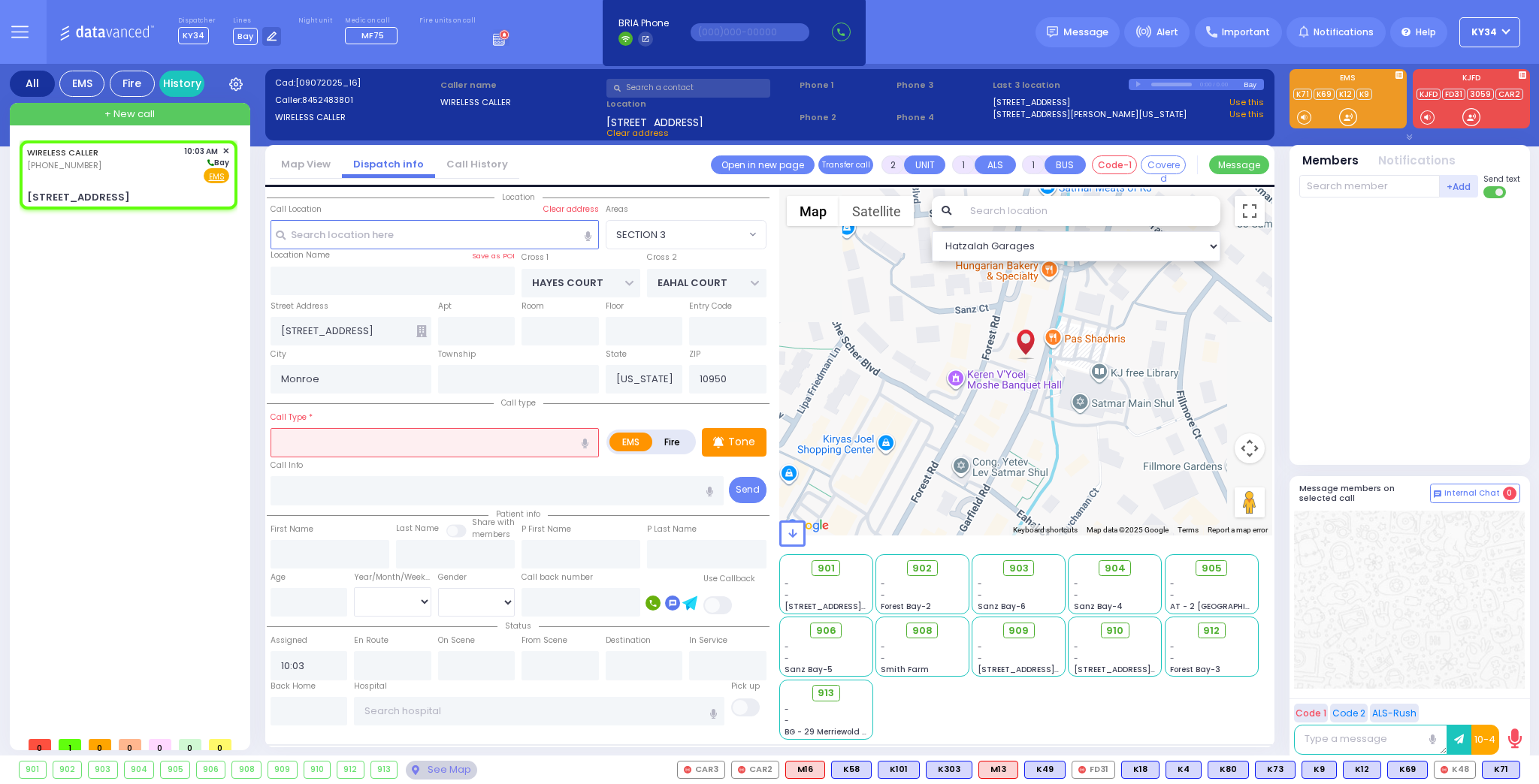
click at [430, 445] on input "text" at bounding box center [435, 442] width 328 height 29
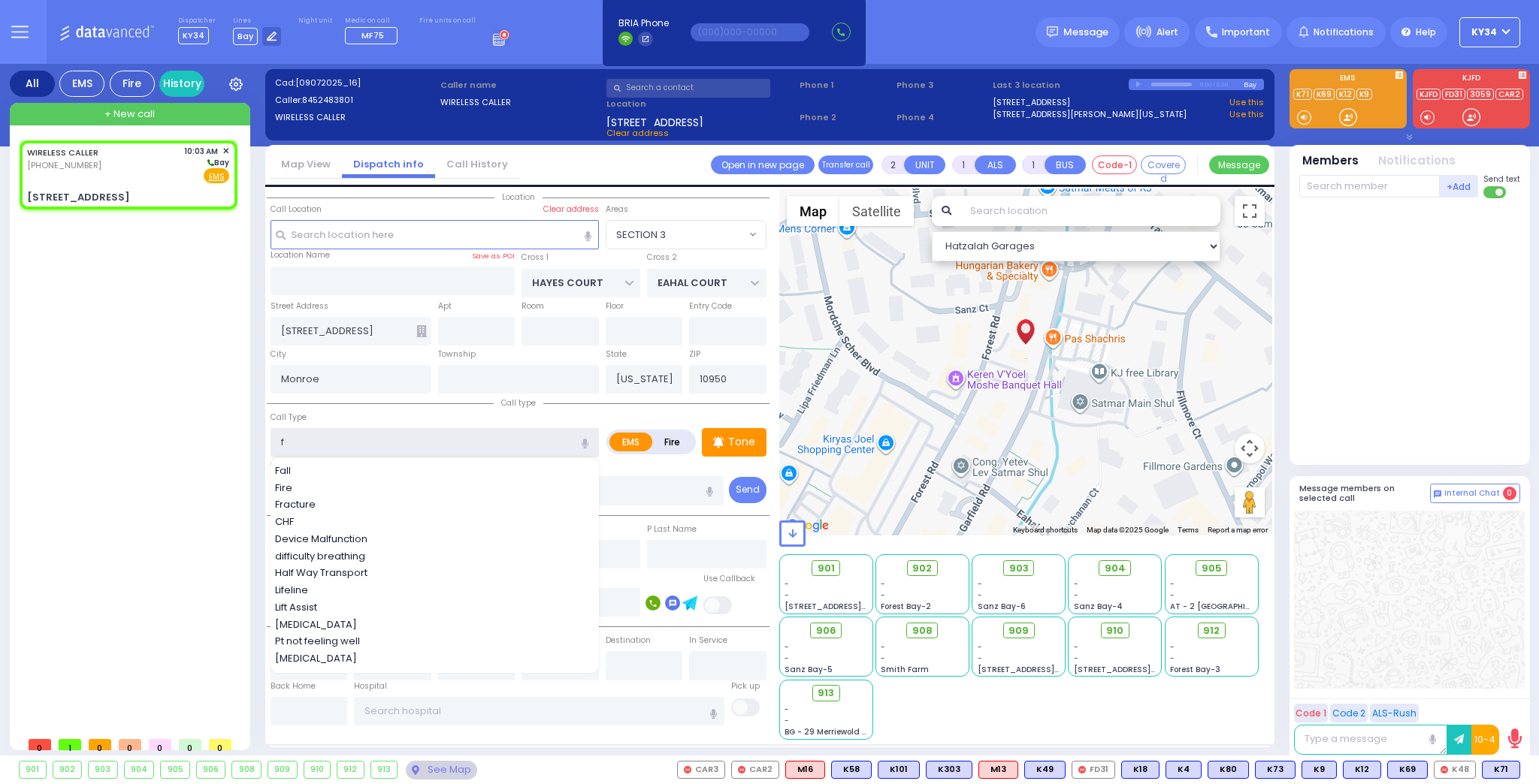
type input "fi"
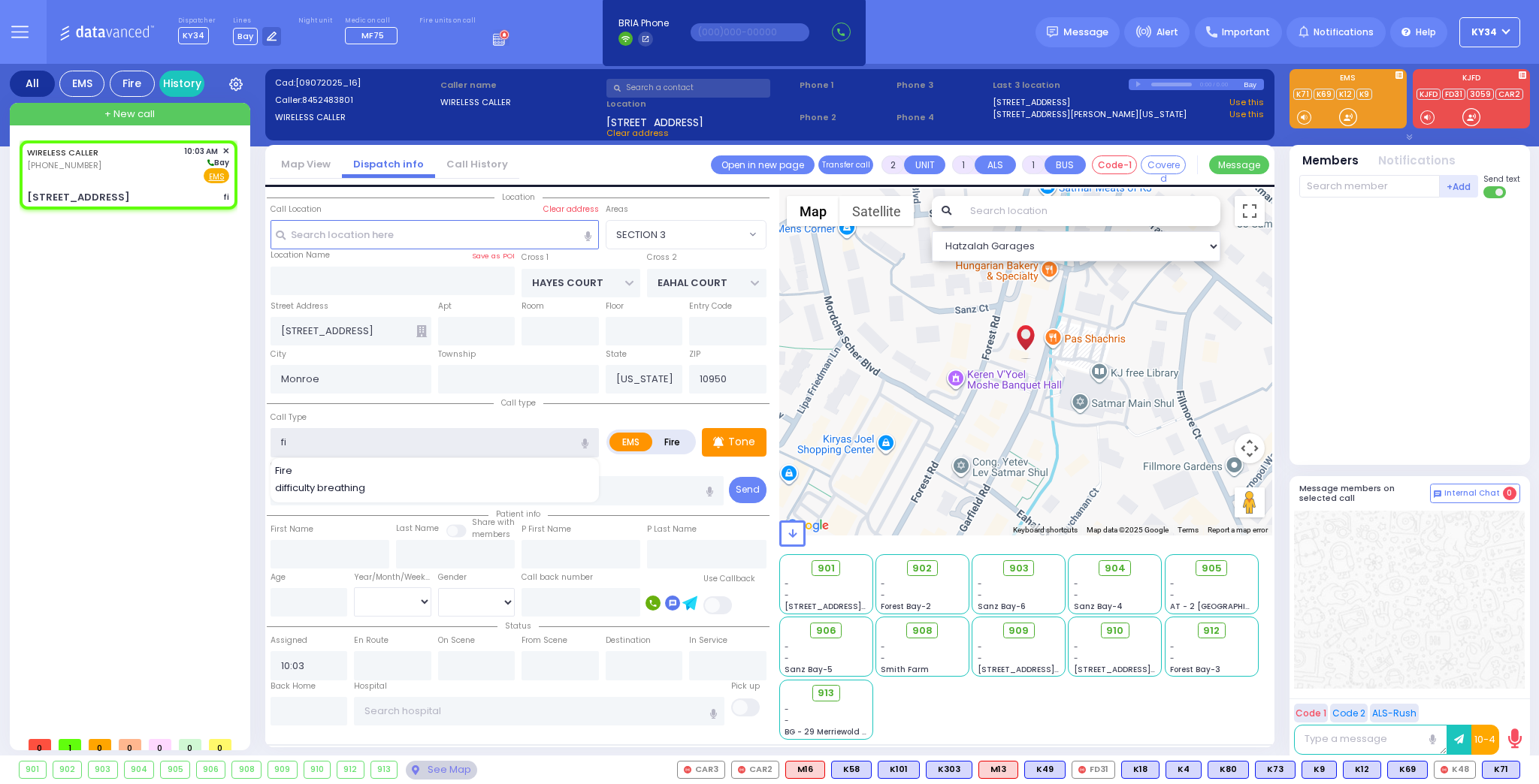
select select
radio input "true"
select select
select select "Hatzalah Garages"
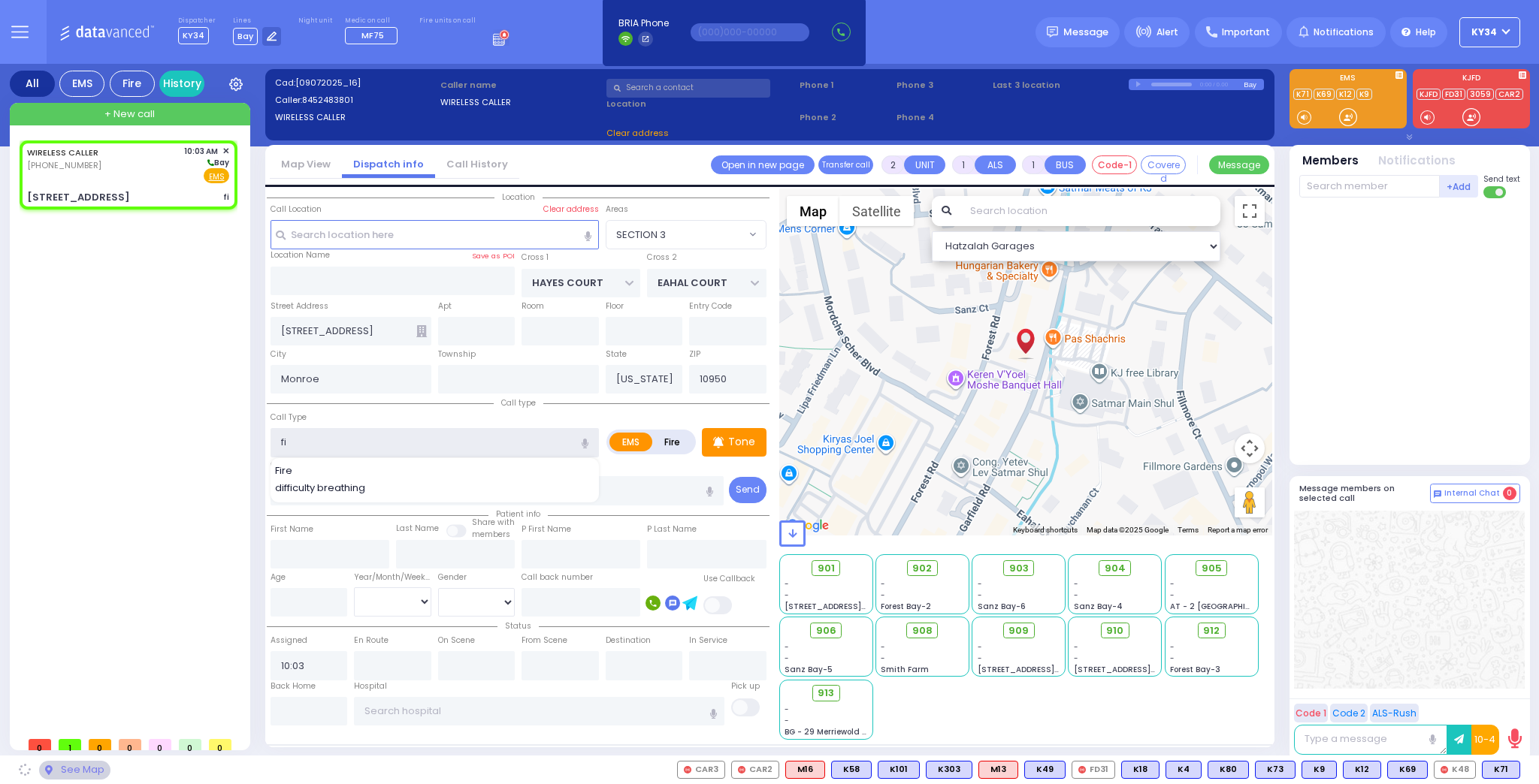
select select "SECTION 3"
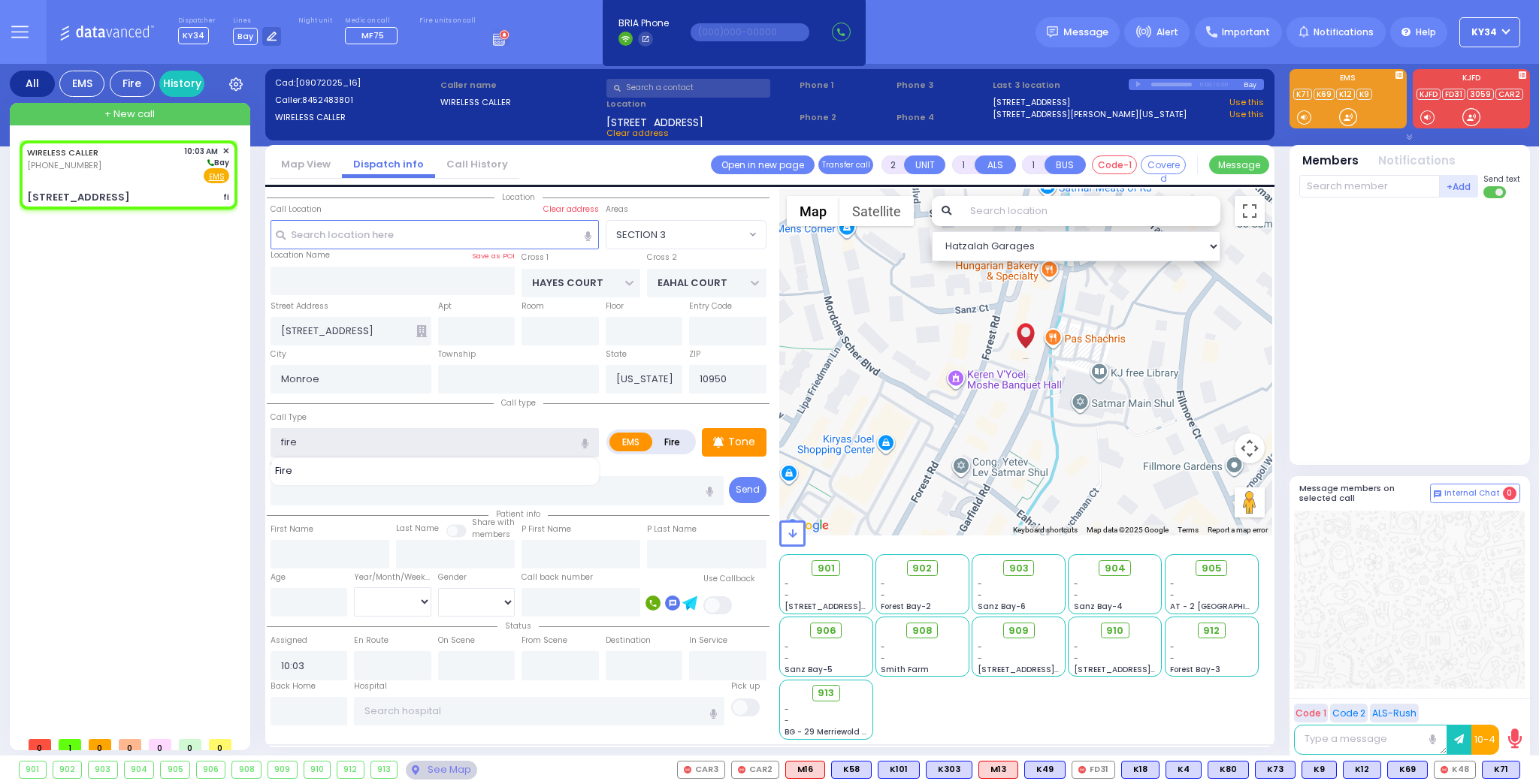
type input "fire a"
select select
radio input "true"
select select
select select "Hatzalah Garages"
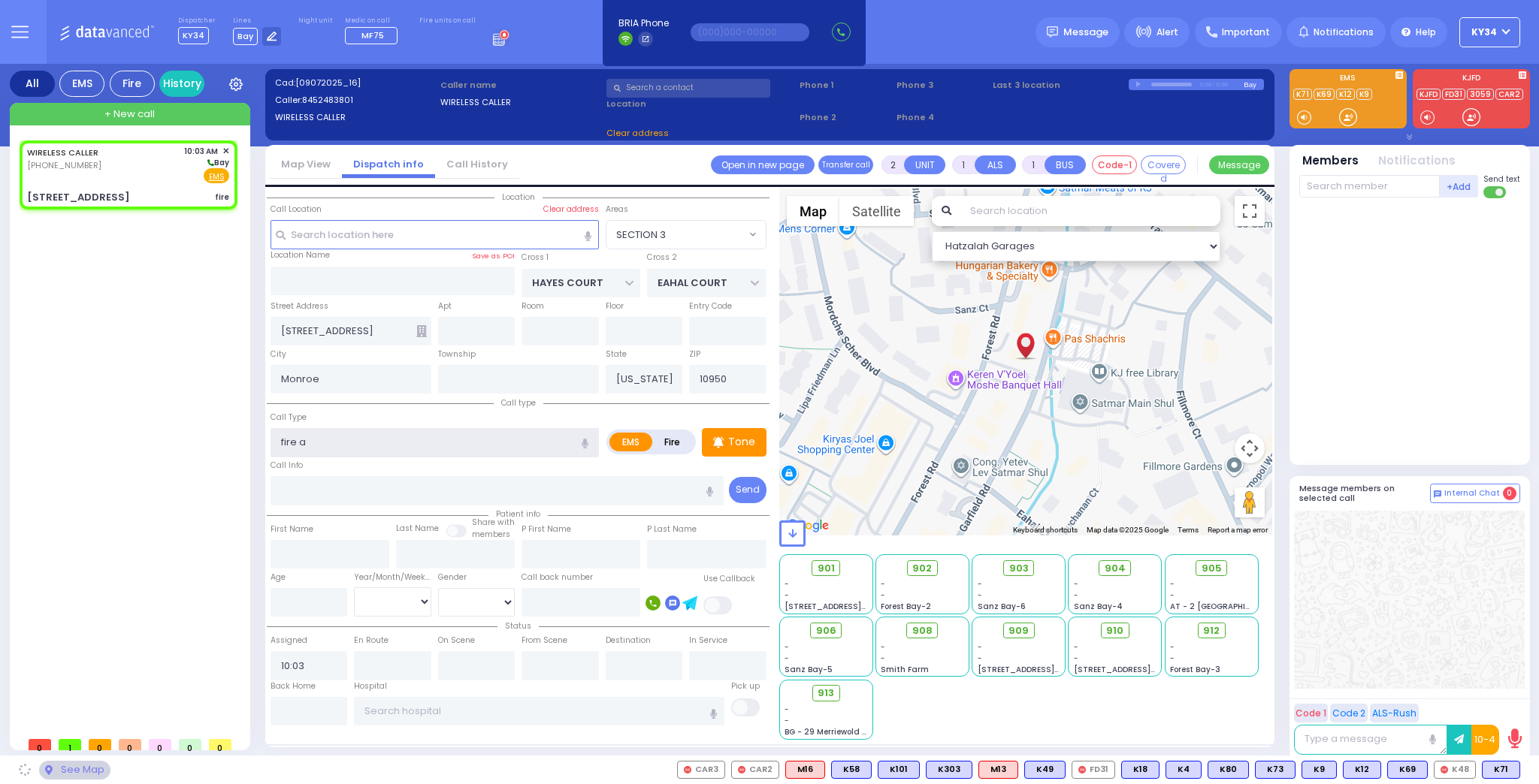
type input "fire al"
select select "SECTION 3"
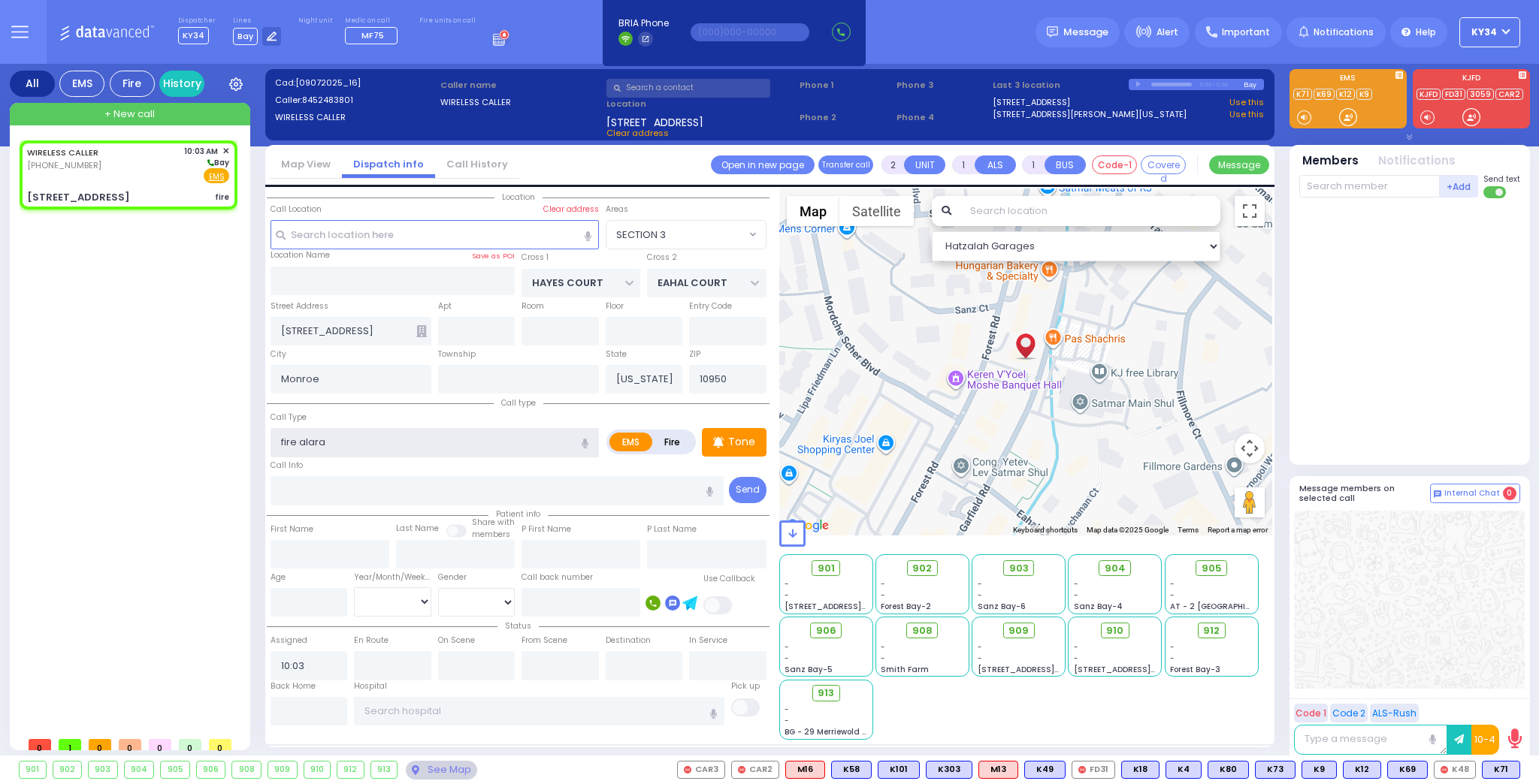
type input "fire alaram"
select select
radio input "true"
select select
select select "Hatzalah Garages"
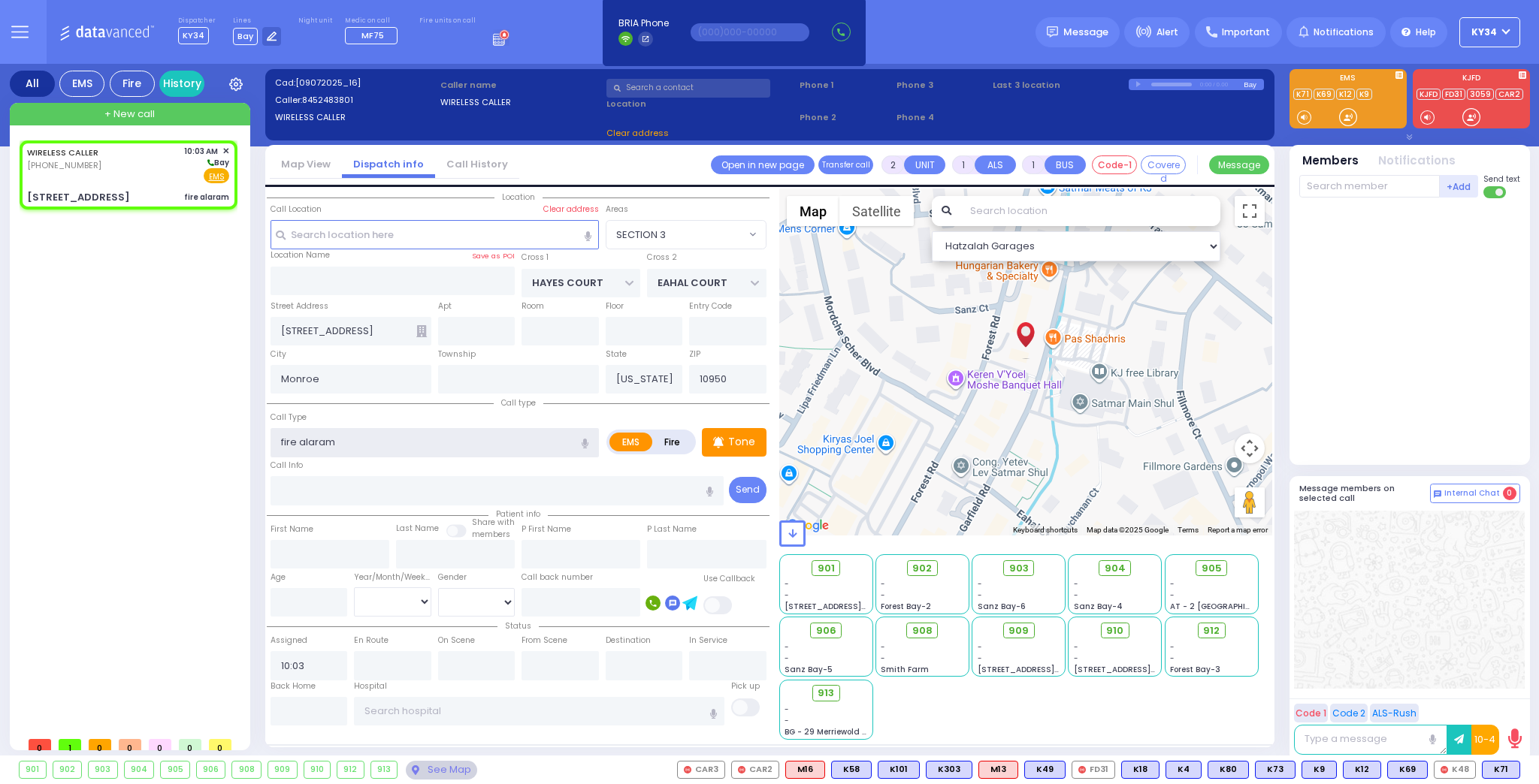
select select "SECTION 3"
type input "fire alarm"
click at [679, 438] on label "Fire" at bounding box center [672, 442] width 42 height 19
radio input "true"
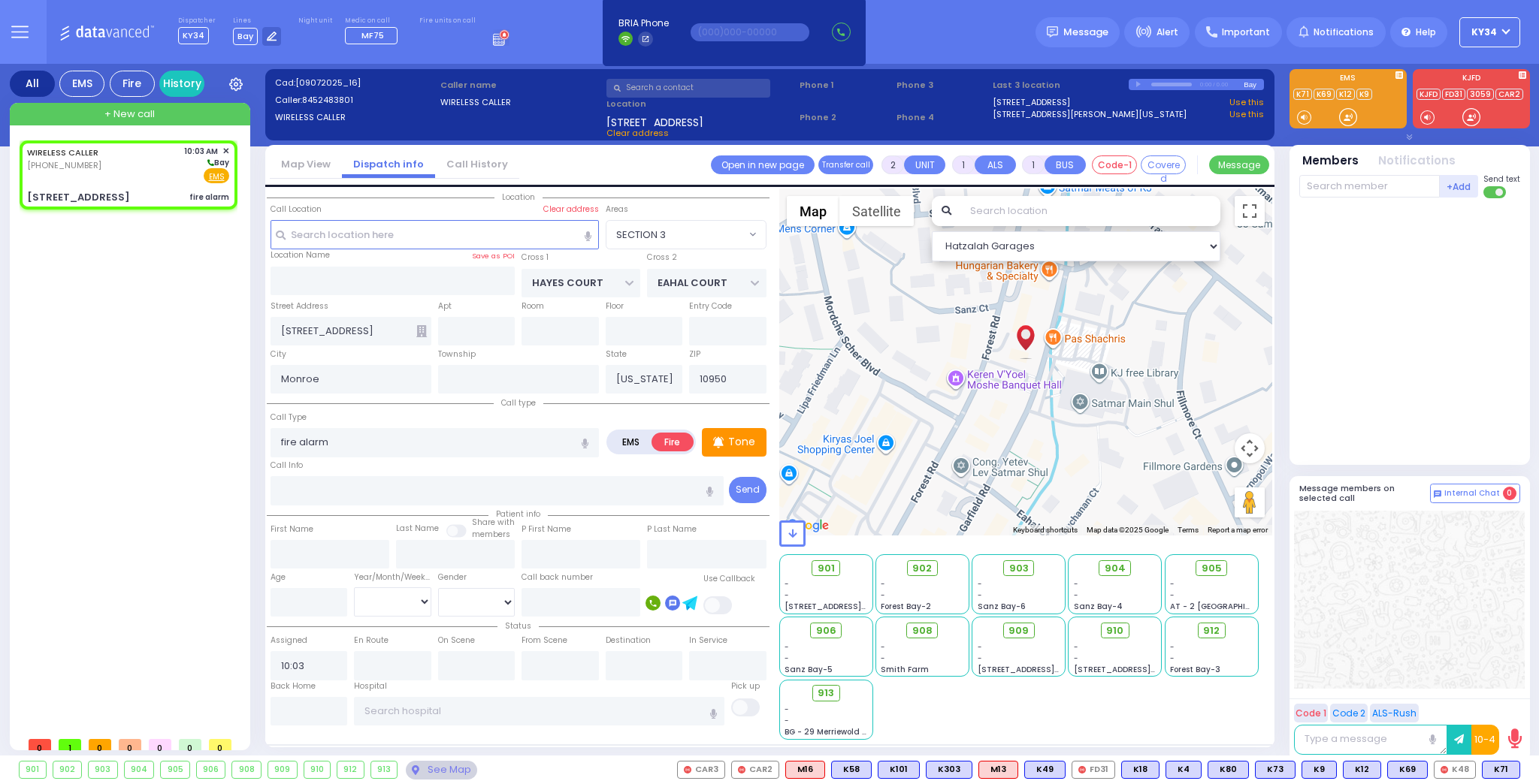
select select
radio input "true"
select select
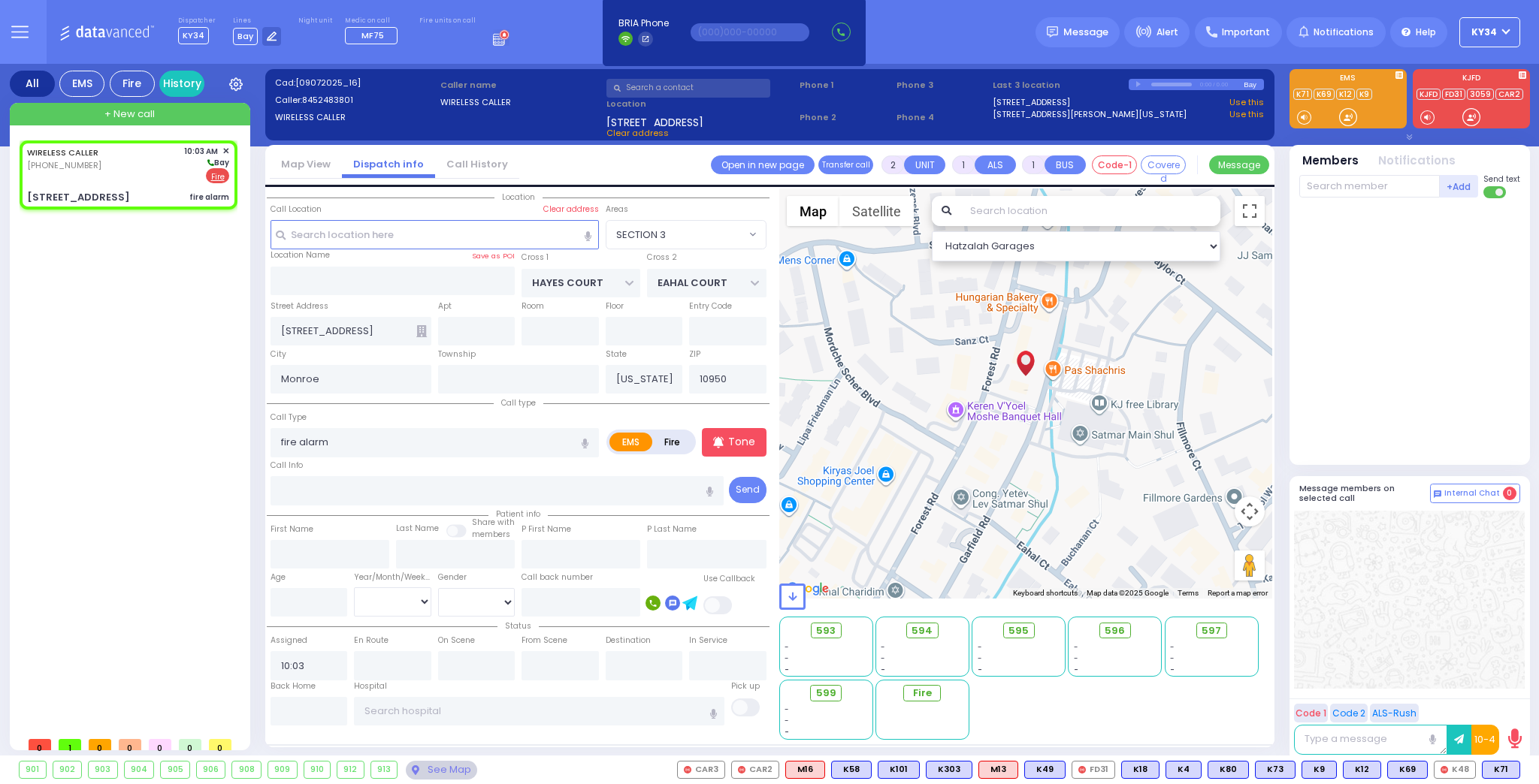
click at [674, 441] on label "Fire" at bounding box center [672, 442] width 42 height 19
click at [336, 486] on input "text" at bounding box center [498, 491] width 454 height 29
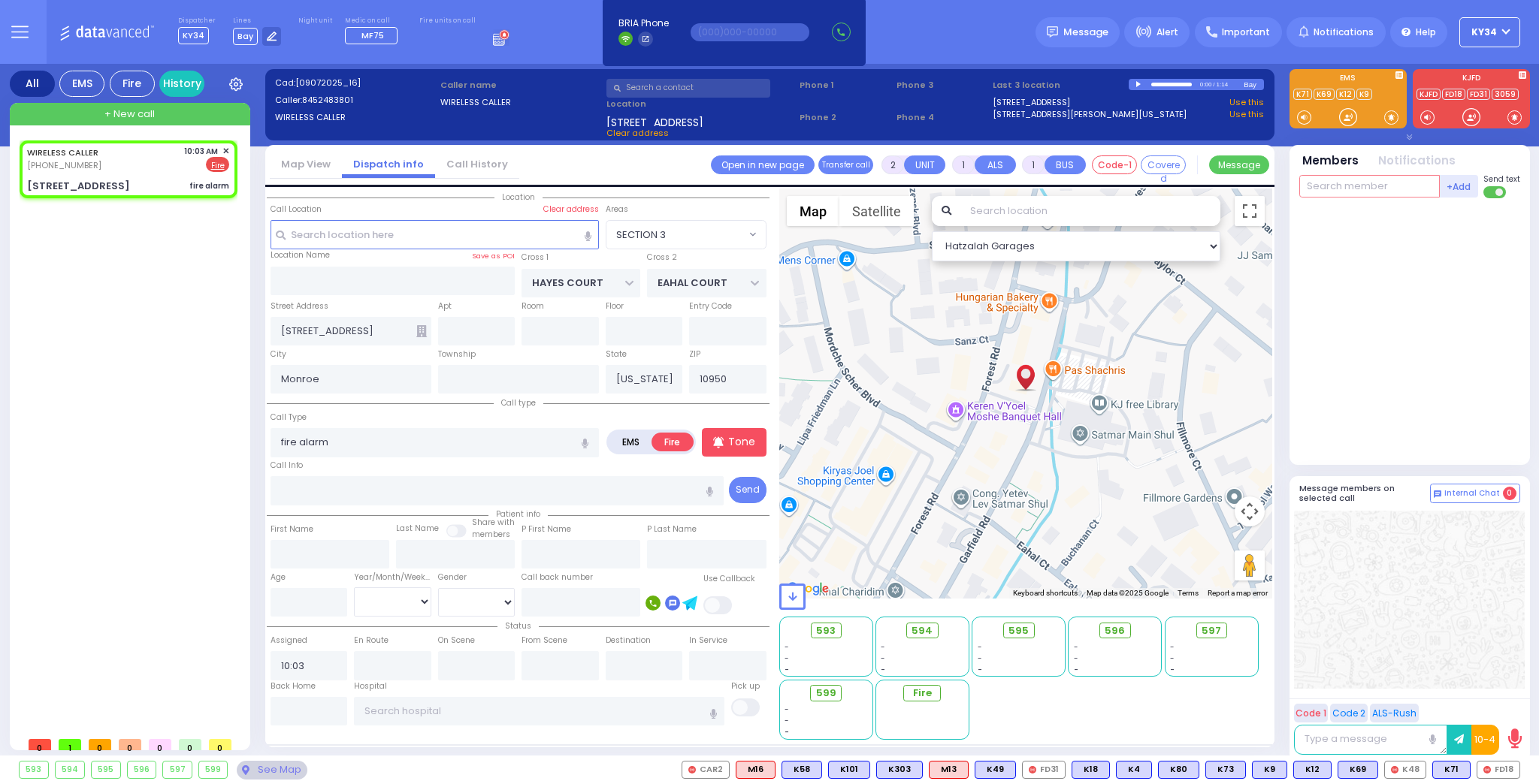
click at [1344, 185] on input "text" at bounding box center [1370, 186] width 141 height 23
click at [1325, 222] on div "FD18" at bounding box center [1349, 217] width 75 height 15
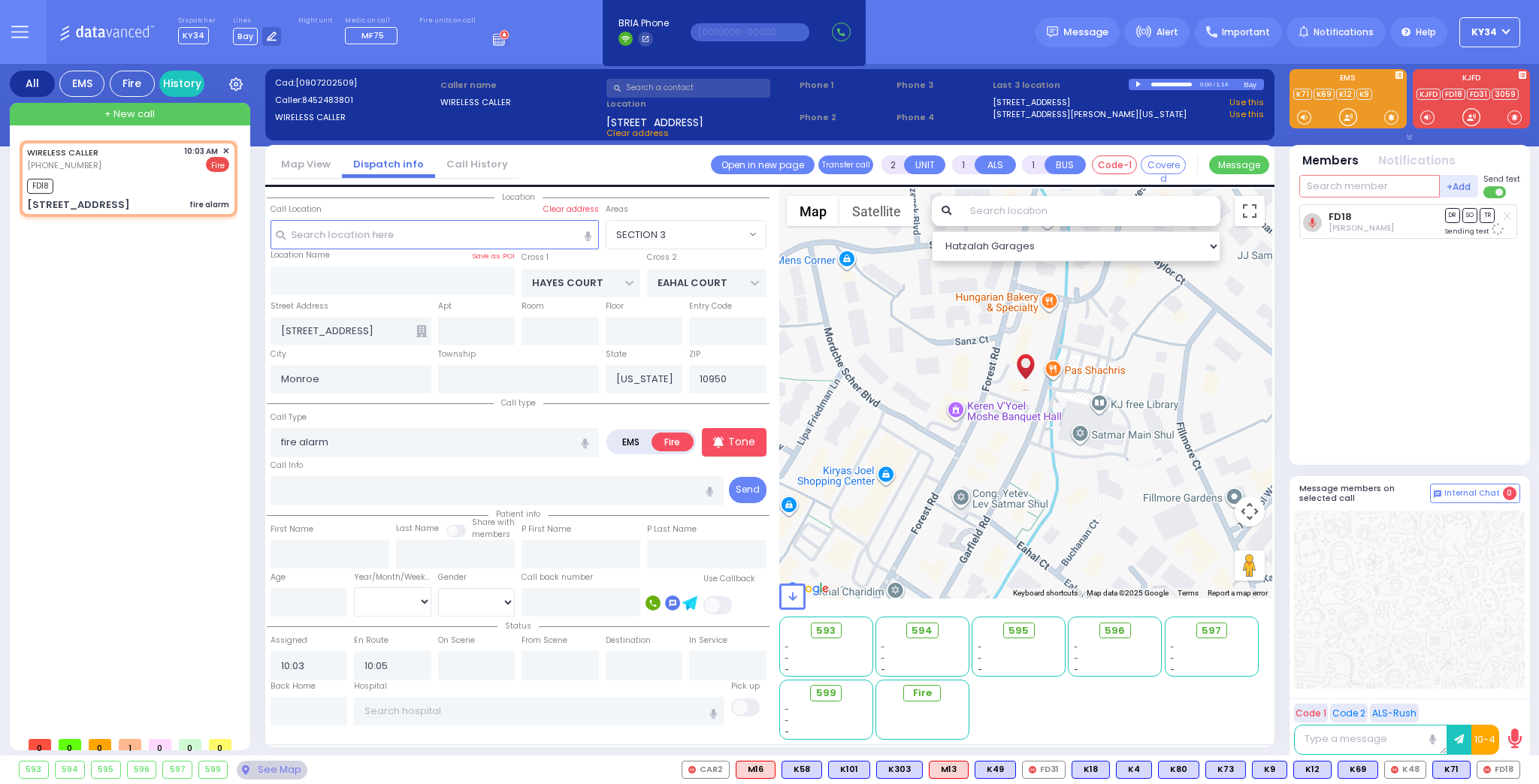
click at [1369, 185] on input "text" at bounding box center [1370, 186] width 141 height 23
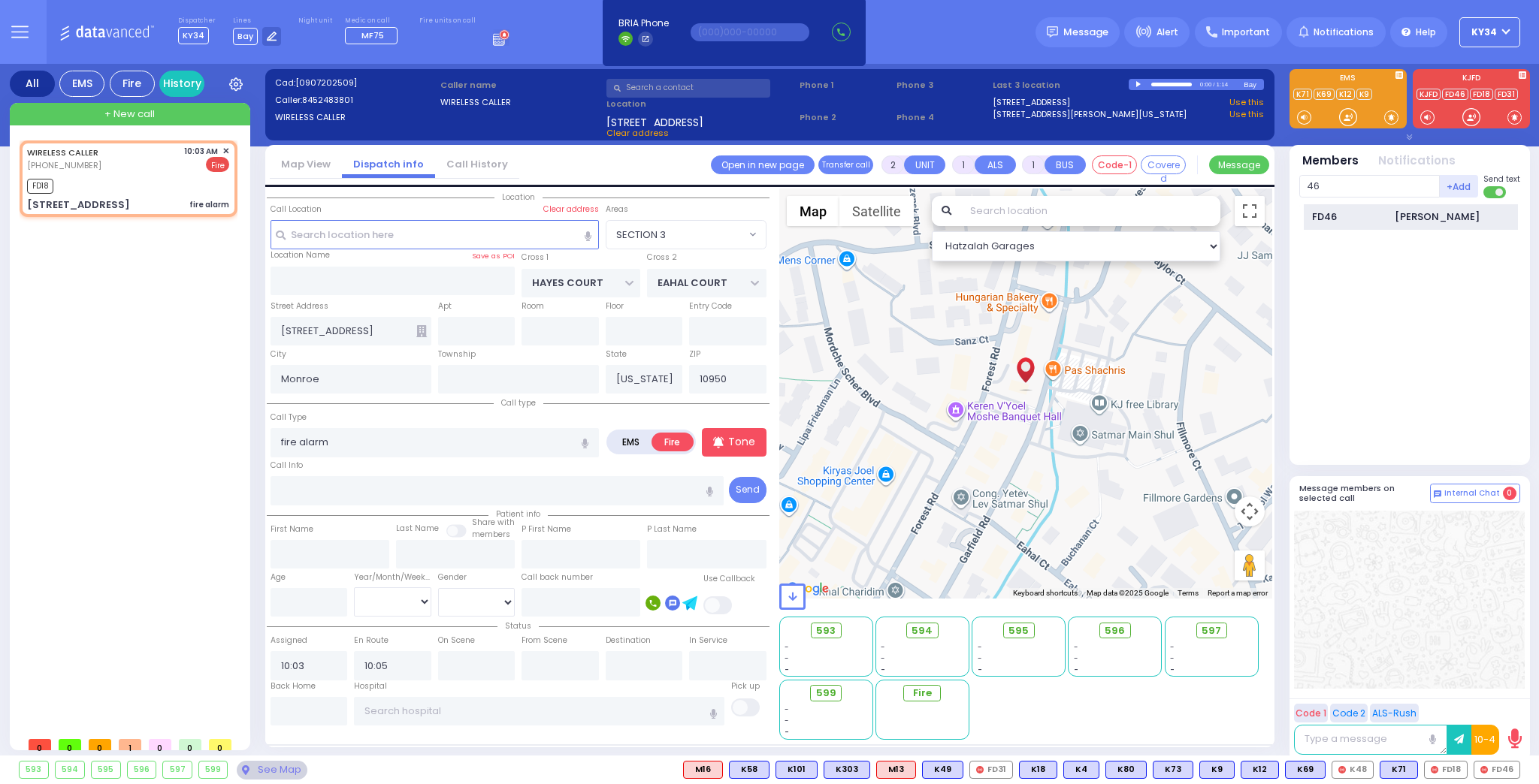
click at [1380, 217] on div "FD46" at bounding box center [1349, 217] width 75 height 15
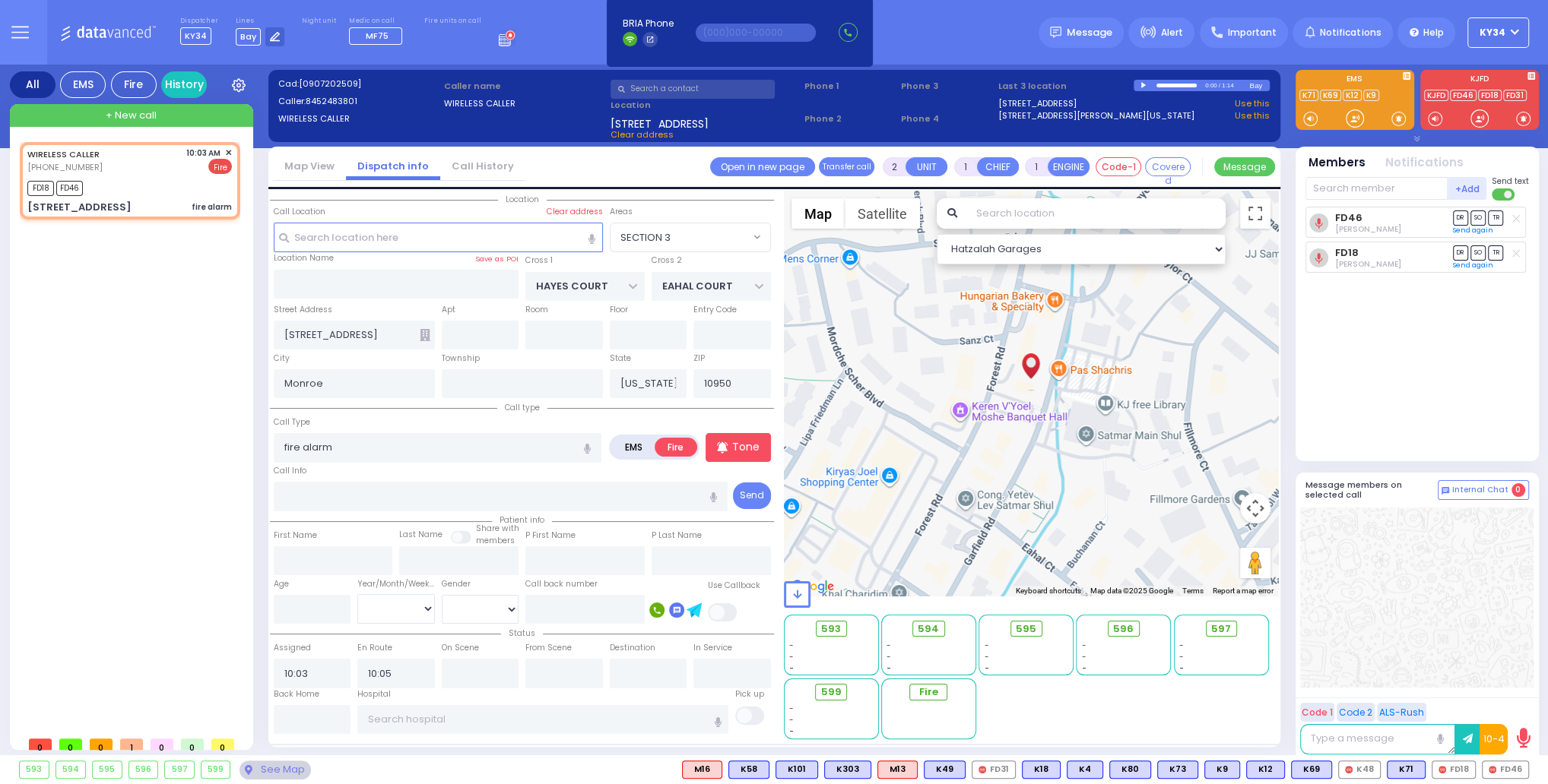
click at [1515, 31] on button "KY34" at bounding box center [1498, 33] width 61 height 31
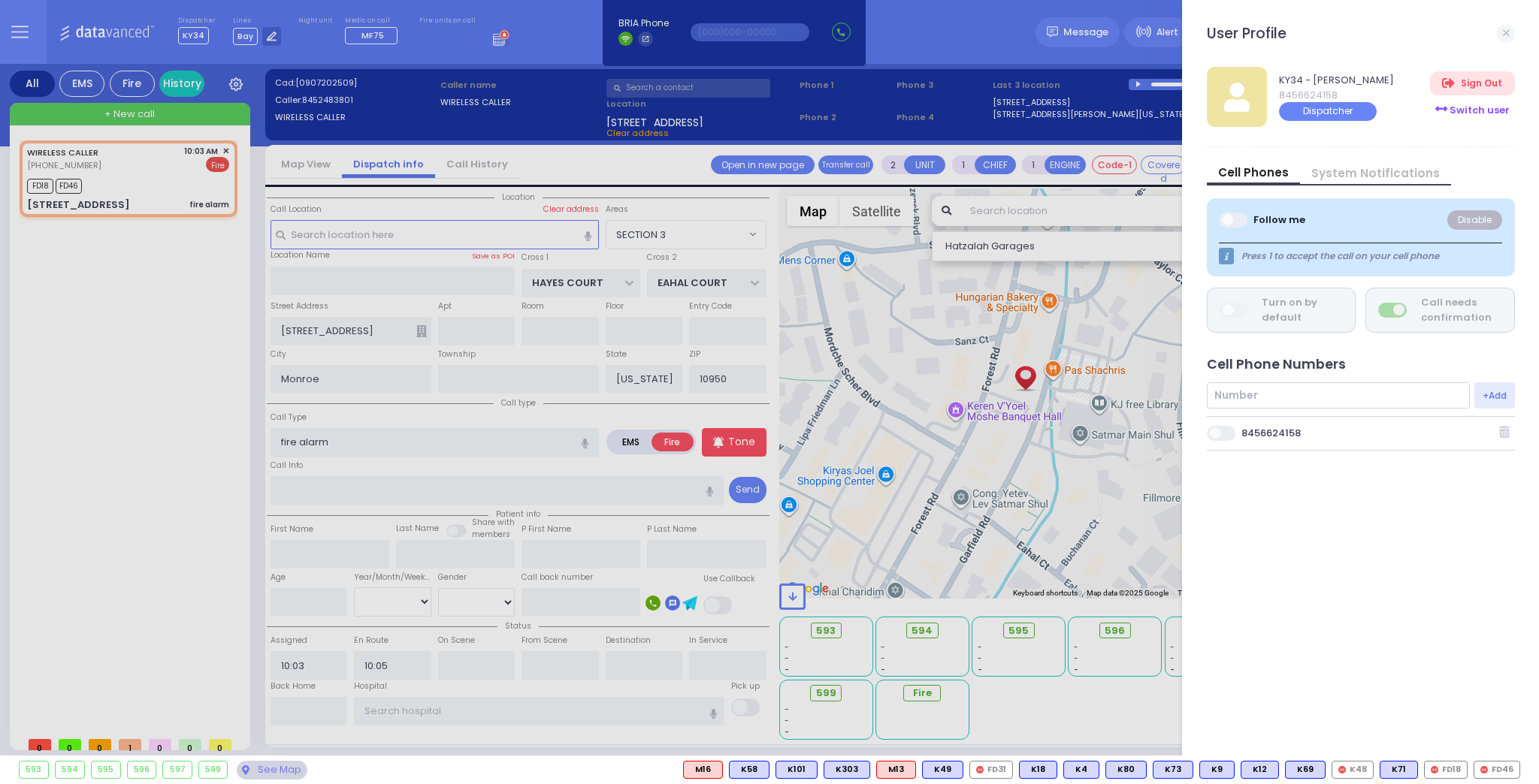
click at [1480, 111] on div "Switch user" at bounding box center [1472, 110] width 84 height 25
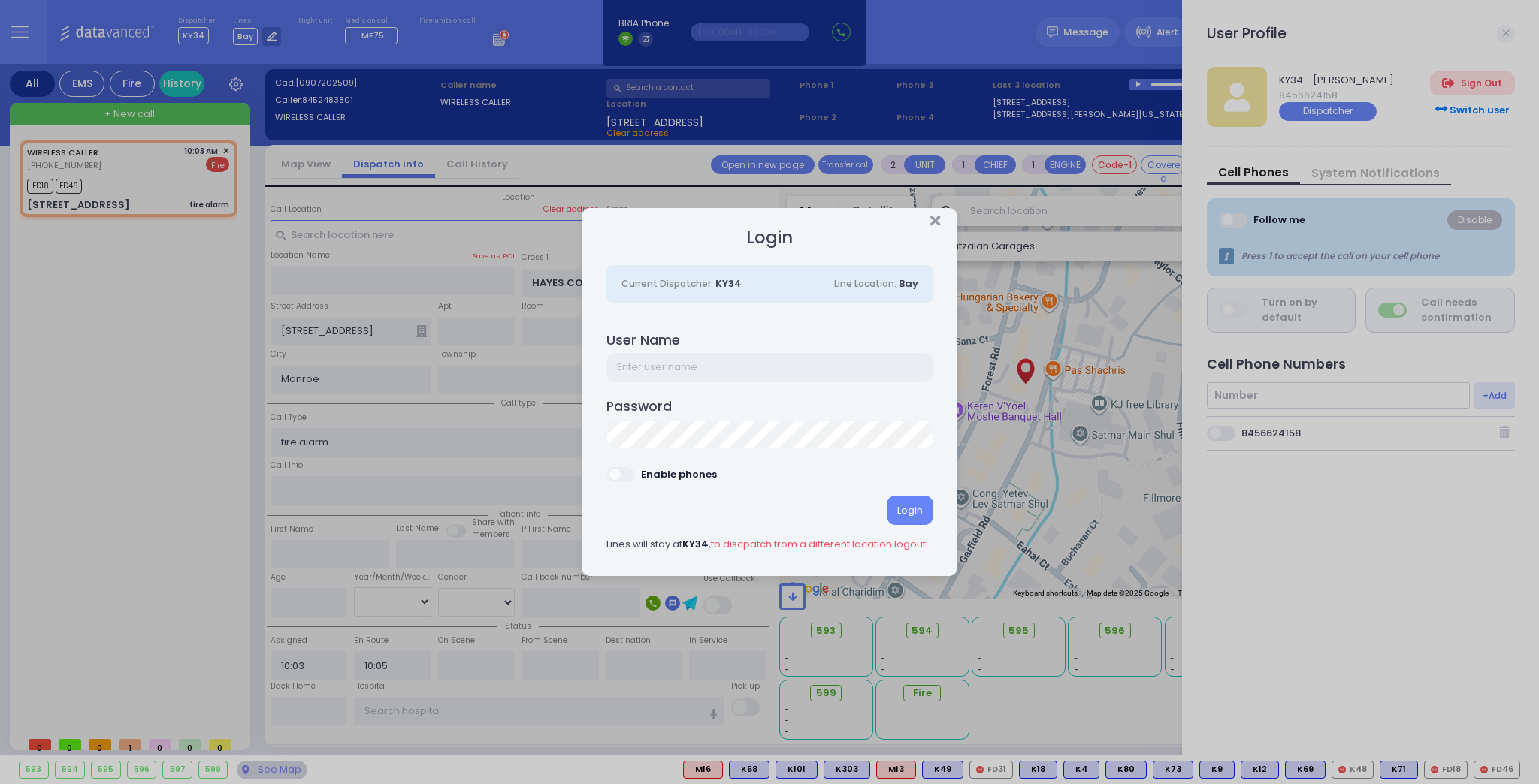
click at [649, 358] on input "text" at bounding box center [770, 367] width 327 height 29
